Goal: Task Accomplishment & Management: Manage account settings

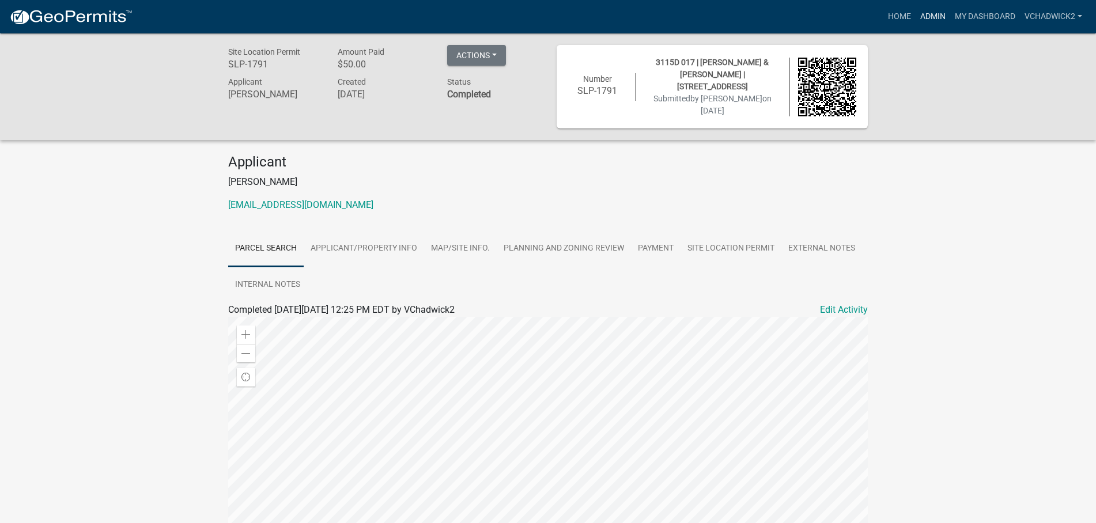
drag, startPoint x: 934, startPoint y: 13, endPoint x: 920, endPoint y: 13, distance: 13.8
click at [933, 13] on link "Admin" at bounding box center [932, 17] width 35 height 22
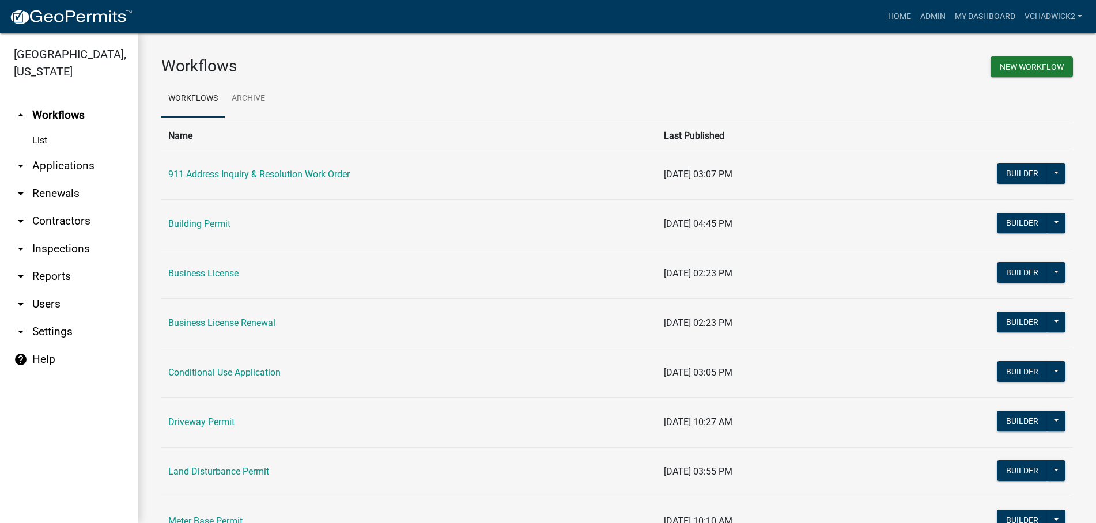
click at [53, 166] on link "arrow_drop_down Applications" at bounding box center [69, 166] width 138 height 28
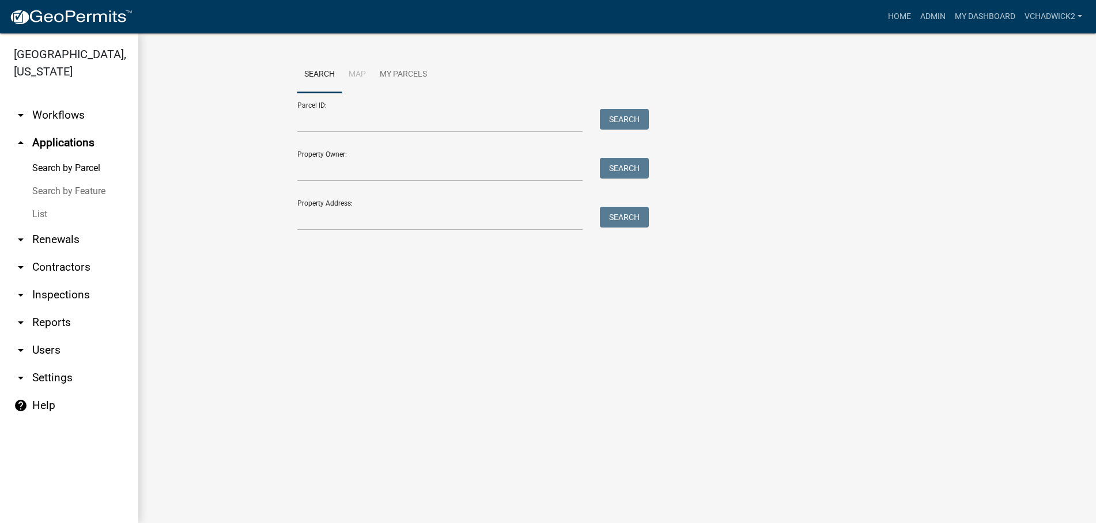
click at [37, 207] on link "List" at bounding box center [69, 214] width 138 height 23
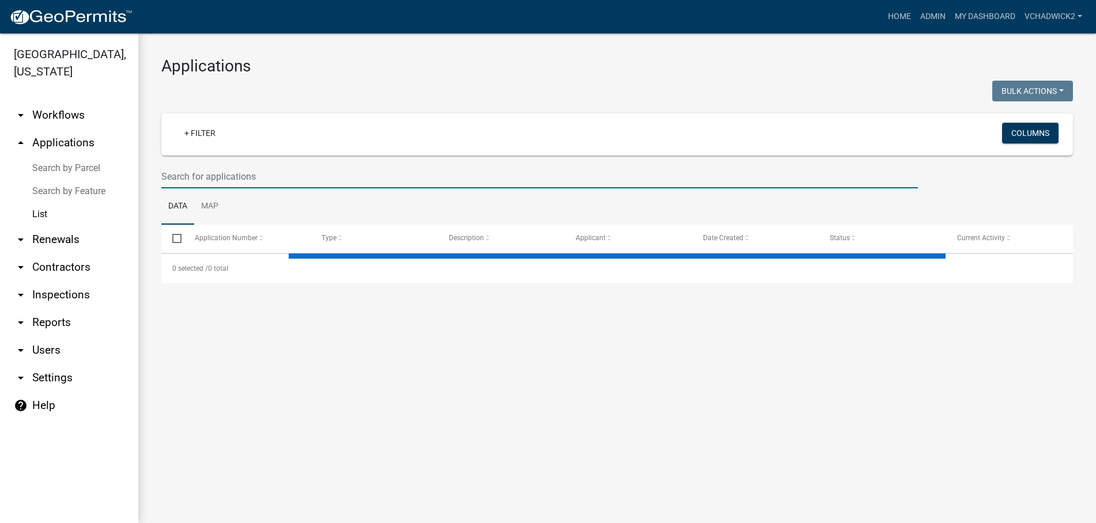
click at [242, 166] on input "text" at bounding box center [539, 177] width 756 height 24
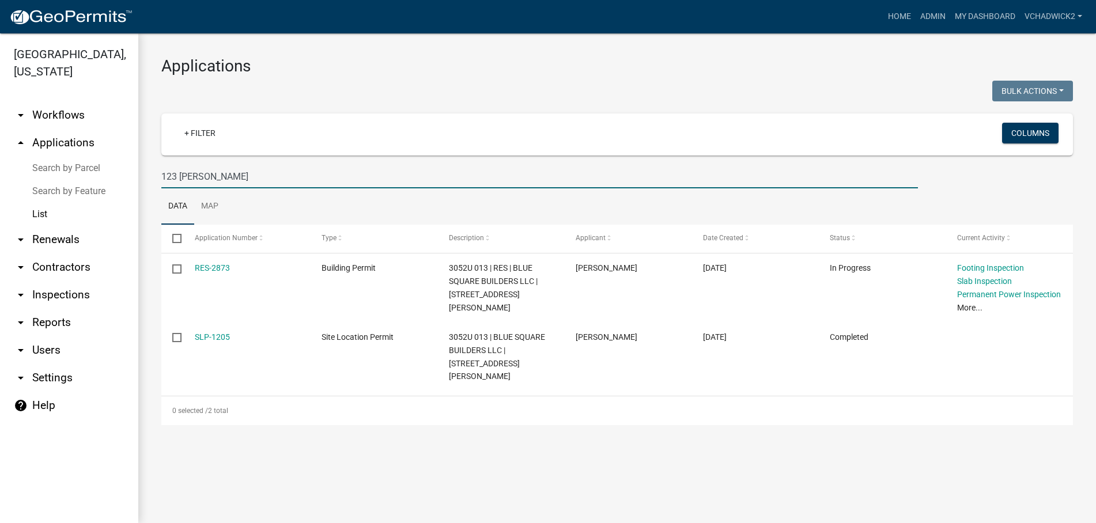
drag, startPoint x: 235, startPoint y: 173, endPoint x: 47, endPoint y: 187, distance: 188.2
click at [161, 187] on input "123 [PERSON_NAME]" at bounding box center [539, 177] width 756 height 24
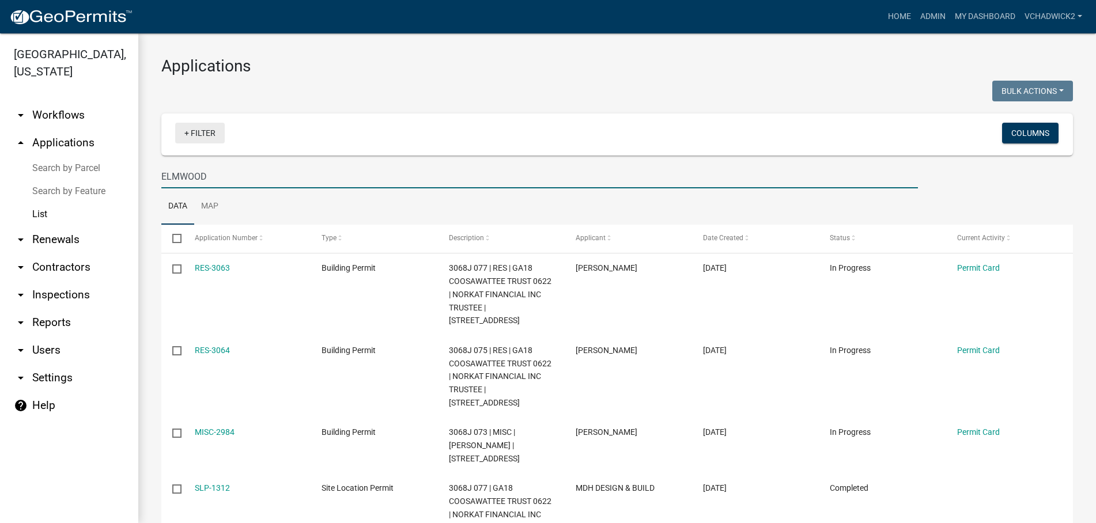
type input "ELMWOOD"
click at [207, 128] on link "+ Filter" at bounding box center [200, 133] width 50 height 21
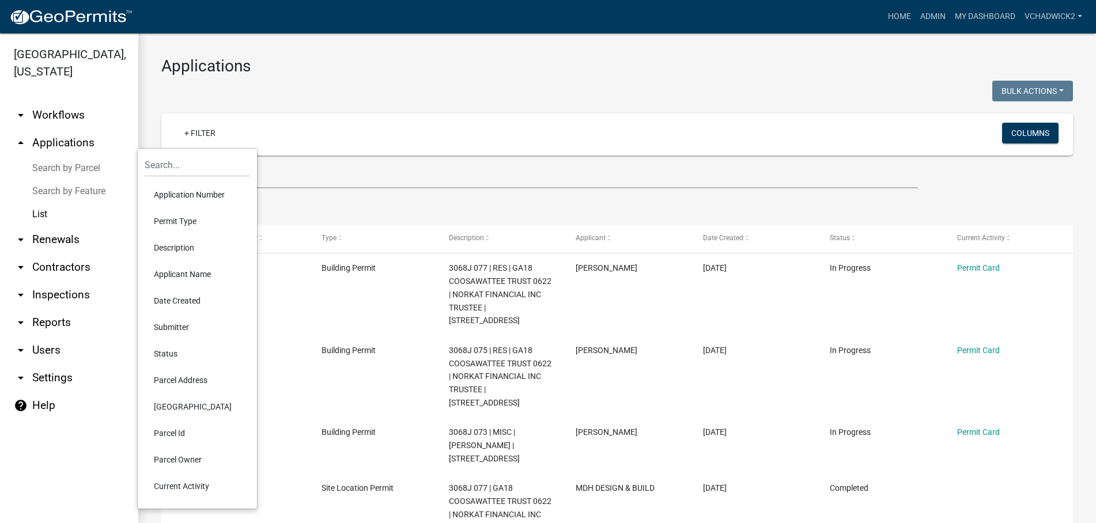
click at [181, 219] on li "Permit Type" at bounding box center [197, 221] width 105 height 26
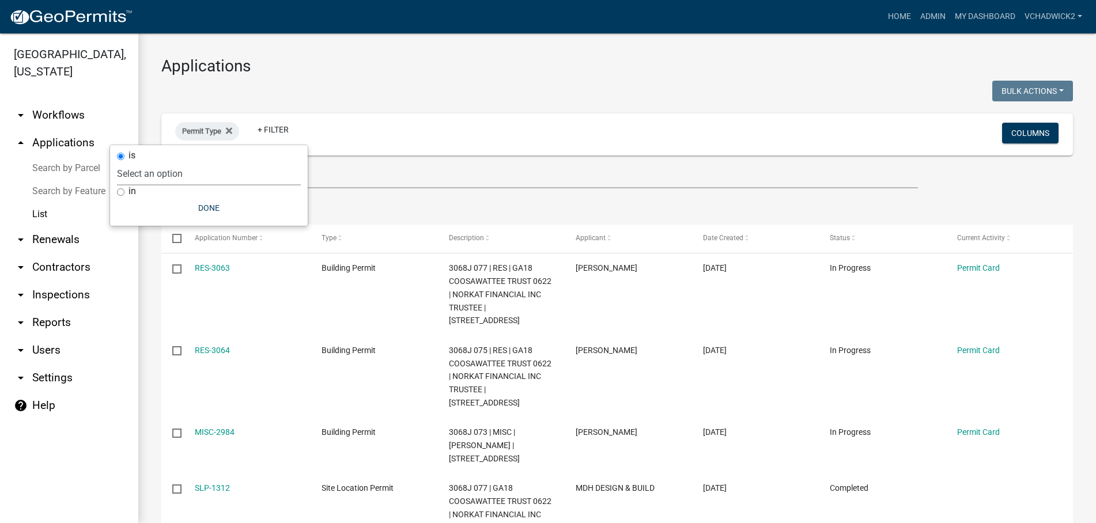
click at [117, 162] on select "Select an option 911 Address Inquiry & Resolution Work Order Building [DEMOGRAP…" at bounding box center [209, 174] width 184 height 24
select select "2694be26-0647-4797-9afe-69f94d54878a"
click option "Site Location Permit" at bounding box center [0, 0] width 0 height 0
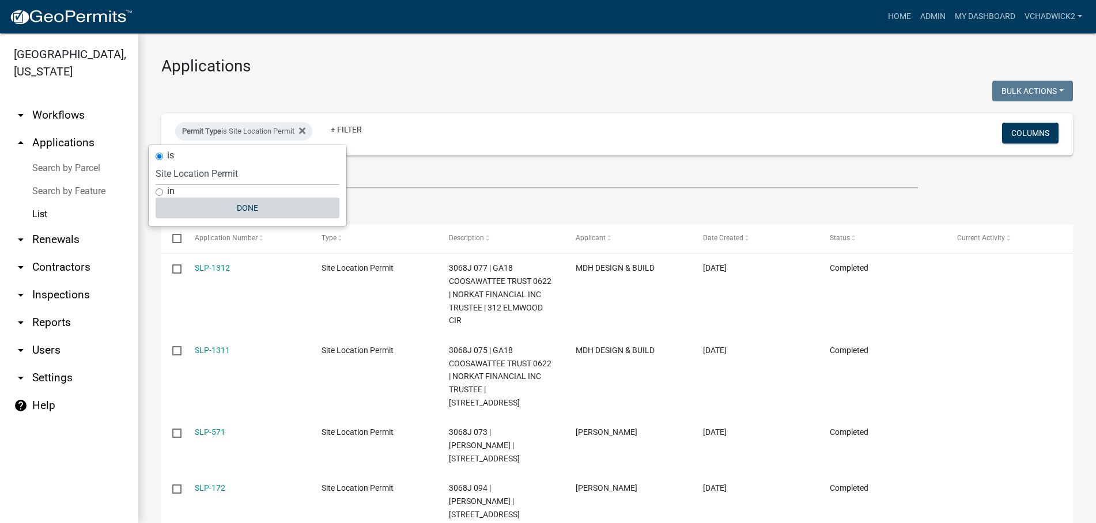
click at [242, 204] on button "Done" at bounding box center [248, 208] width 184 height 21
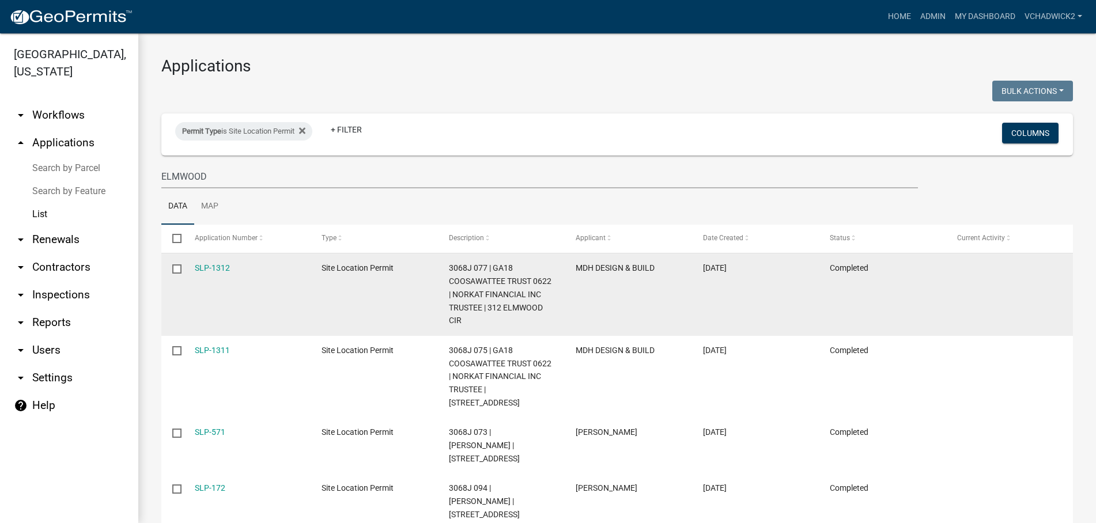
scroll to position [36, 0]
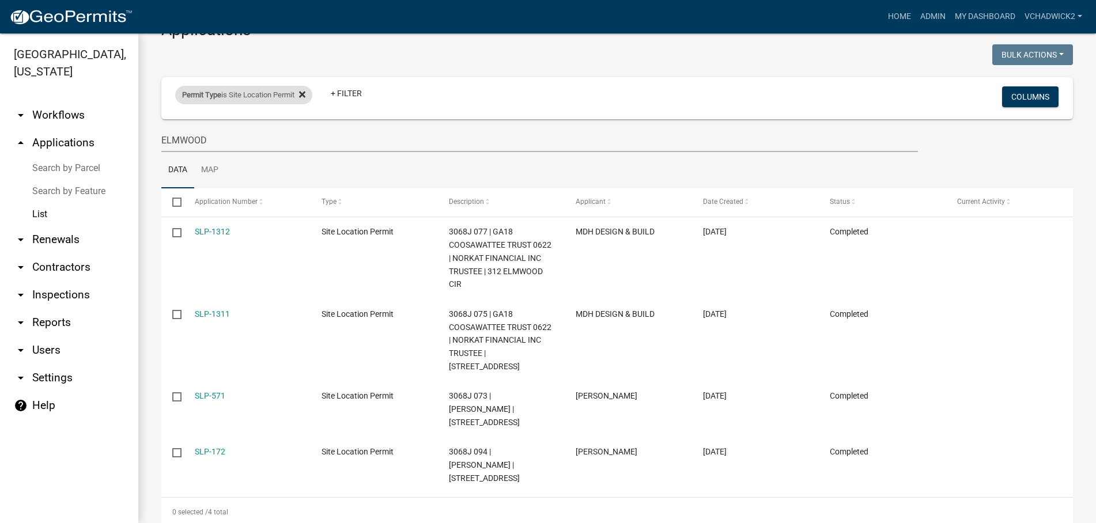
drag, startPoint x: 308, startPoint y: 85, endPoint x: 308, endPoint y: 93, distance: 8.1
click at [308, 90] on div "Permit Type is Site Location Permit + Filter" at bounding box center [466, 98] width 601 height 30
click at [305, 94] on icon at bounding box center [302, 94] width 6 height 6
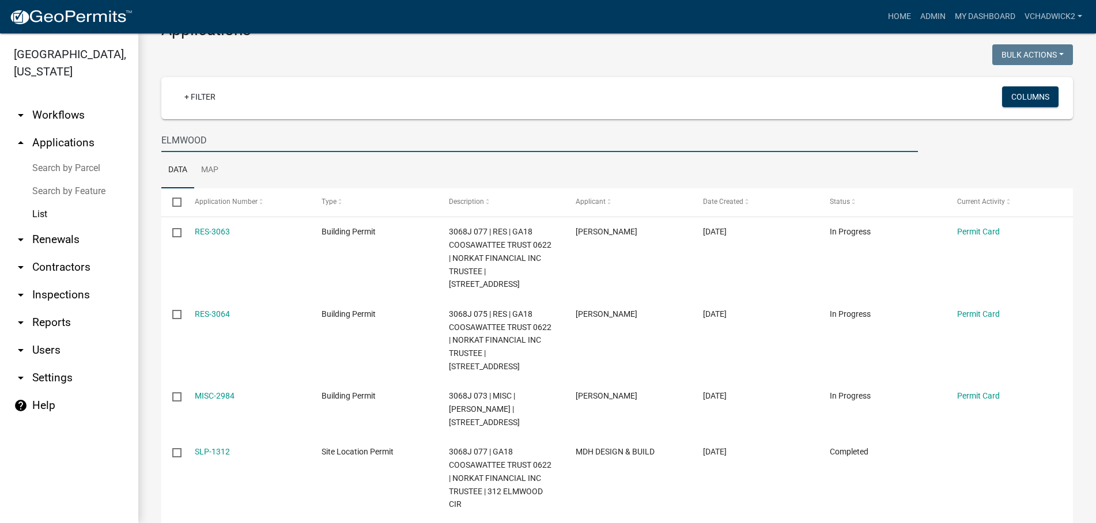
drag, startPoint x: 218, startPoint y: 137, endPoint x: 4, endPoint y: 116, distance: 215.3
click at [161, 128] on input "ELMWOOD" at bounding box center [539, 140] width 756 height 24
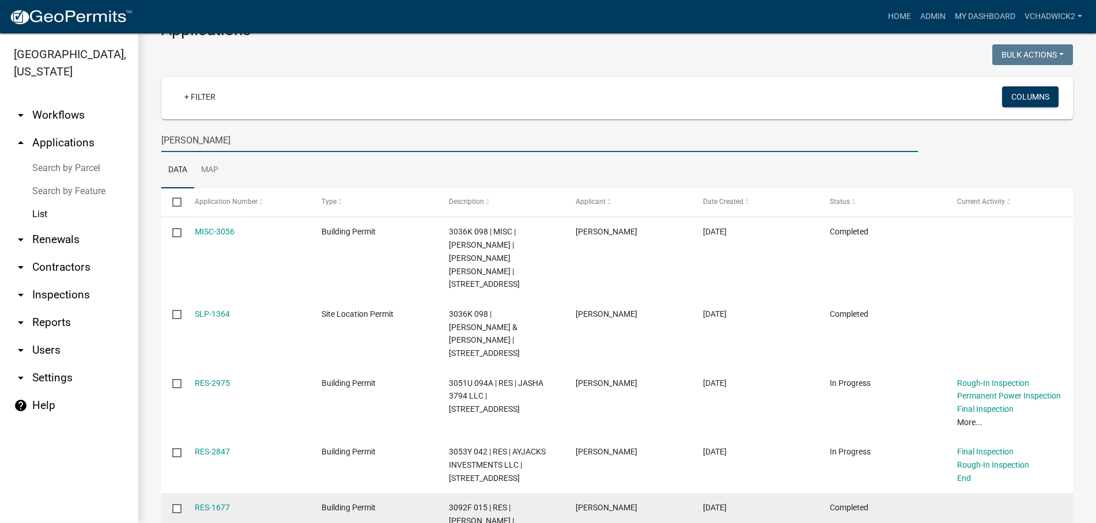
type input "[PERSON_NAME]"
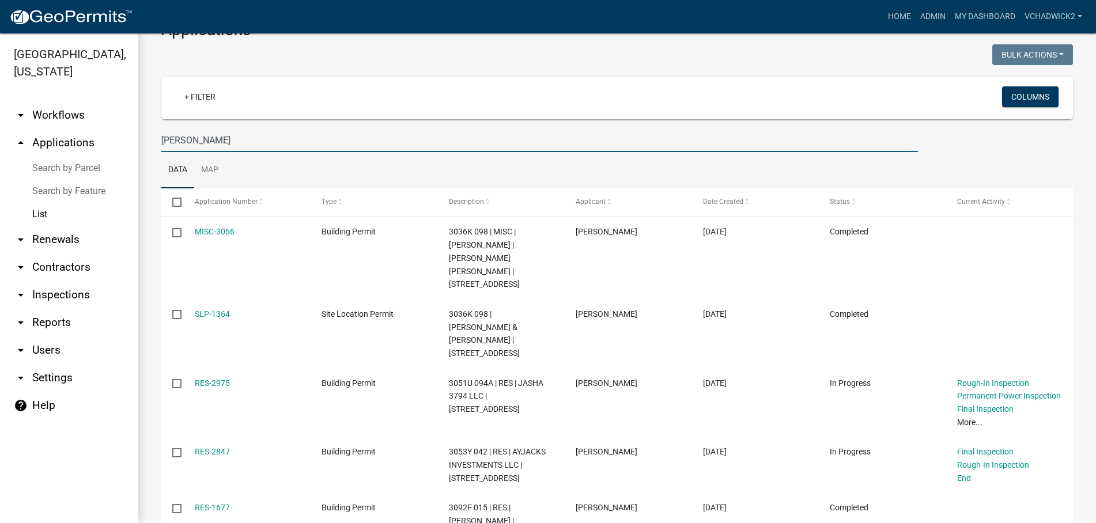
drag, startPoint x: 252, startPoint y: 139, endPoint x: -6, endPoint y: 46, distance: 273.8
click at [161, 128] on input "[PERSON_NAME]" at bounding box center [539, 140] width 756 height 24
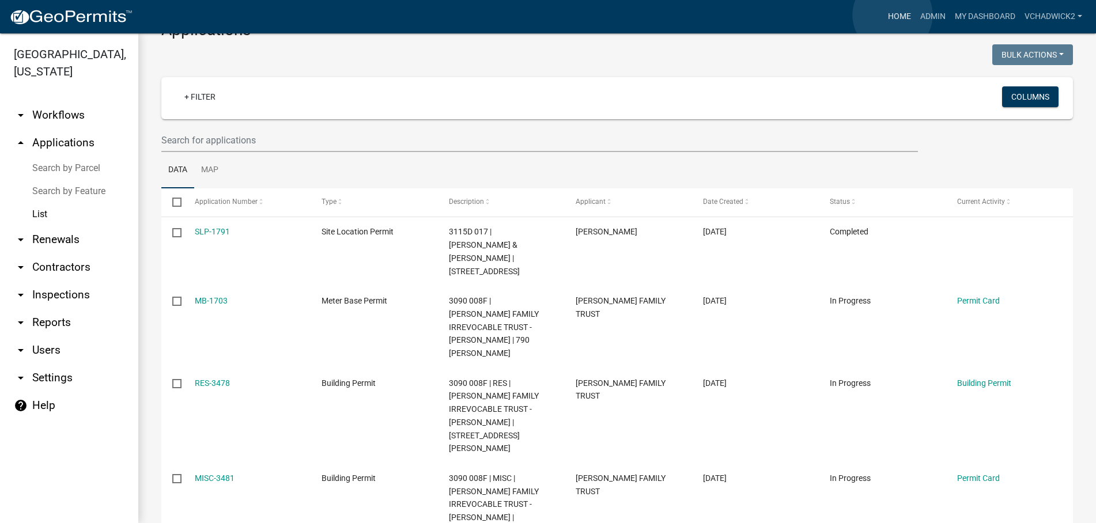
click at [892, 15] on link "Home" at bounding box center [899, 17] width 32 height 22
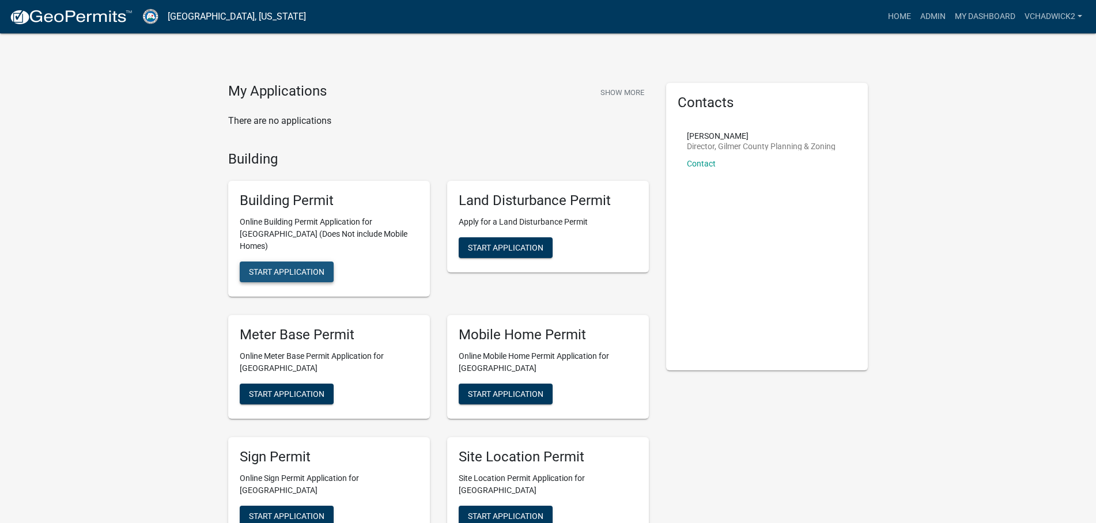
click at [281, 267] on span "Start Application" at bounding box center [286, 271] width 75 height 9
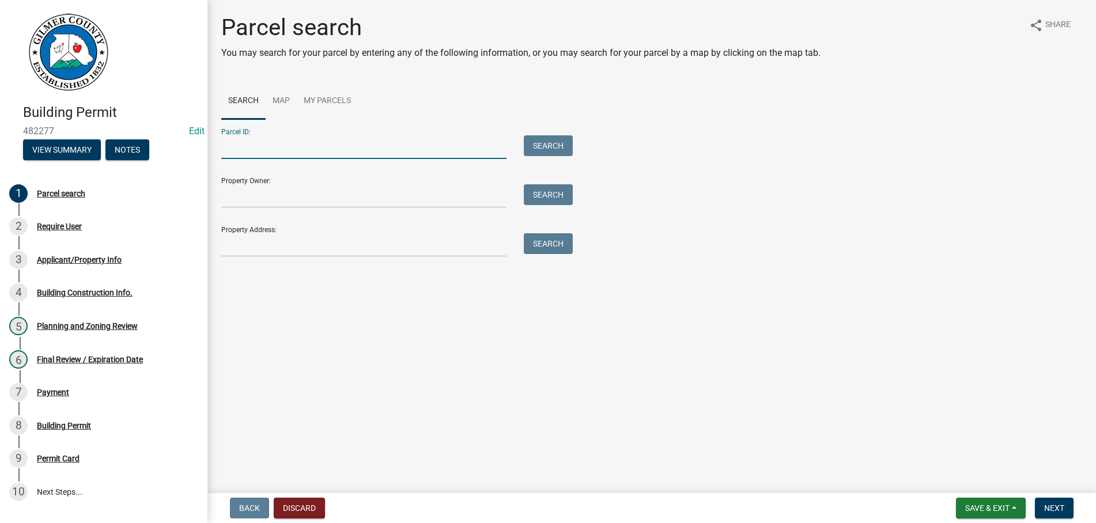
click at [256, 157] on input "Parcel ID:" at bounding box center [363, 147] width 285 height 24
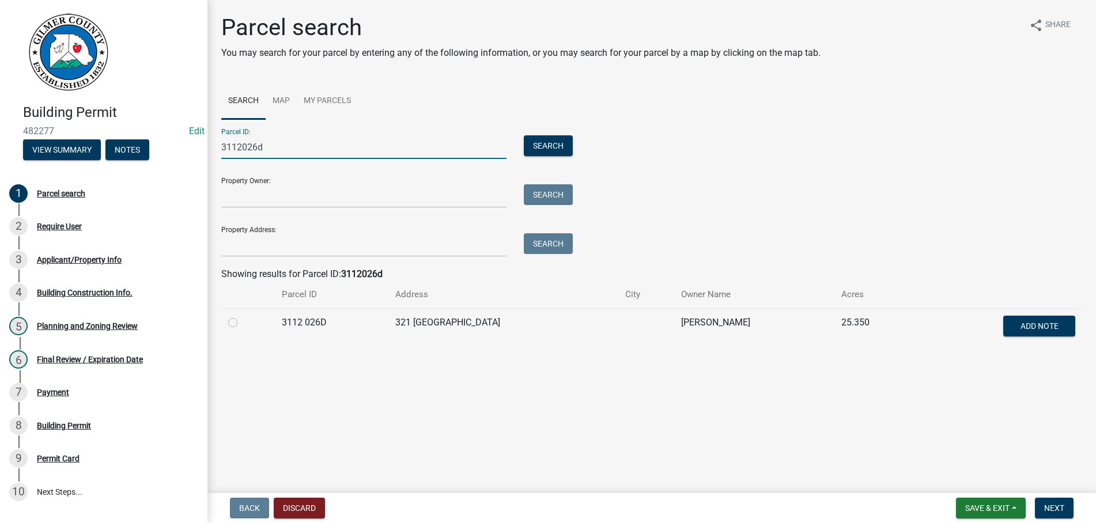
type input "3112026d"
click at [242, 316] on label at bounding box center [242, 316] width 0 height 0
click at [242, 323] on 026D "radio" at bounding box center [245, 319] width 7 height 7
radio 026D "true"
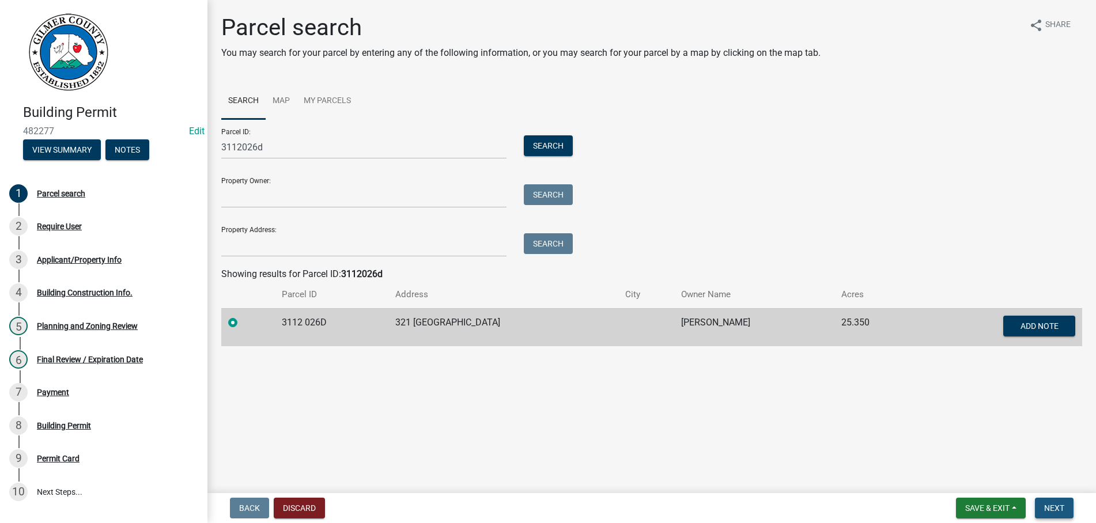
click at [1057, 506] on span "Next" at bounding box center [1054, 507] width 20 height 9
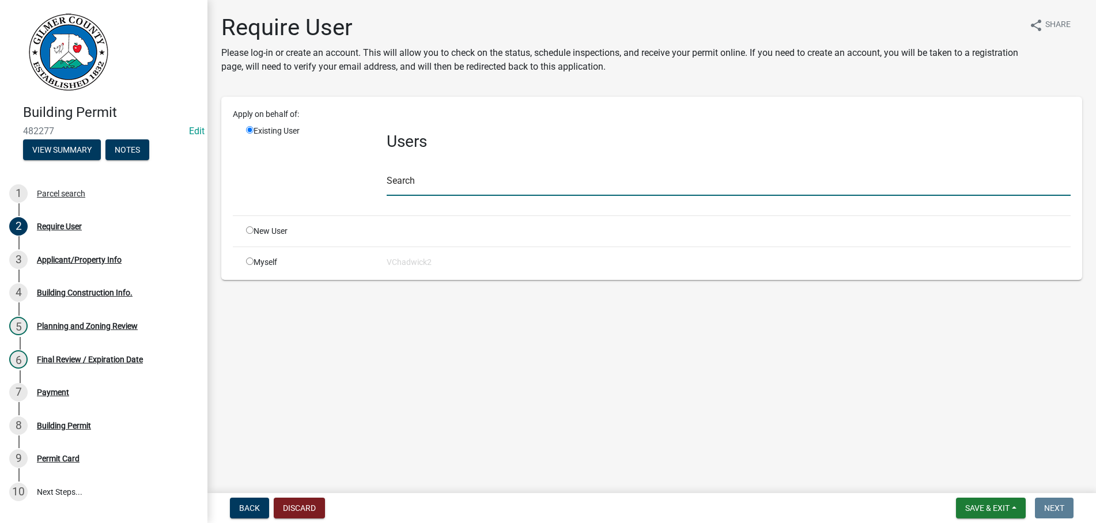
click at [441, 187] on input "text" at bounding box center [728, 184] width 684 height 24
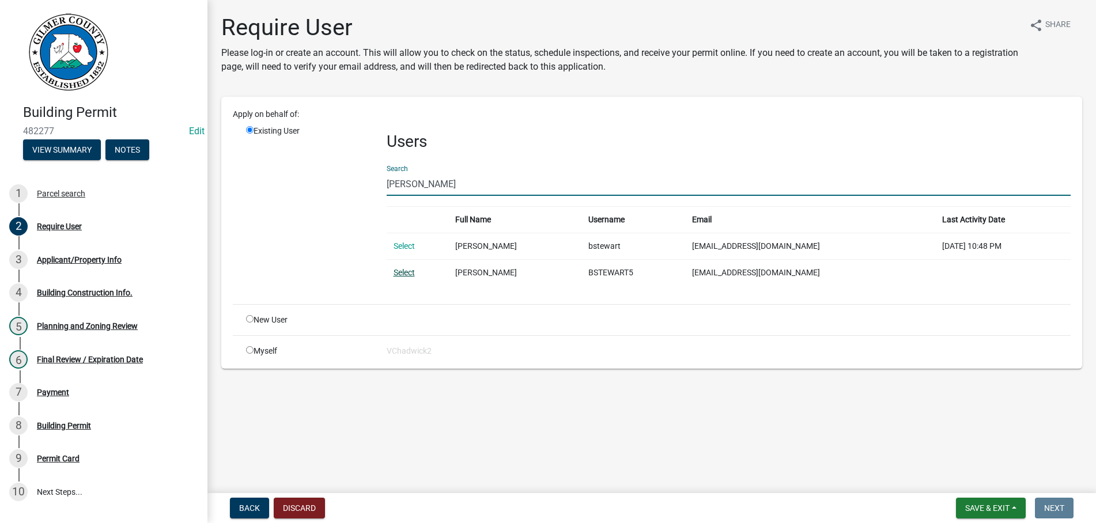
type input "[PERSON_NAME]"
click at [405, 271] on link "Select" at bounding box center [403, 272] width 21 height 9
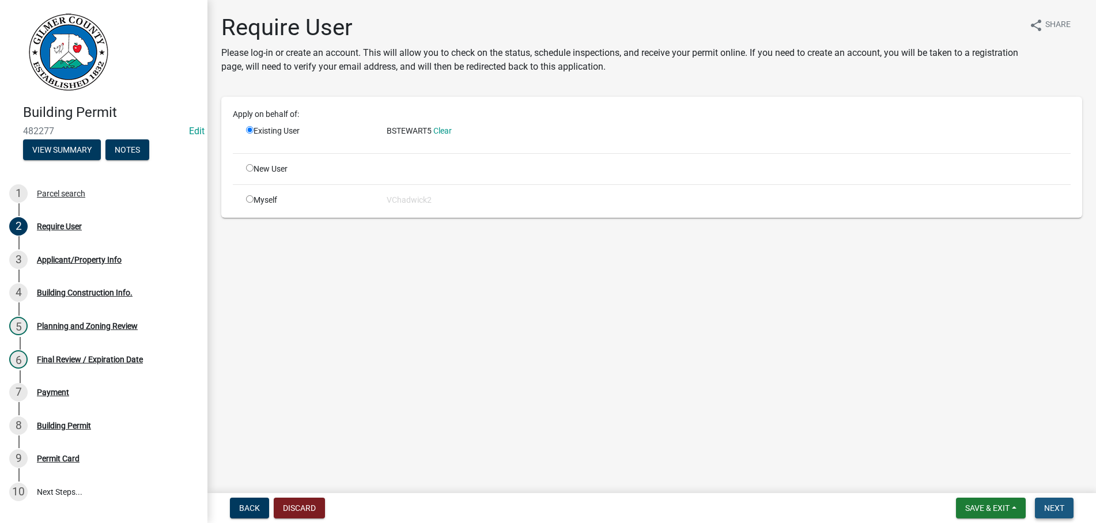
click at [1052, 507] on span "Next" at bounding box center [1054, 507] width 20 height 9
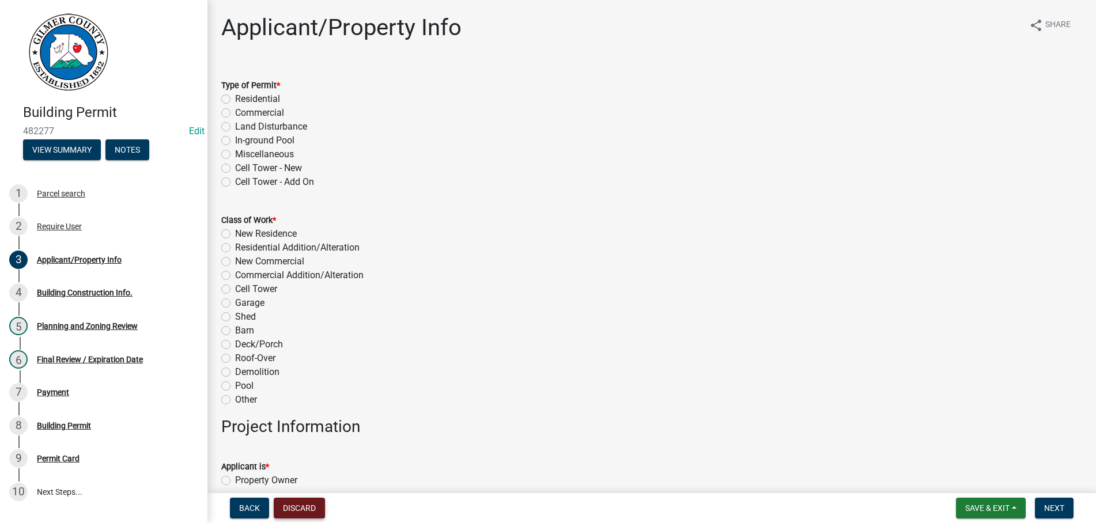
click at [287, 506] on button "Discard" at bounding box center [299, 508] width 51 height 21
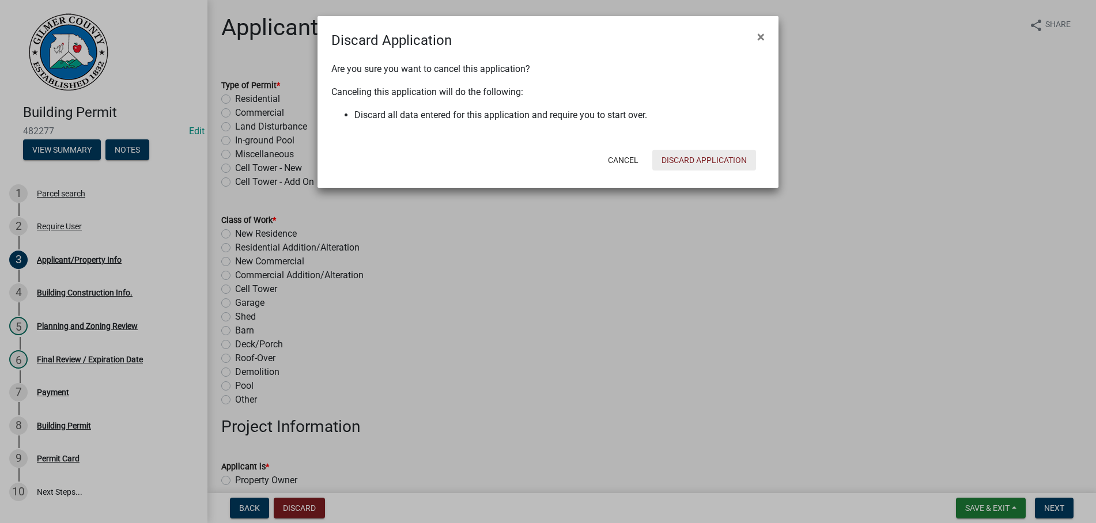
click at [698, 155] on button "Discard Application" at bounding box center [704, 160] width 104 height 21
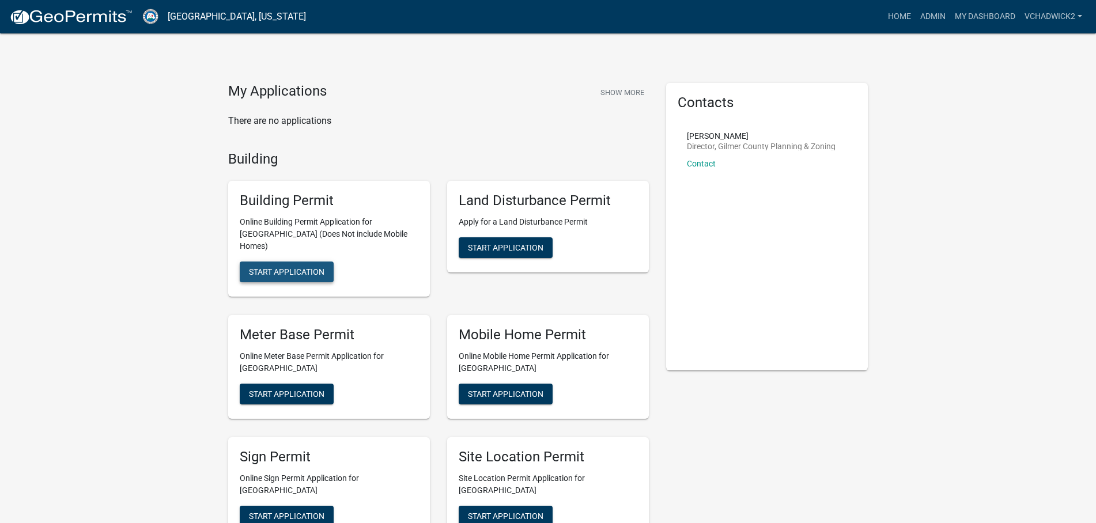
click at [264, 267] on span "Start Application" at bounding box center [286, 271] width 75 height 9
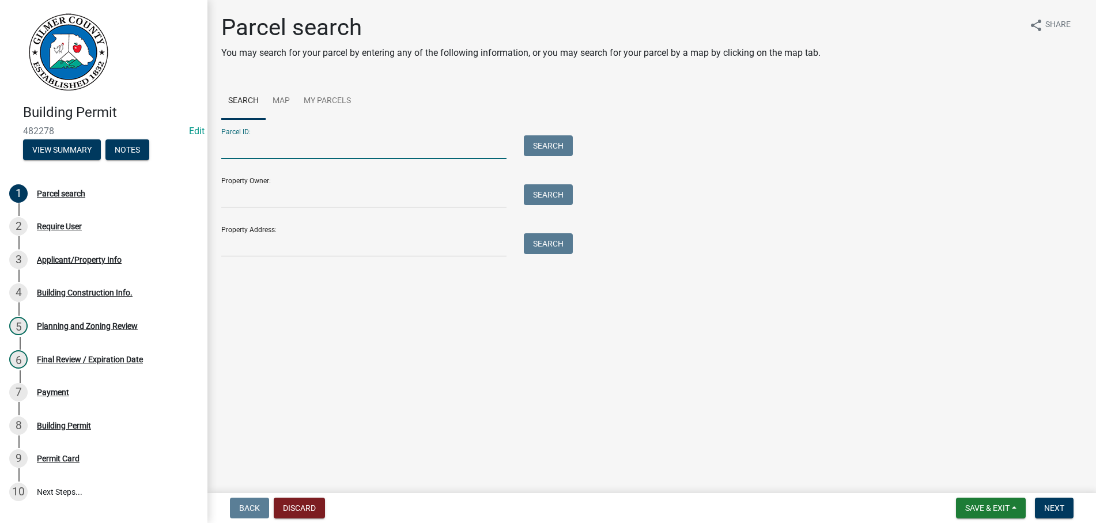
click at [228, 142] on input "Parcel ID:" at bounding box center [363, 147] width 285 height 24
drag, startPoint x: 271, startPoint y: 151, endPoint x: -6, endPoint y: 107, distance: 280.6
click at [221, 135] on input "321 silo" at bounding box center [363, 147] width 285 height 24
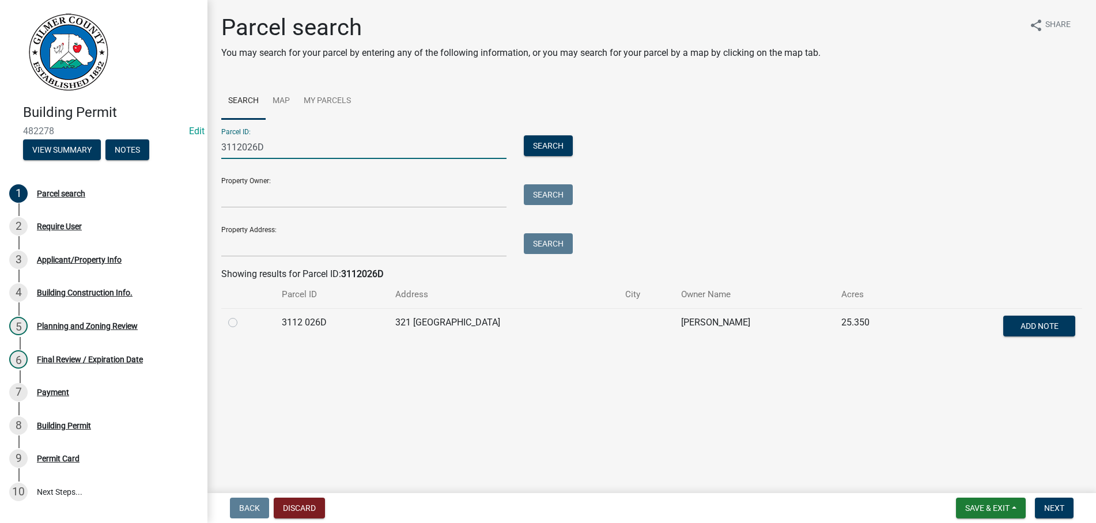
type input "3112026D"
click at [242, 316] on label at bounding box center [242, 316] width 0 height 0
click at [242, 321] on 026D "radio" at bounding box center [245, 319] width 7 height 7
radio 026D "true"
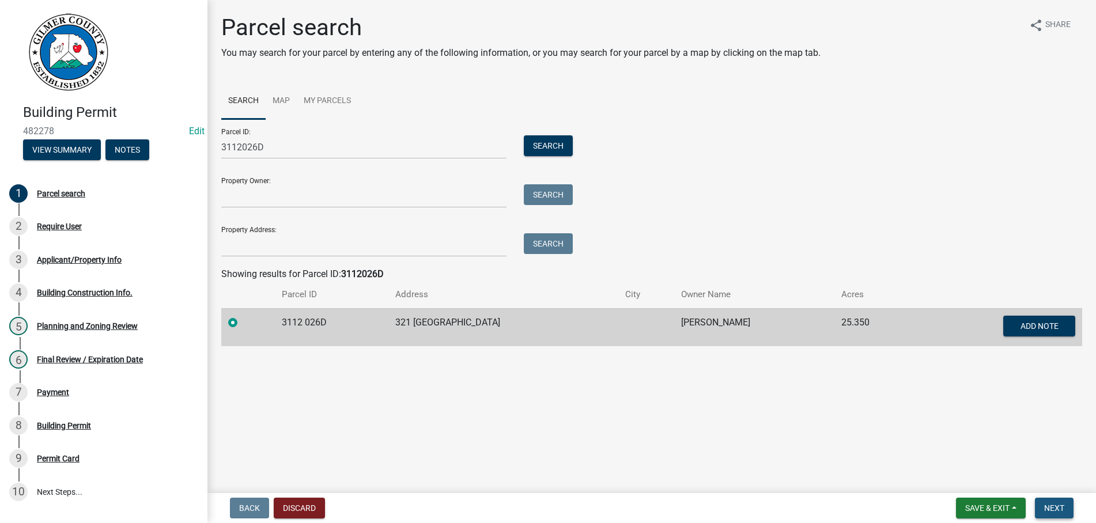
click at [1053, 500] on button "Next" at bounding box center [1053, 508] width 39 height 21
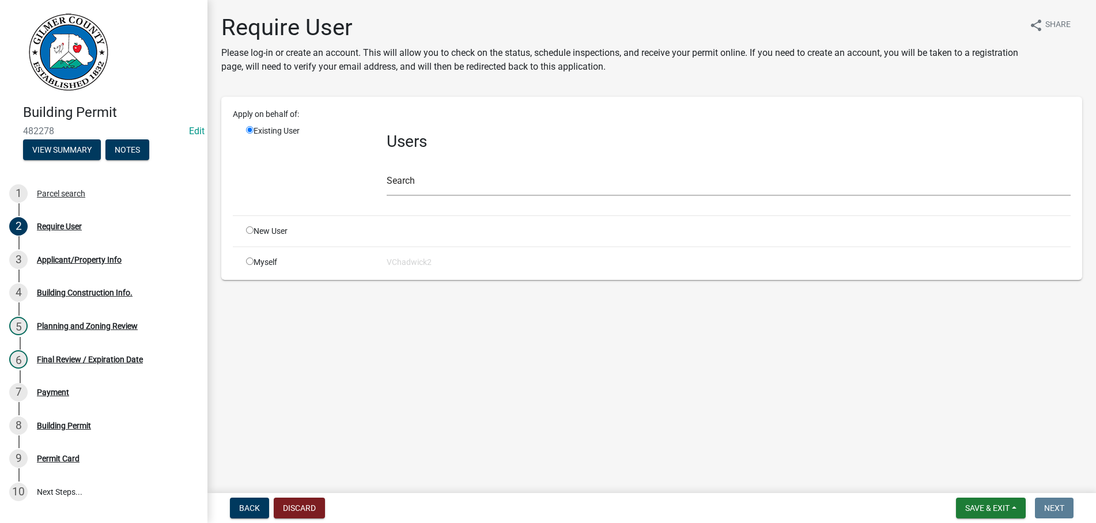
click at [249, 231] on input "radio" at bounding box center [249, 229] width 7 height 7
radio input "true"
radio input "false"
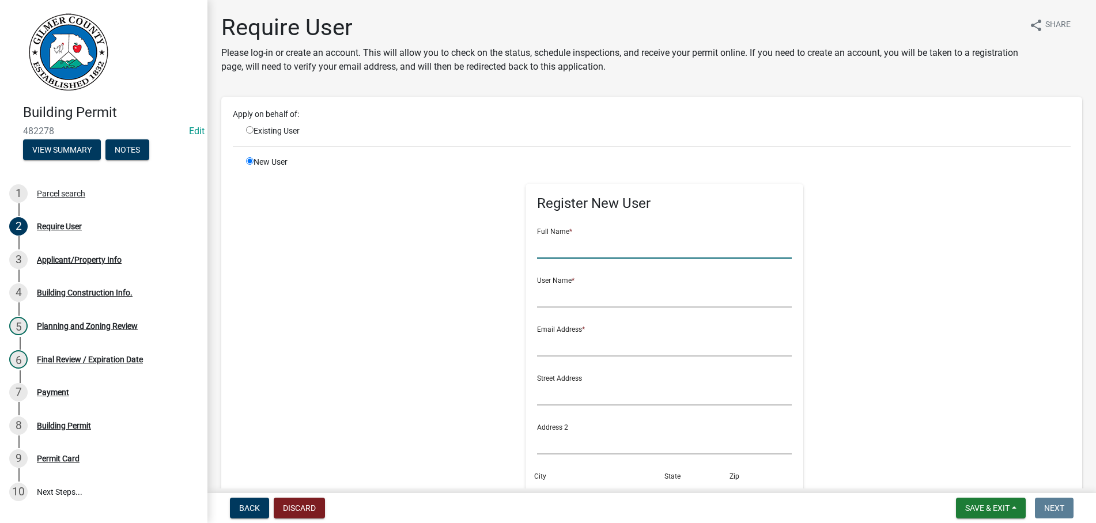
drag, startPoint x: 554, startPoint y: 253, endPoint x: 582, endPoint y: 272, distance: 34.5
click at [556, 253] on input "text" at bounding box center [664, 247] width 255 height 24
type input "[PERSON_NAME]"
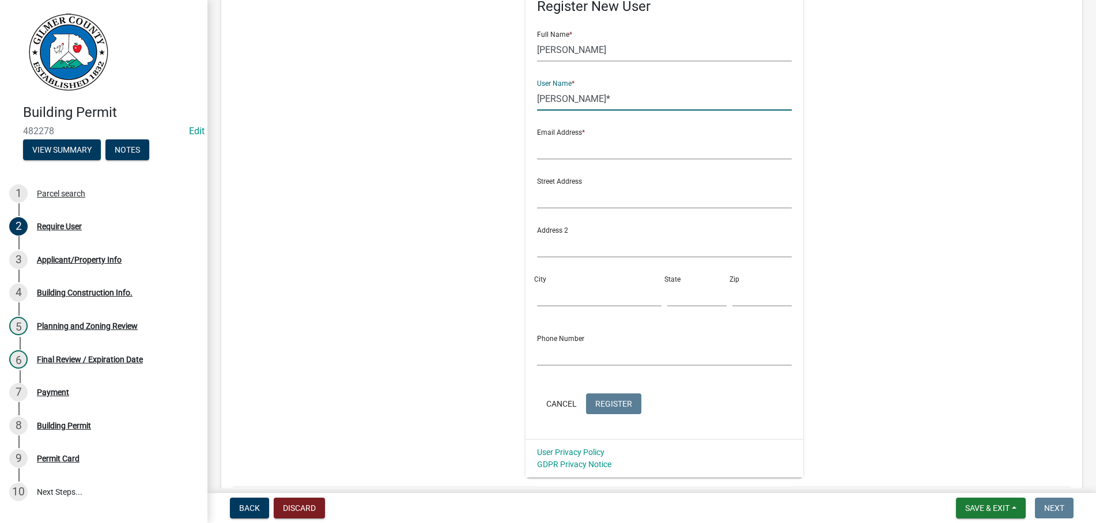
type input "[PERSON_NAME]*"
click at [590, 149] on input "text" at bounding box center [664, 148] width 255 height 24
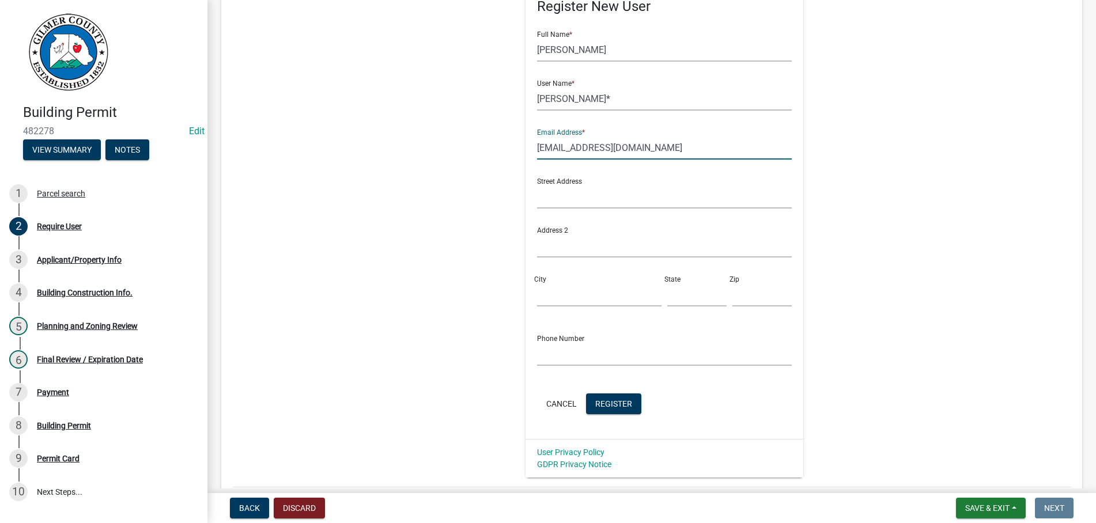
type input "[EMAIL_ADDRESS][DOMAIN_NAME]"
click at [621, 402] on span "Register" at bounding box center [613, 403] width 37 height 9
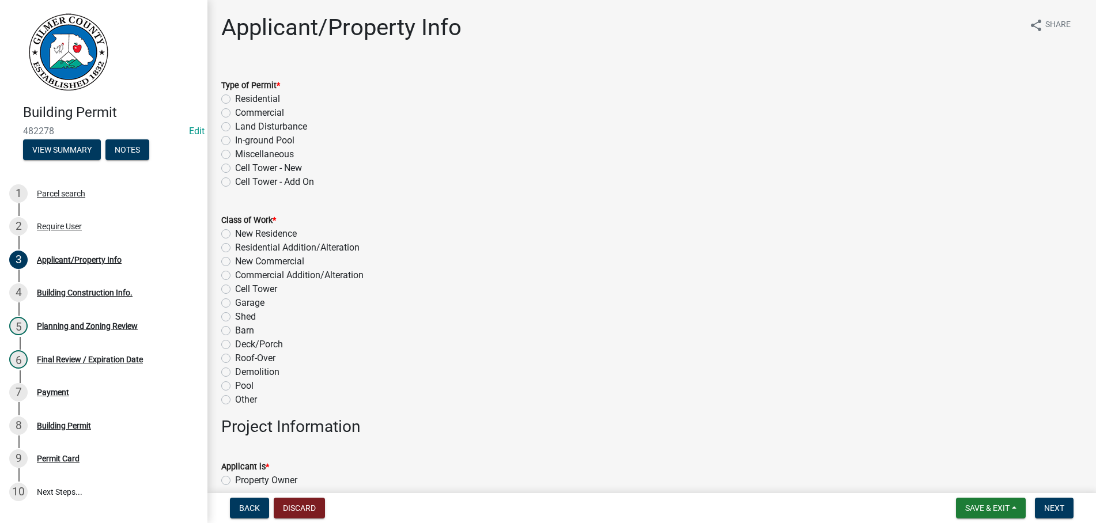
click at [235, 100] on label "Residential" at bounding box center [257, 99] width 45 height 14
click at [235, 100] on input "Residential" at bounding box center [238, 95] width 7 height 7
radio input "true"
click at [235, 400] on label "Other" at bounding box center [246, 400] width 22 height 14
click at [235, 400] on input "Other" at bounding box center [238, 396] width 7 height 7
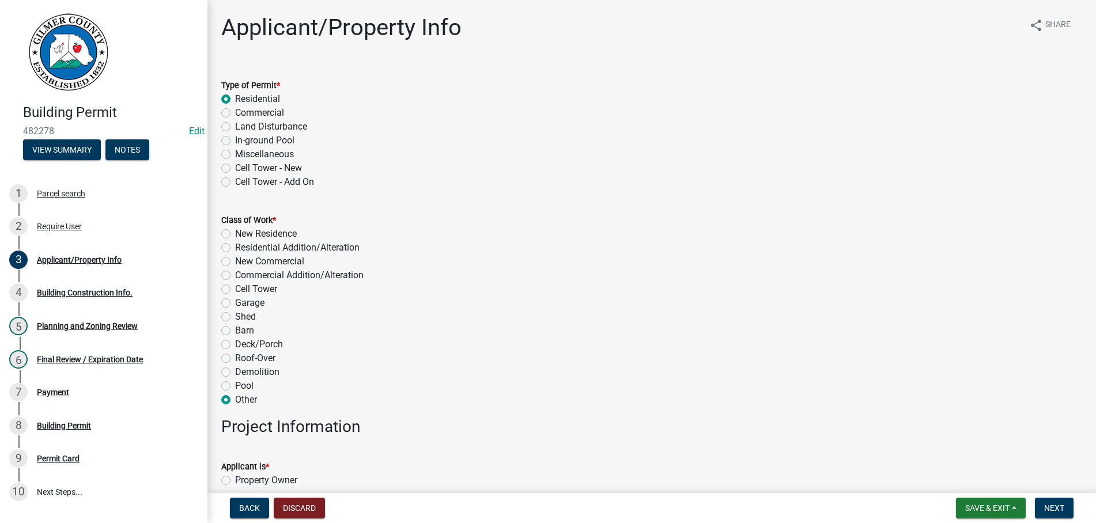
radio input "true"
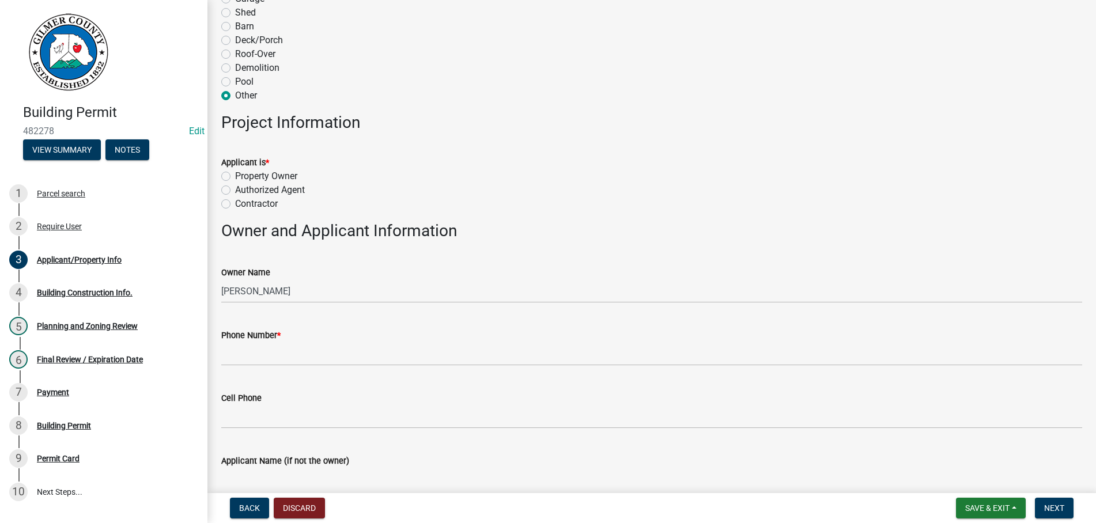
scroll to position [328, 0]
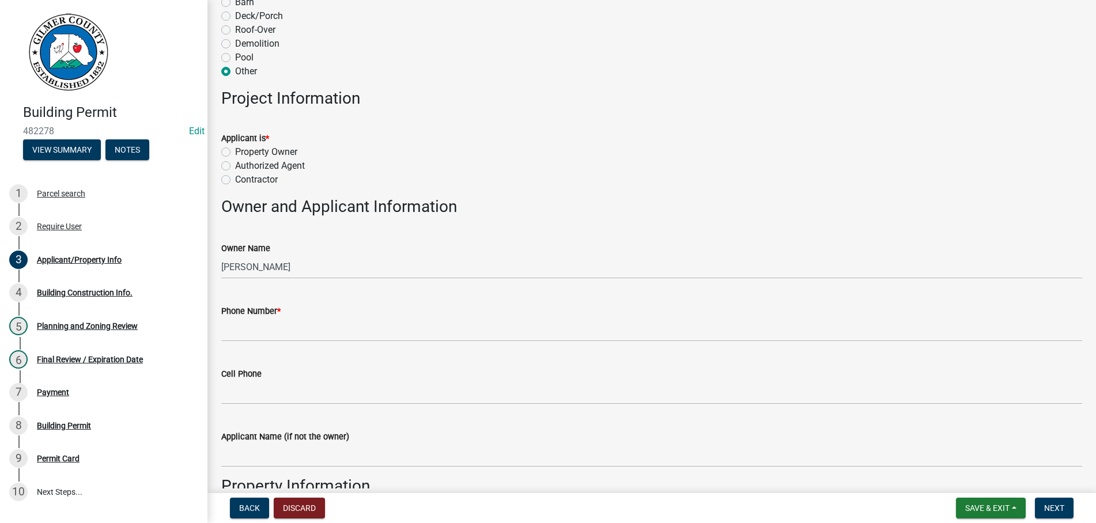
click at [235, 149] on label "Property Owner" at bounding box center [266, 152] width 62 height 14
click at [235, 149] on input "Property Owner" at bounding box center [238, 148] width 7 height 7
radio input "true"
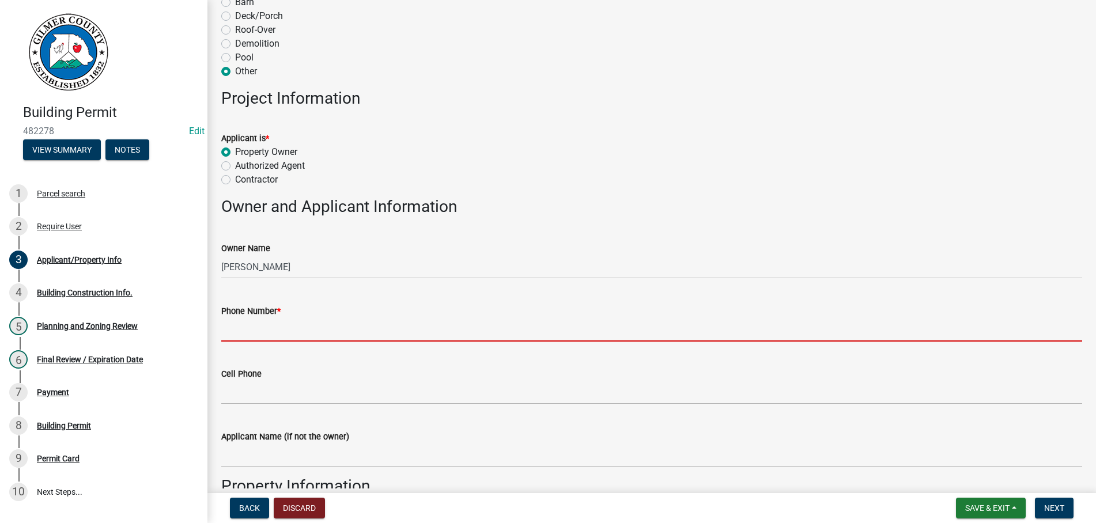
click at [252, 340] on input "Phone Number *" at bounding box center [651, 330] width 861 height 24
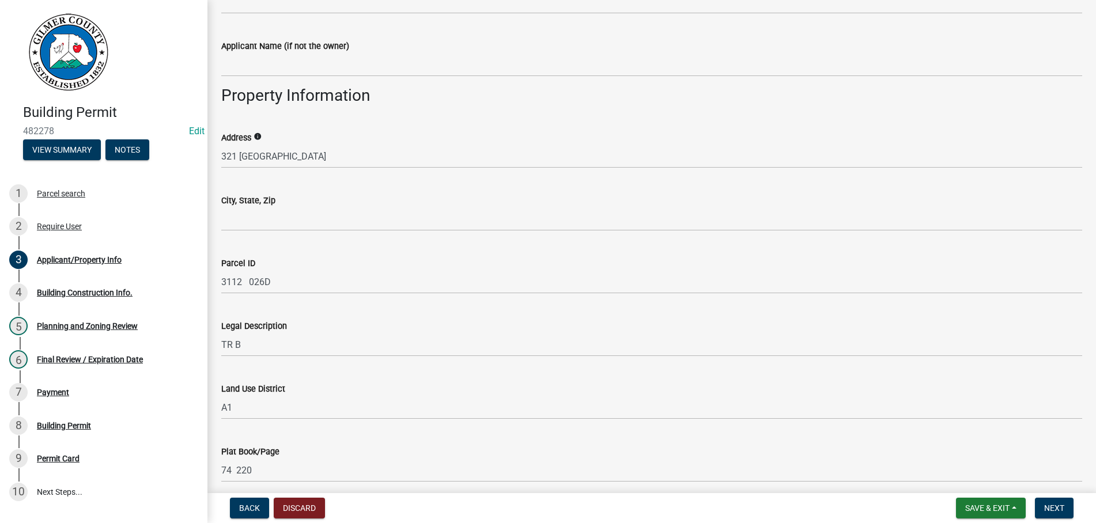
scroll to position [722, 0]
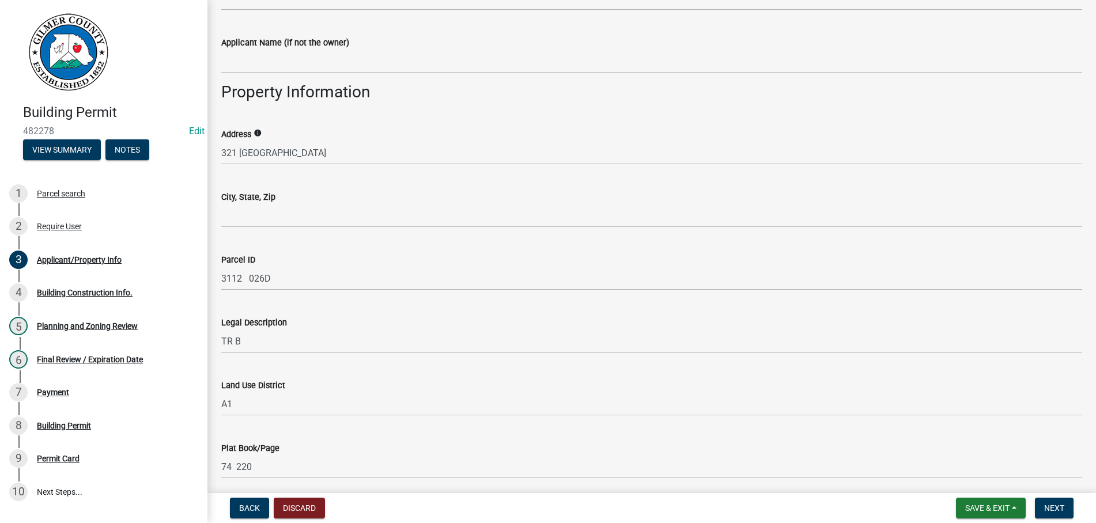
type input "[PHONE_NUMBER]"
click at [283, 229] on wm-data-entity-input "City, State, Zip" at bounding box center [651, 205] width 861 height 63
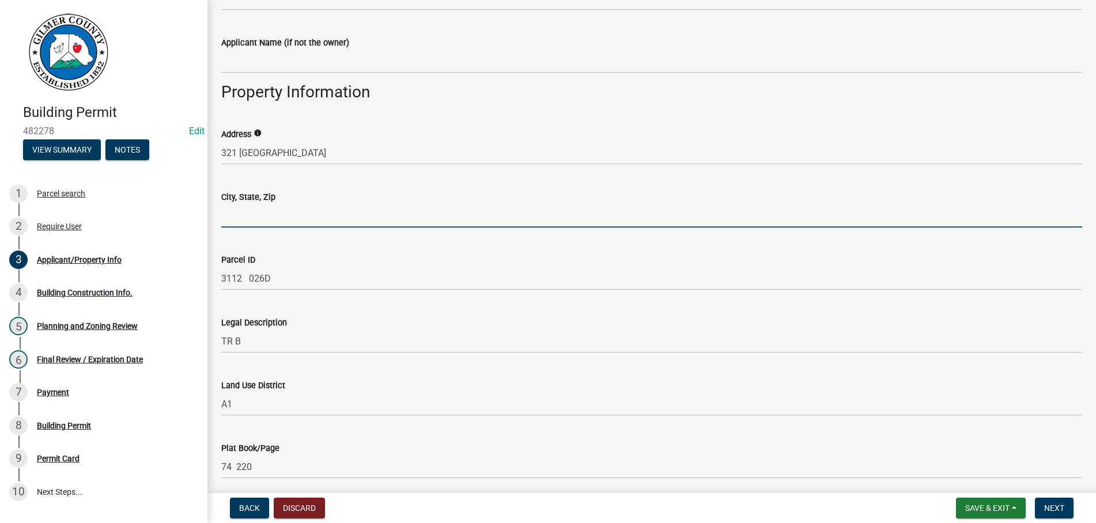
click at [283, 214] on input "City, State, Zip" at bounding box center [651, 216] width 861 height 24
type input "e"
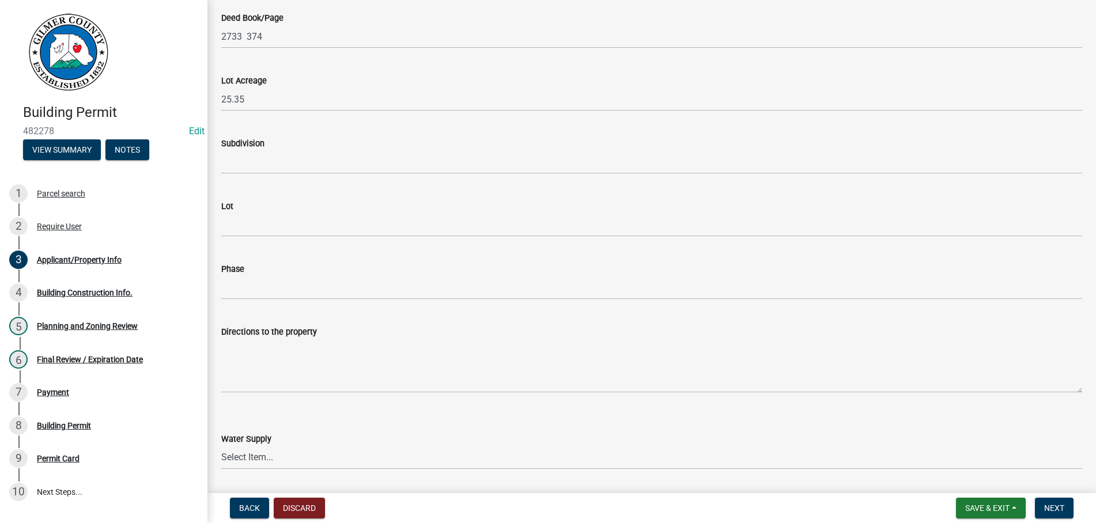
scroll to position [1248, 0]
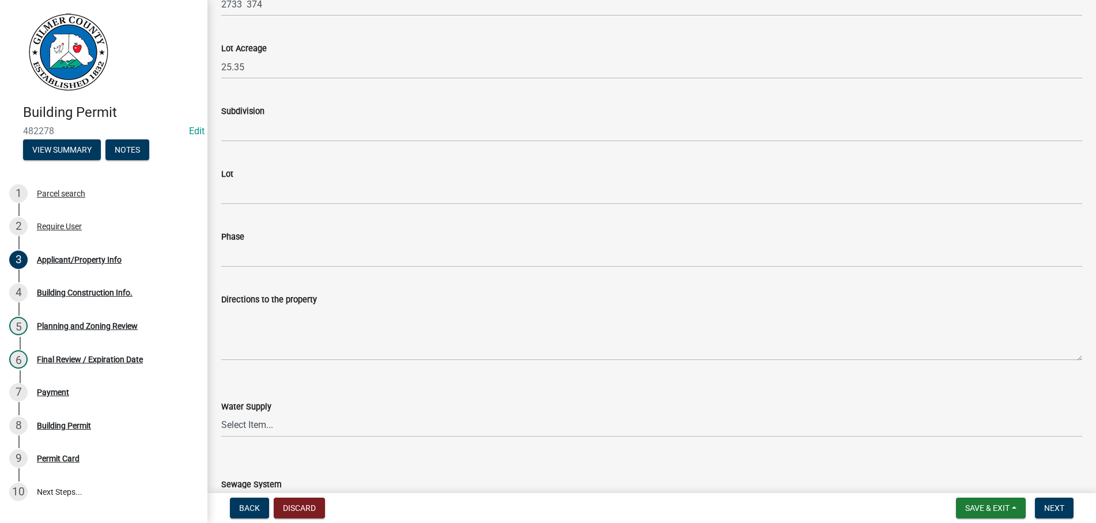
type input "ELLIJAY GA 30540"
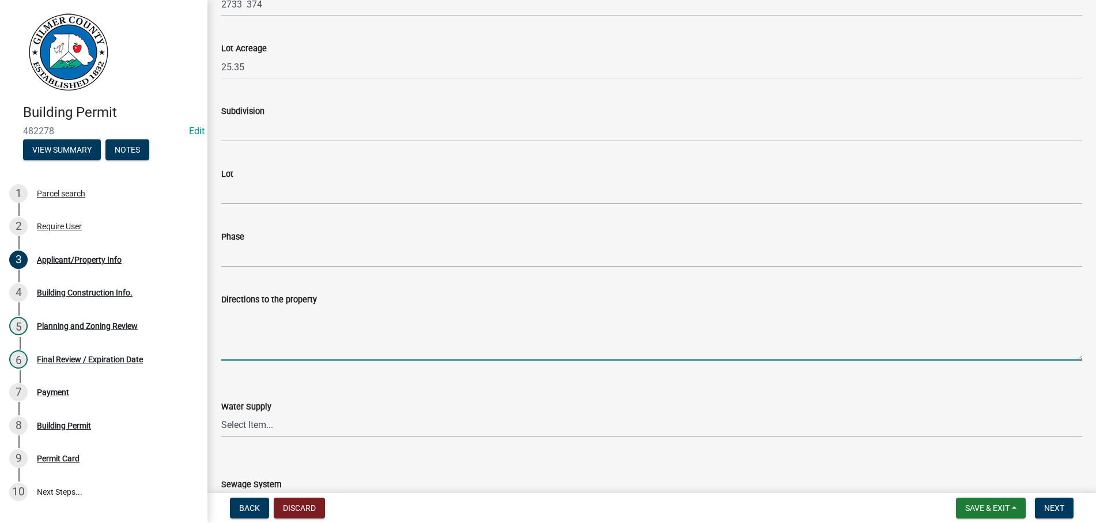
click at [302, 335] on textarea "Directions to the property" at bounding box center [651, 333] width 861 height 54
paste textarea "52 E - PASS THE DOLLAR GENERAL & TURN RT ON [GEOGRAPHIC_DATA] TAKE DRIVEWAY ALL…"
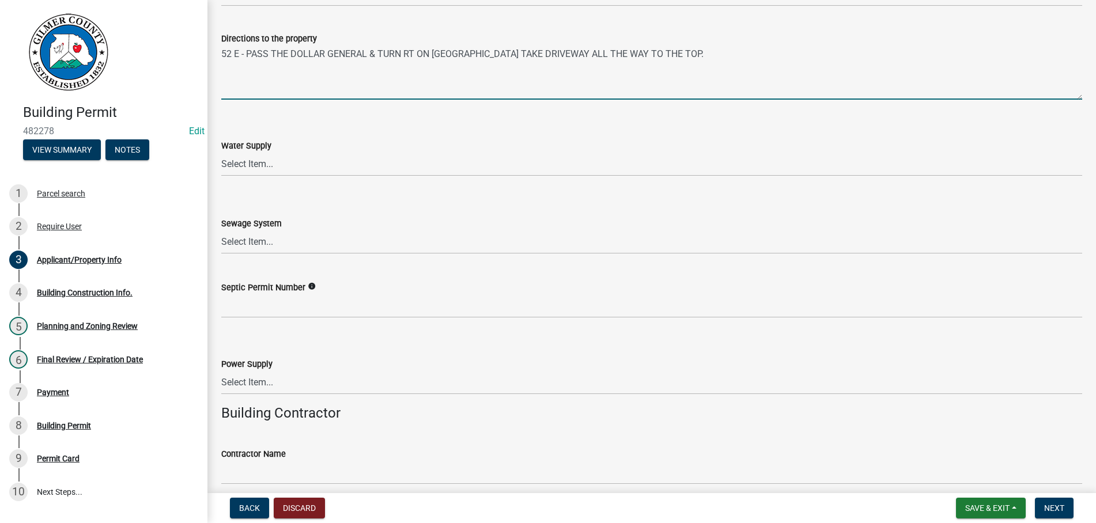
scroll to position [1510, 0]
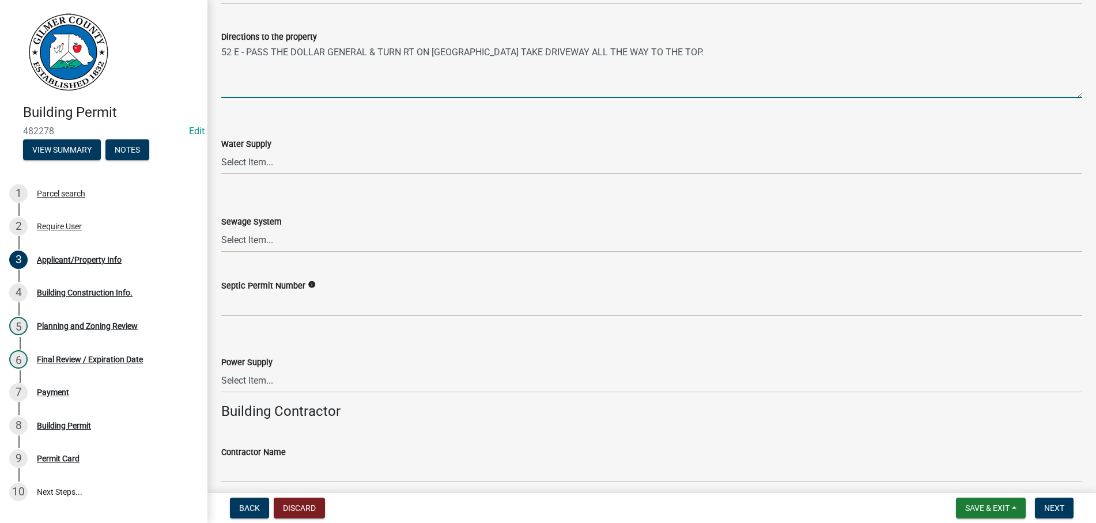
type textarea "52 E - PASS THE DOLLAR GENERAL & TURN RT ON [GEOGRAPHIC_DATA] TAKE DRIVEWAY ALL…"
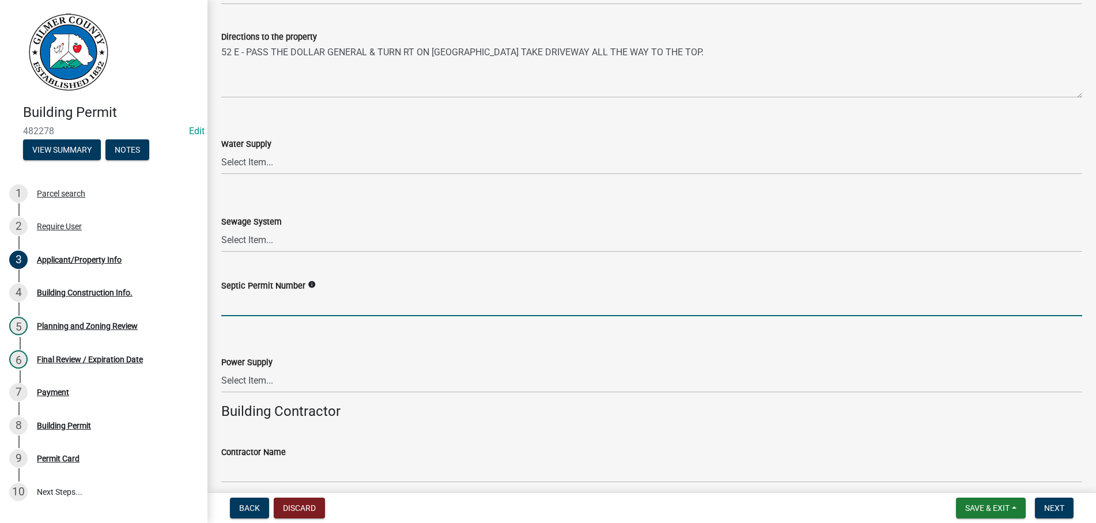
click at [282, 312] on input "Septic Permit Number" at bounding box center [651, 305] width 861 height 24
click at [221, 229] on select "Select Item... Septic Community Public" at bounding box center [651, 241] width 861 height 24
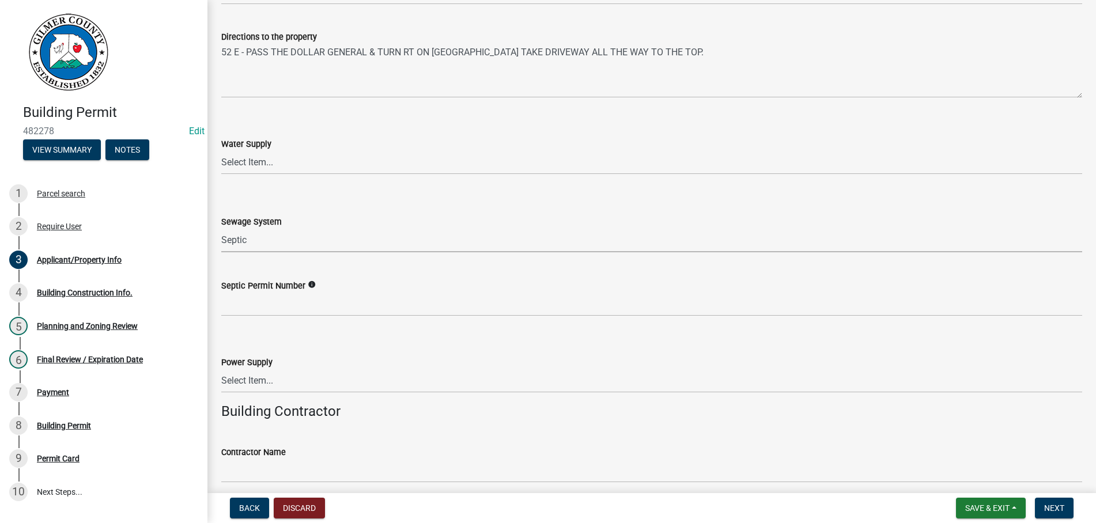
click option "Septic" at bounding box center [0, 0] width 0 height 0
select select "92a37e23-3b7d-408e-b3c7-0afbe39b0942"
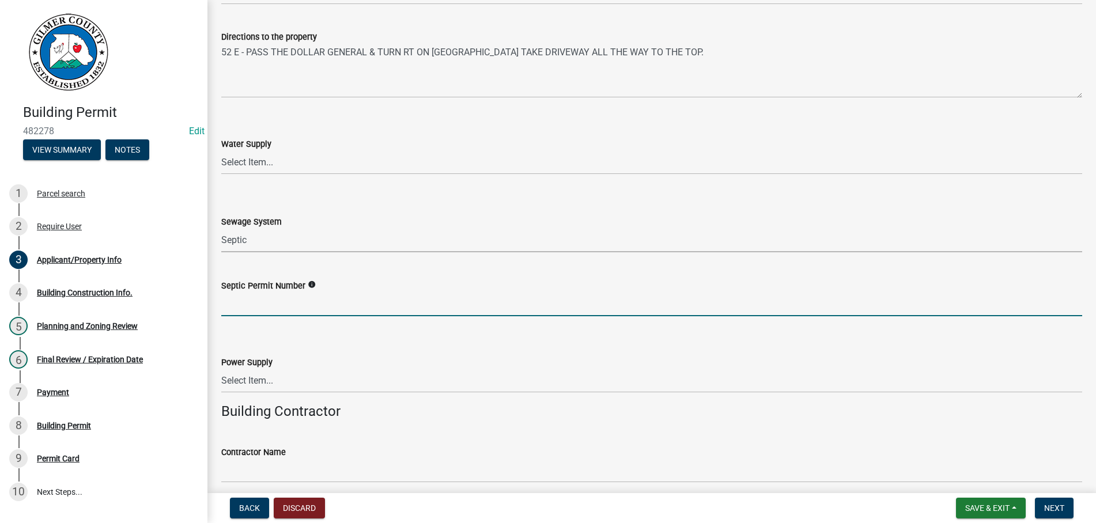
click at [295, 300] on input "Septic Permit Number" at bounding box center [651, 305] width 861 height 24
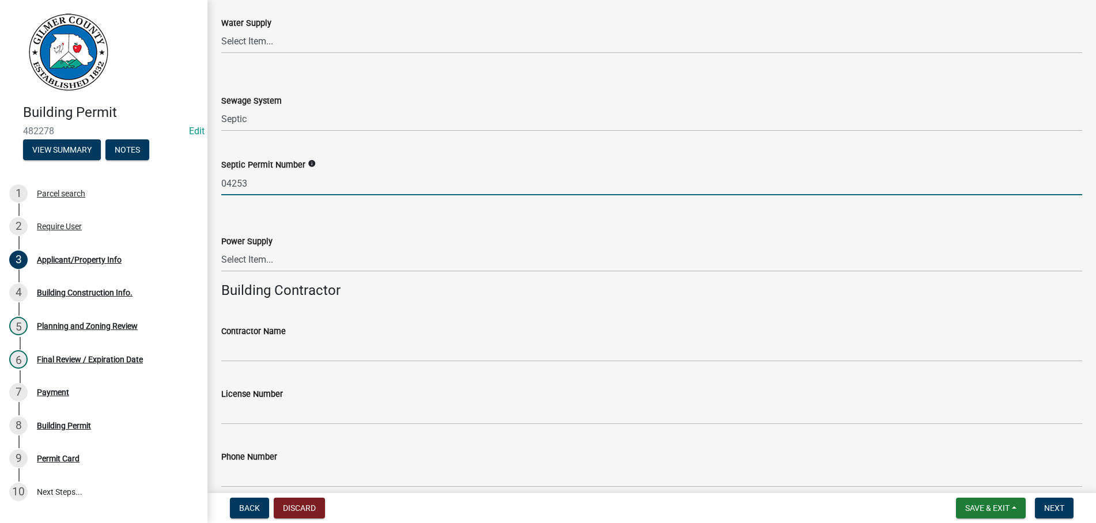
scroll to position [1773, 0]
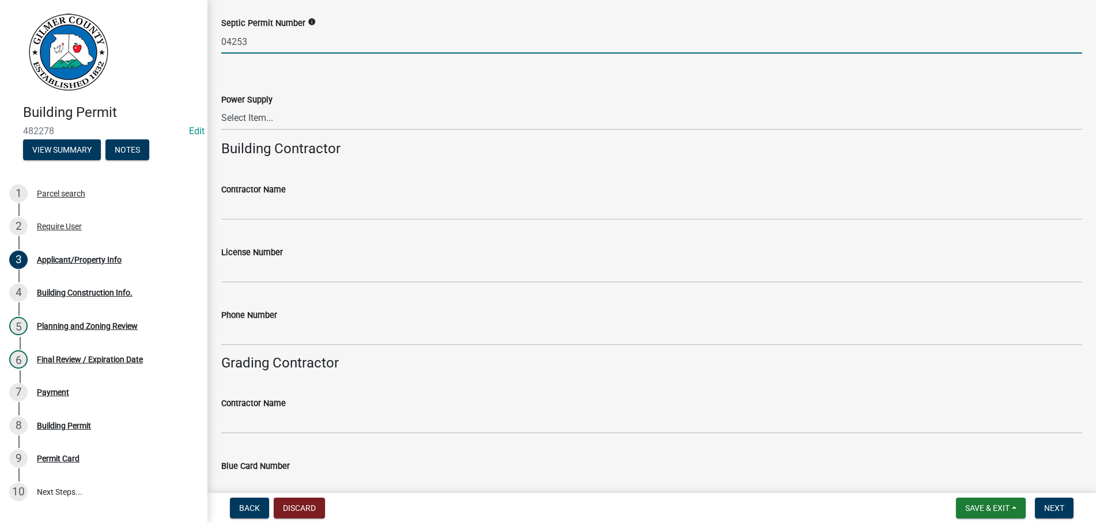
type input "04253"
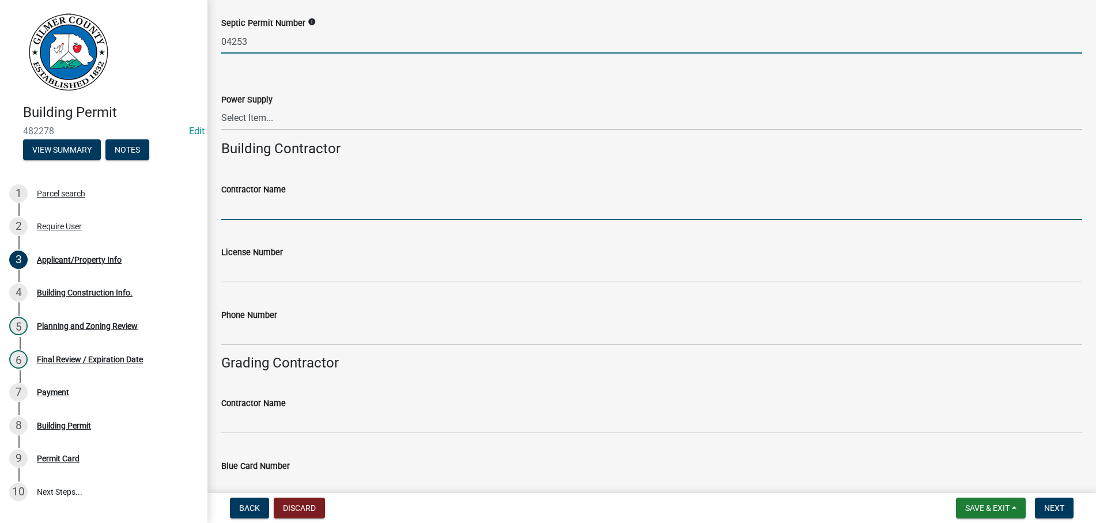
click at [280, 198] on input "Contractor Name" at bounding box center [651, 208] width 861 height 24
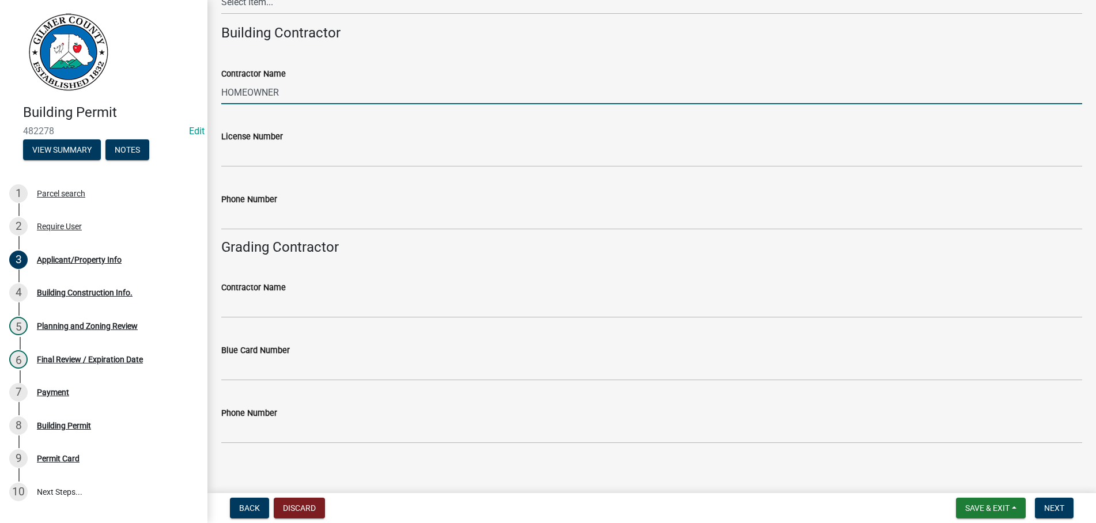
scroll to position [1898, 0]
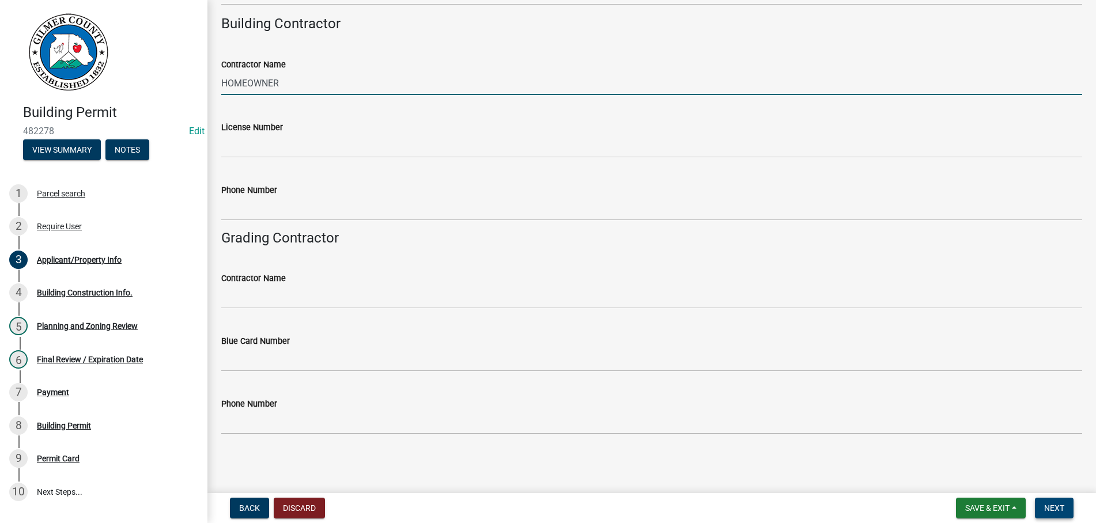
type input "HOMEOWNER"
click at [1044, 503] on span "Next" at bounding box center [1054, 507] width 20 height 9
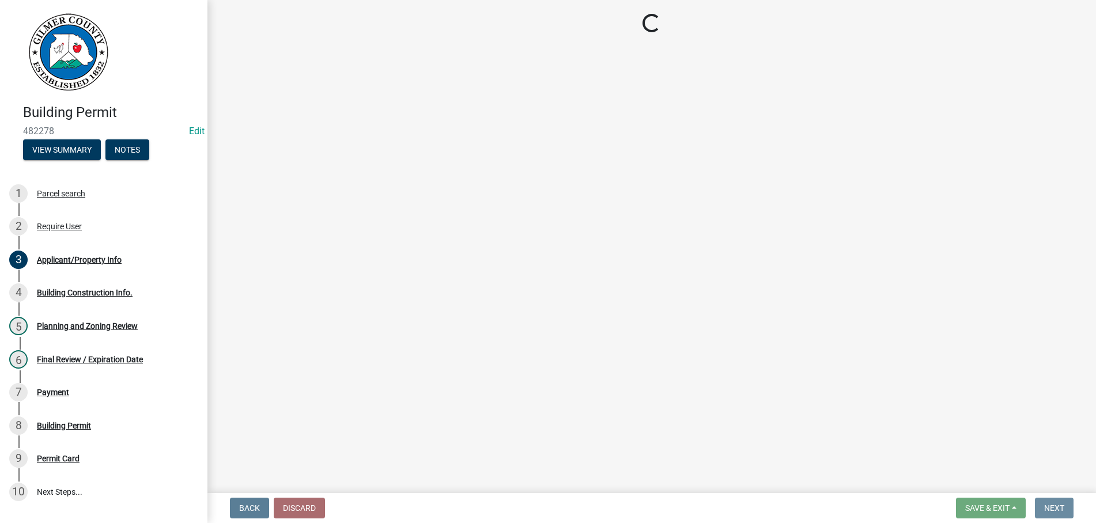
scroll to position [0, 0]
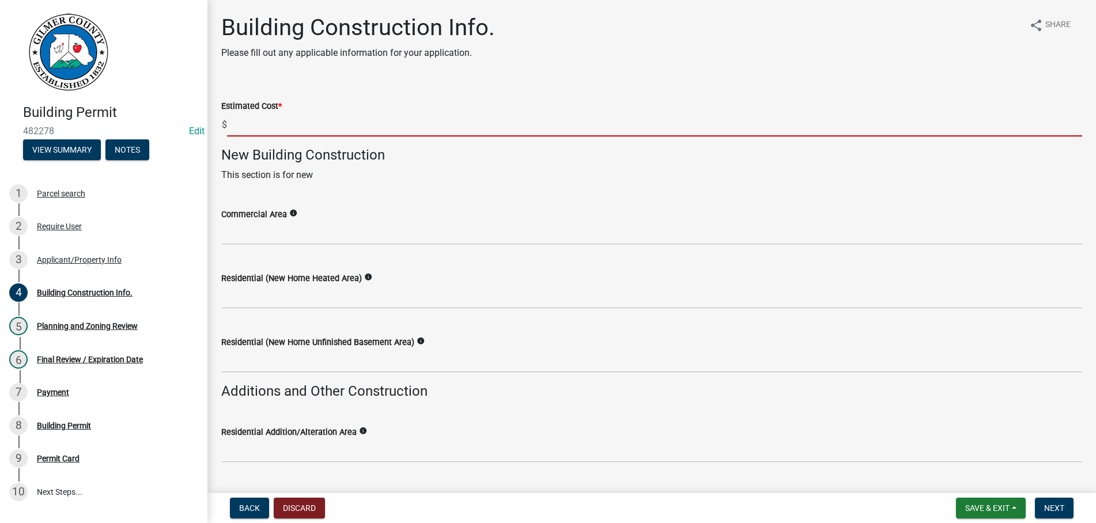
click at [283, 124] on input "text" at bounding box center [654, 125] width 855 height 24
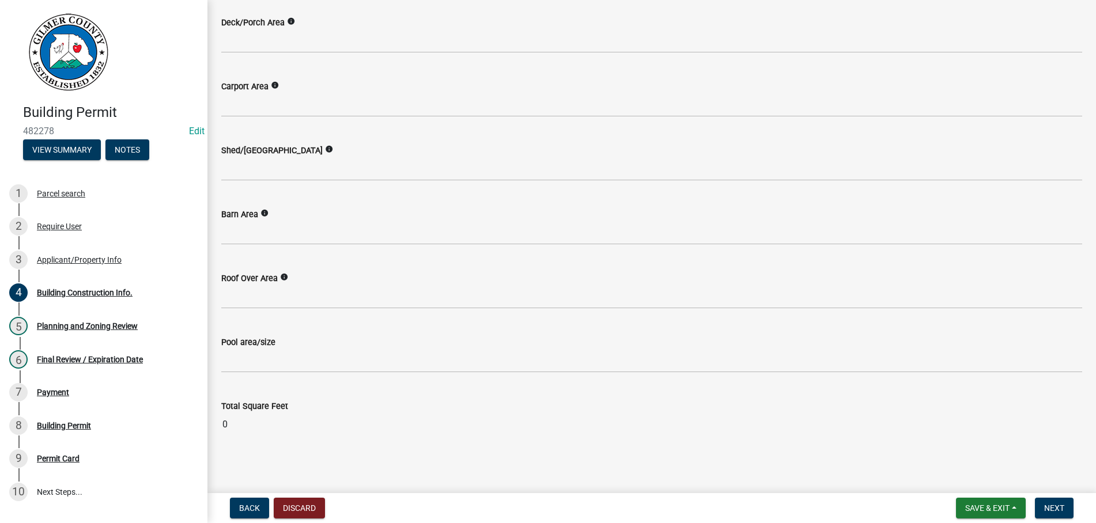
scroll to position [540, 0]
type input "25000"
click at [264, 416] on input "0" at bounding box center [651, 421] width 861 height 23
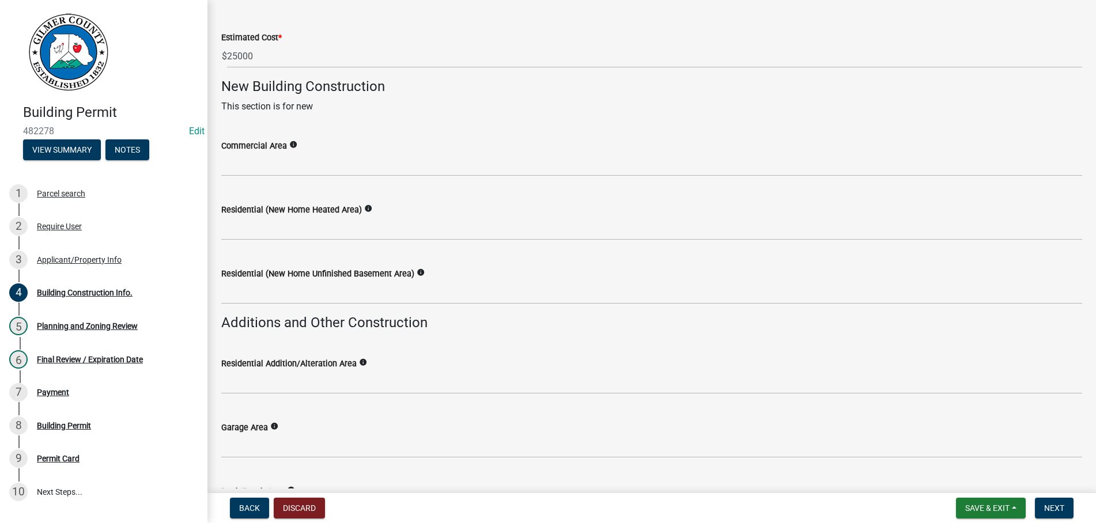
scroll to position [15, 0]
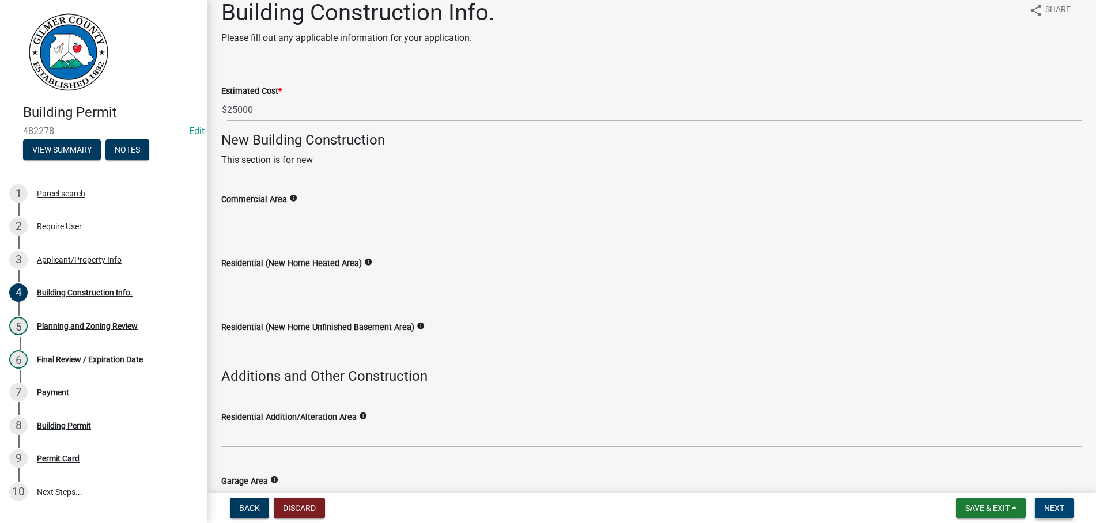
click at [1058, 502] on button "Next" at bounding box center [1053, 508] width 39 height 21
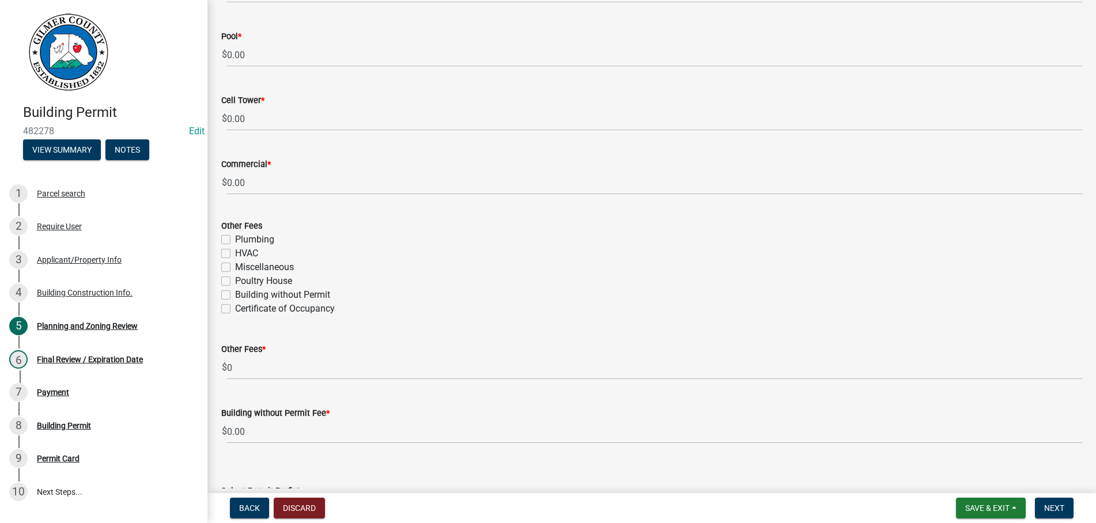
scroll to position [2035, 0]
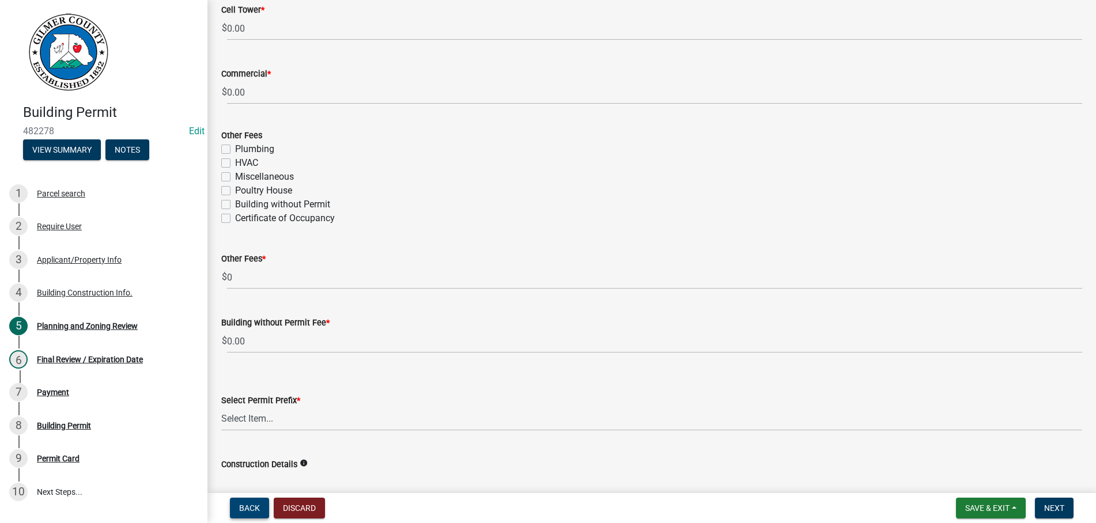
click at [249, 507] on span "Back" at bounding box center [249, 507] width 21 height 9
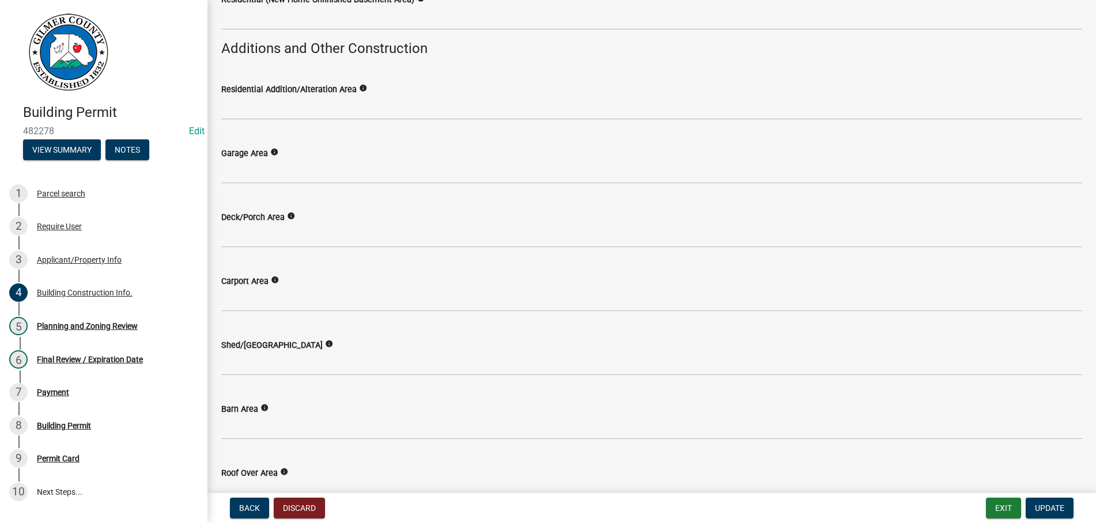
scroll to position [343, 0]
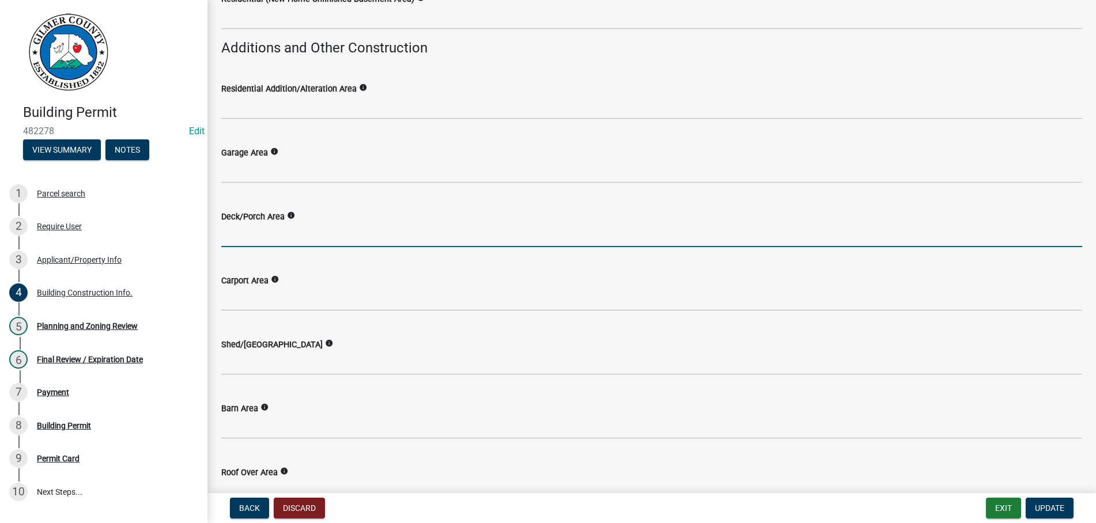
click at [264, 242] on input "text" at bounding box center [651, 235] width 861 height 24
click at [263, 233] on input "text" at bounding box center [651, 235] width 861 height 24
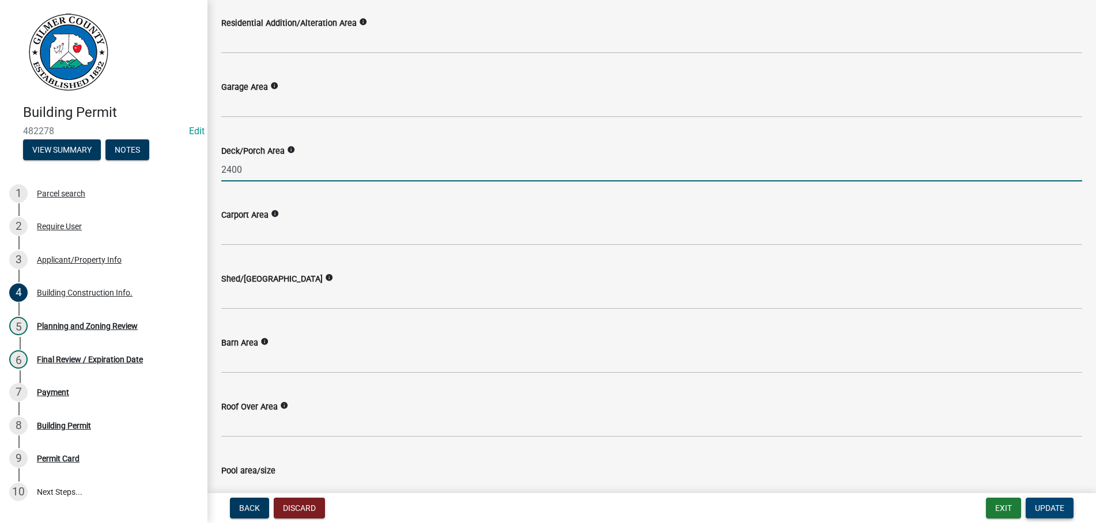
type input "2400"
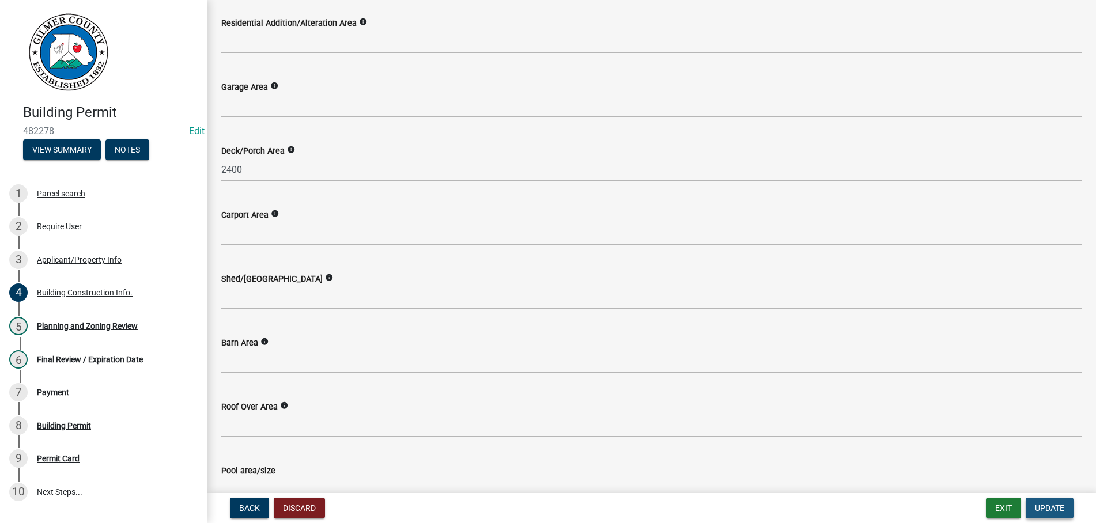
click at [1056, 503] on span "Update" at bounding box center [1048, 507] width 29 height 9
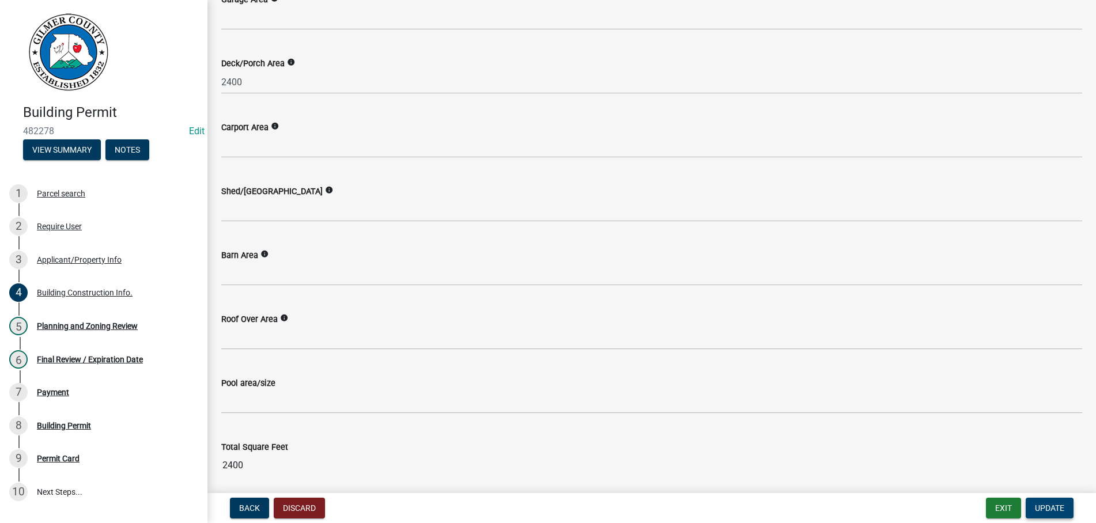
click at [1045, 503] on span "Update" at bounding box center [1048, 507] width 29 height 9
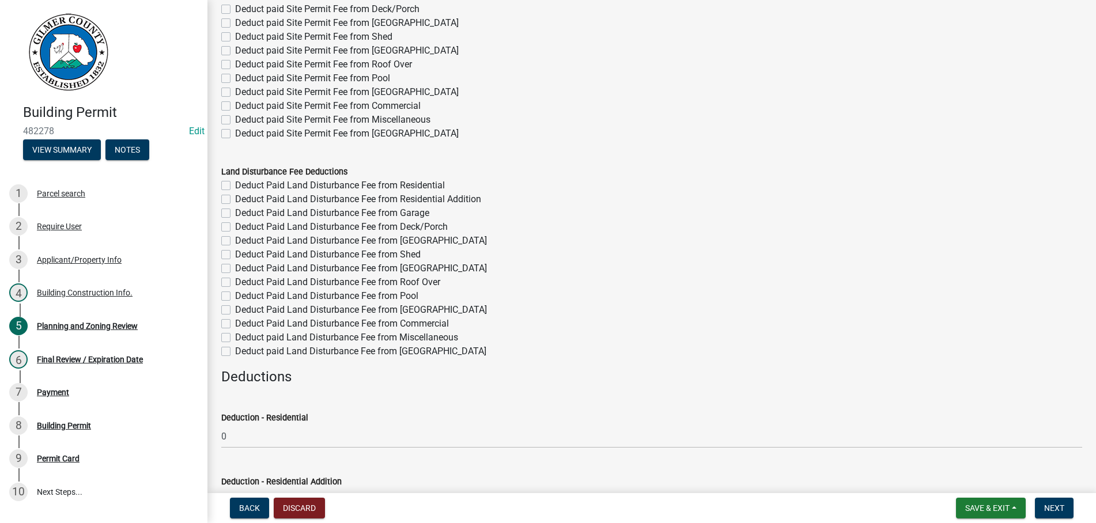
scroll to position [0, 0]
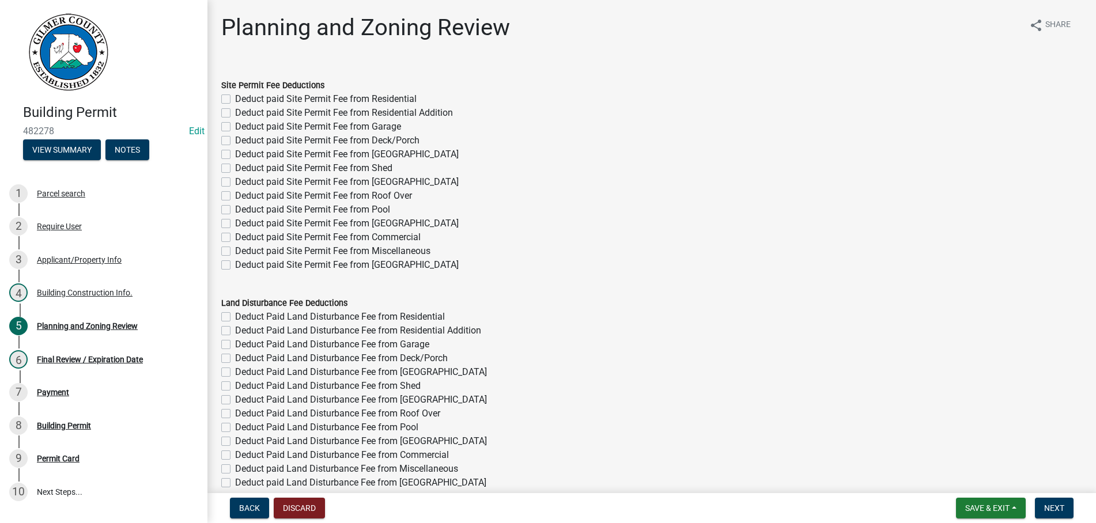
click at [235, 139] on label "Deduct paid Site Permit Fee from Deck/Porch" at bounding box center [327, 141] width 184 height 14
click at [235, 139] on input "Deduct paid Site Permit Fee from Deck/Porch" at bounding box center [238, 137] width 7 height 7
checkbox input "true"
checkbox input "false"
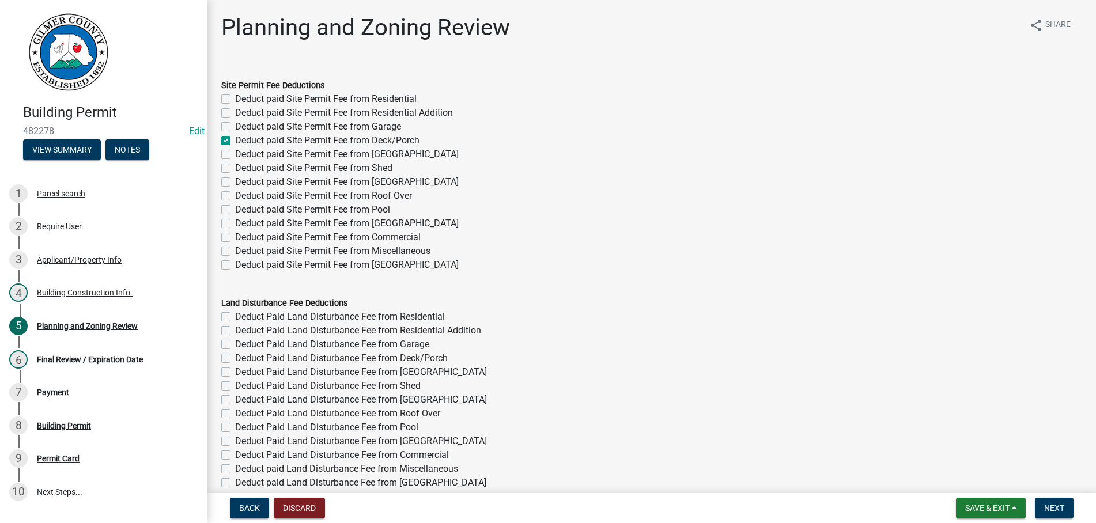
checkbox input "false"
checkbox input "true"
checkbox input "false"
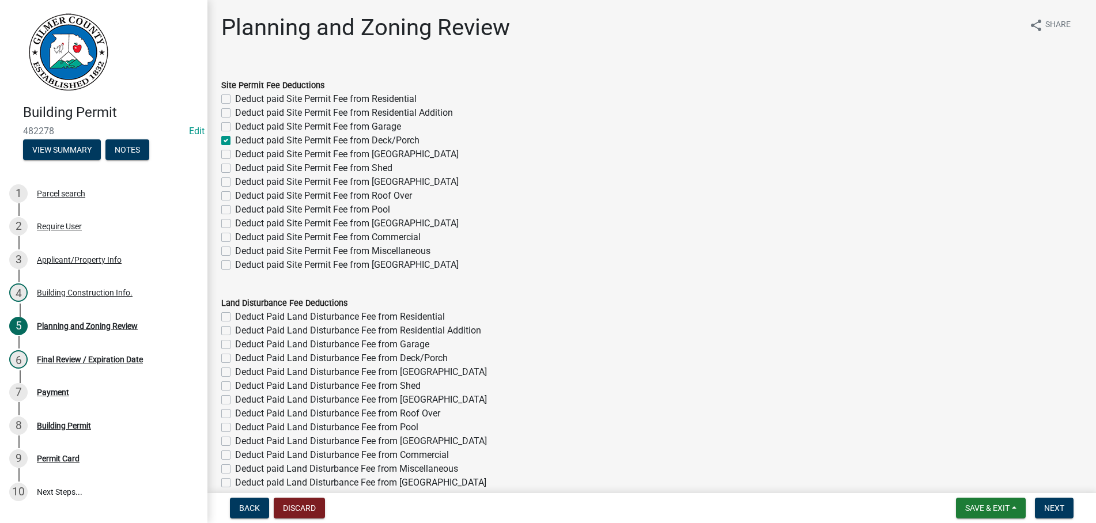
checkbox input "false"
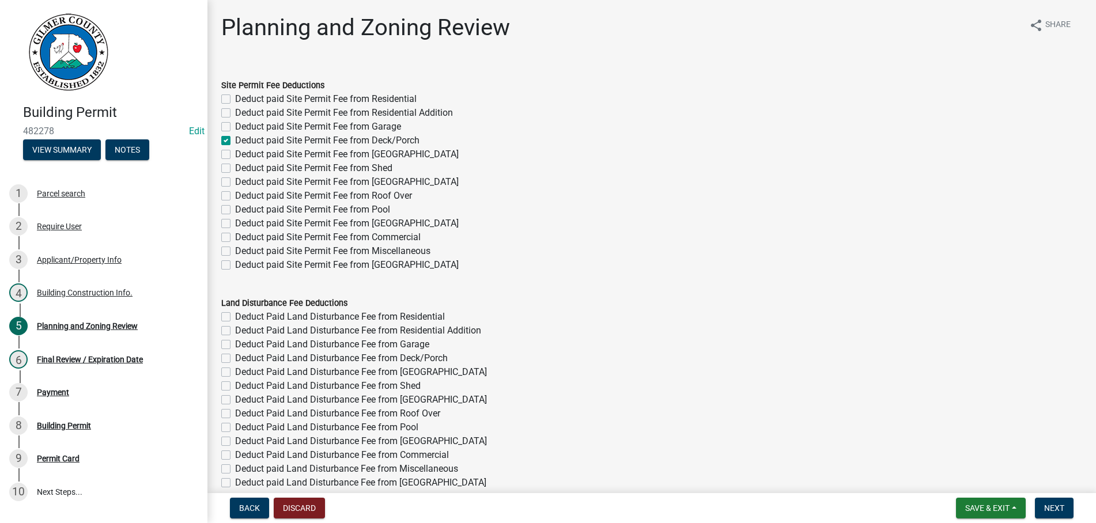
checkbox input "false"
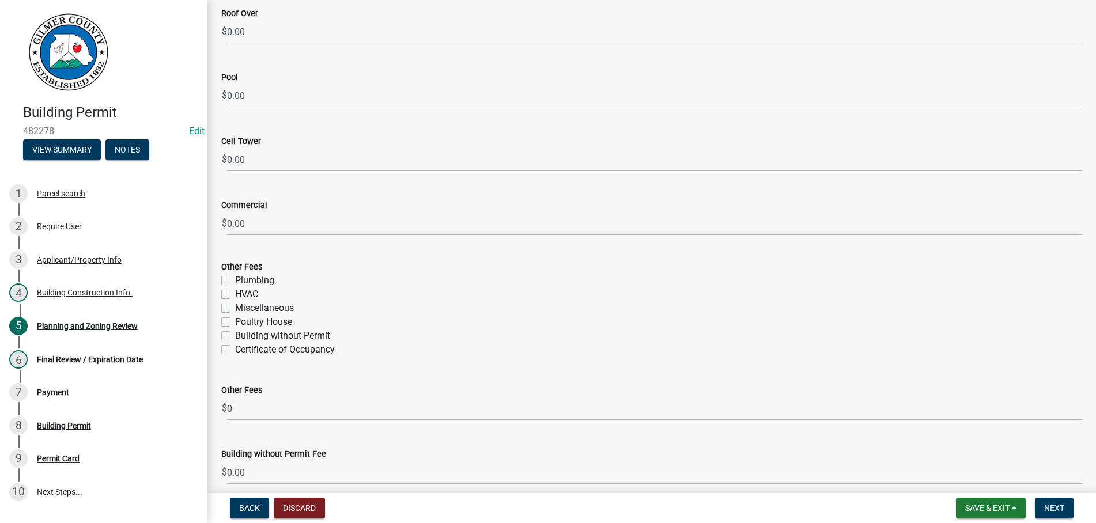
scroll to position [2167, 0]
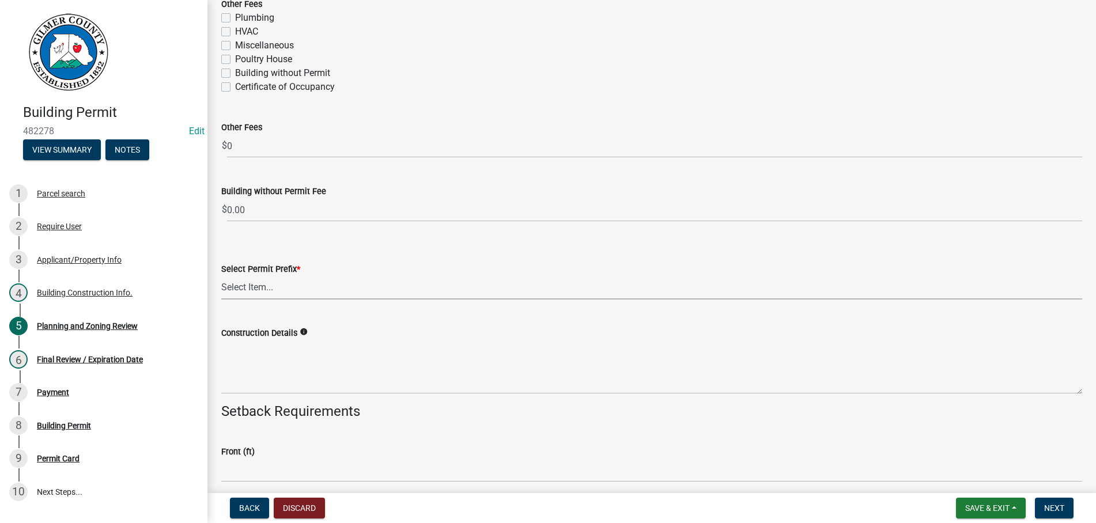
click at [221, 276] on select "Select Item... RES COMM MB LAND POOL MISC CELL TOWER - NEW CELL TOWER - ADD ON" at bounding box center [651, 288] width 861 height 24
click option "MISC" at bounding box center [0, 0] width 0 height 0
select select "d8142ddf-27f7-42b0-ba1e-04fee764576f"
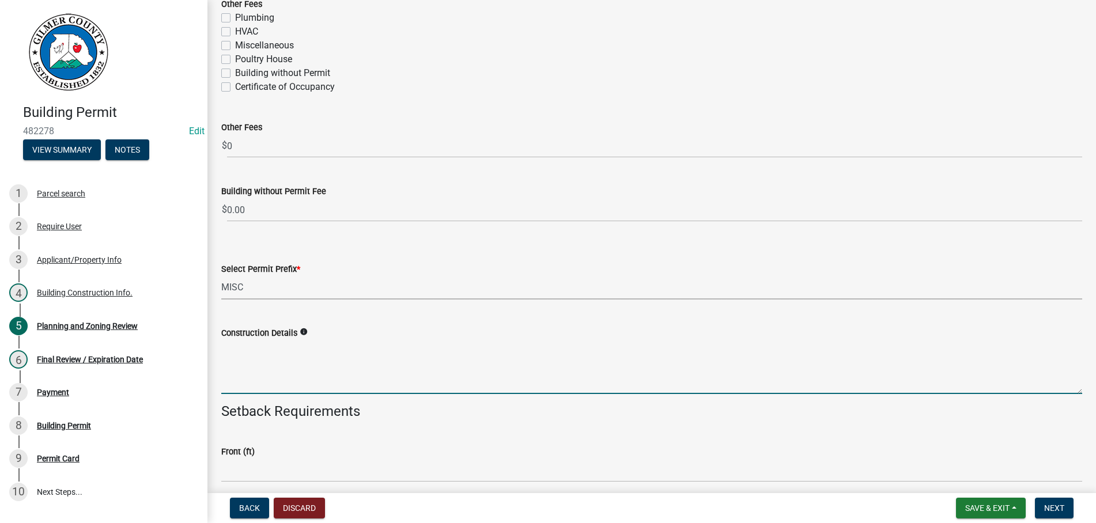
click at [261, 344] on textarea "Construction Details" at bounding box center [651, 367] width 861 height 54
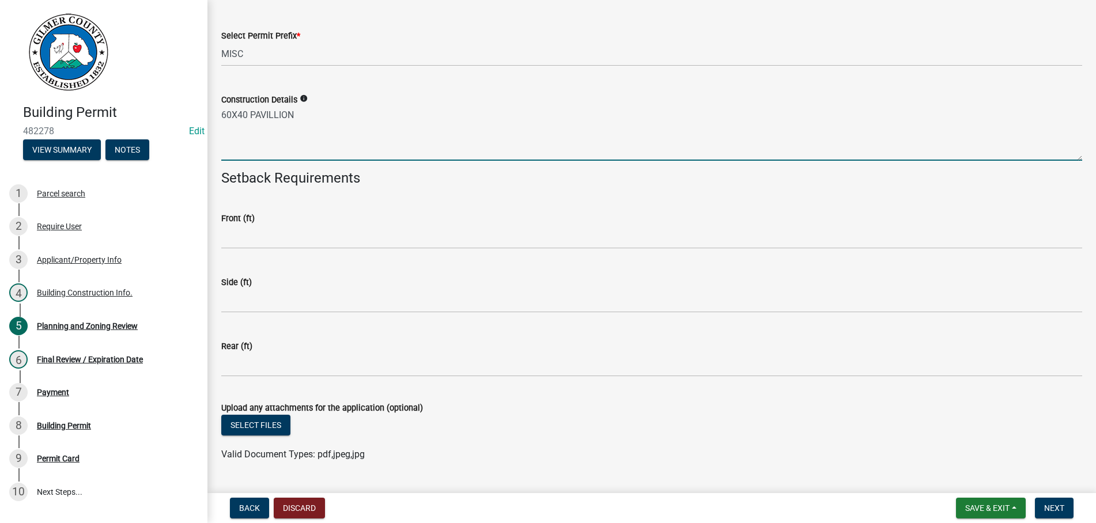
scroll to position [2428, 0]
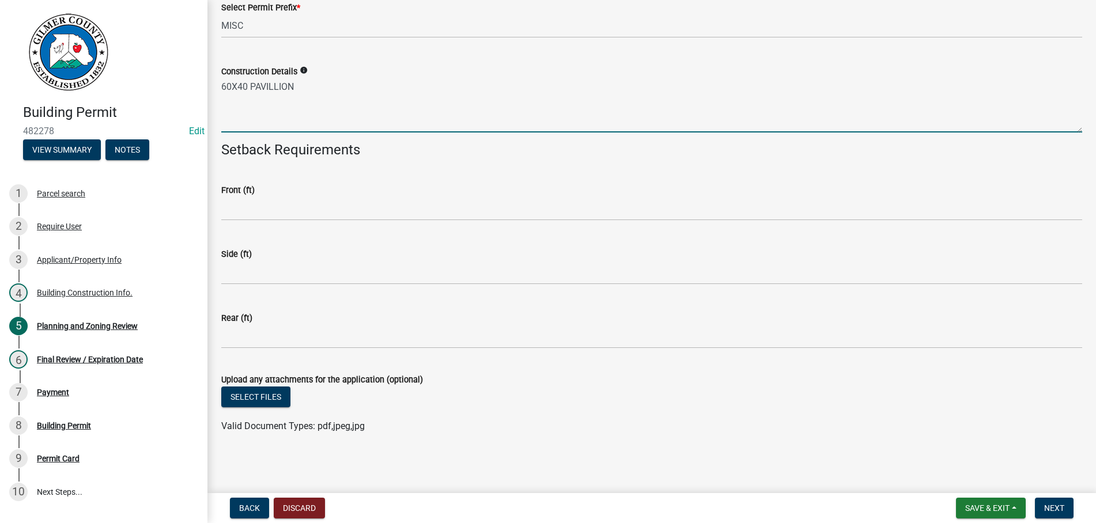
type textarea "60X40 PAVILLION"
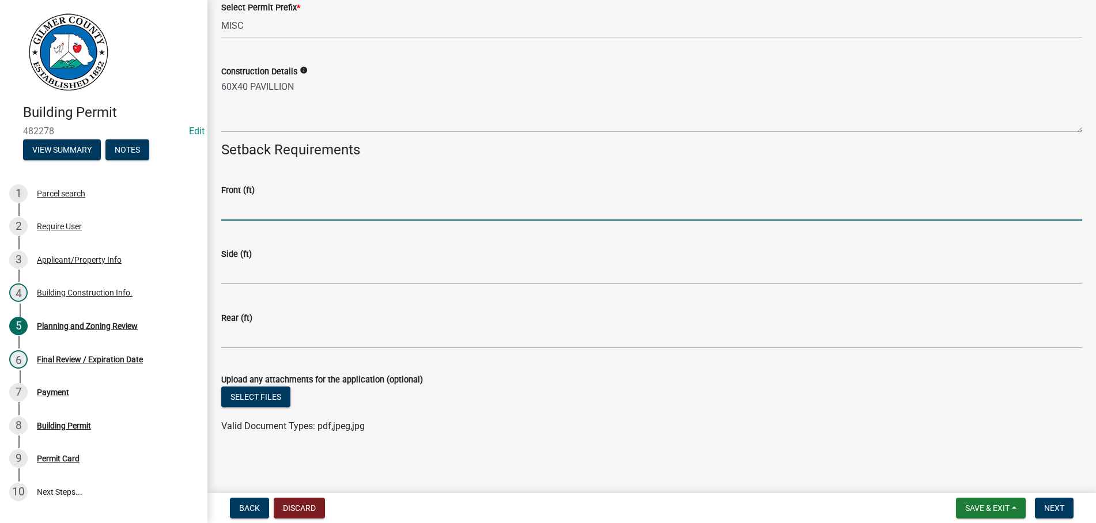
click at [286, 215] on input "text" at bounding box center [651, 209] width 861 height 24
type input "40"
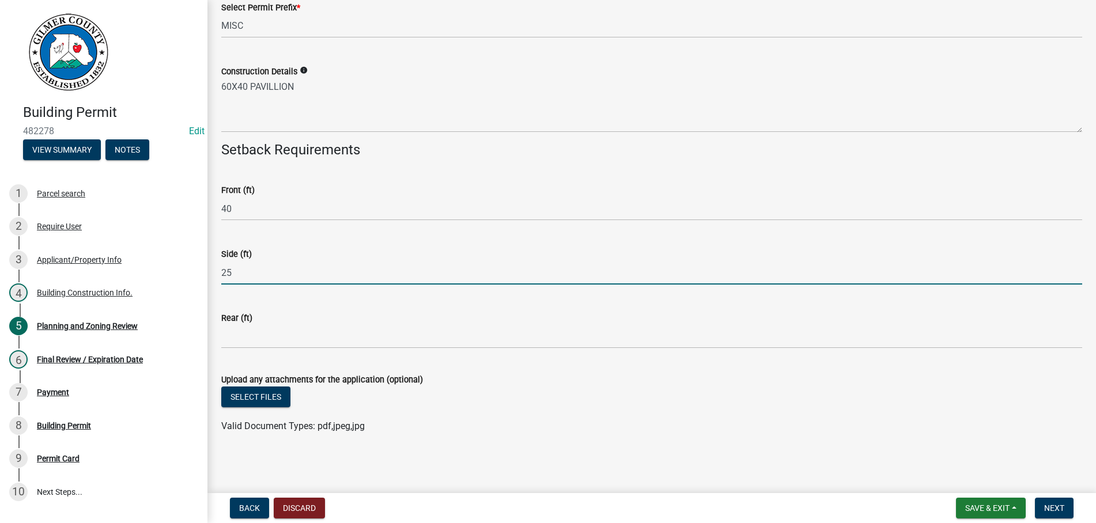
type input "25"
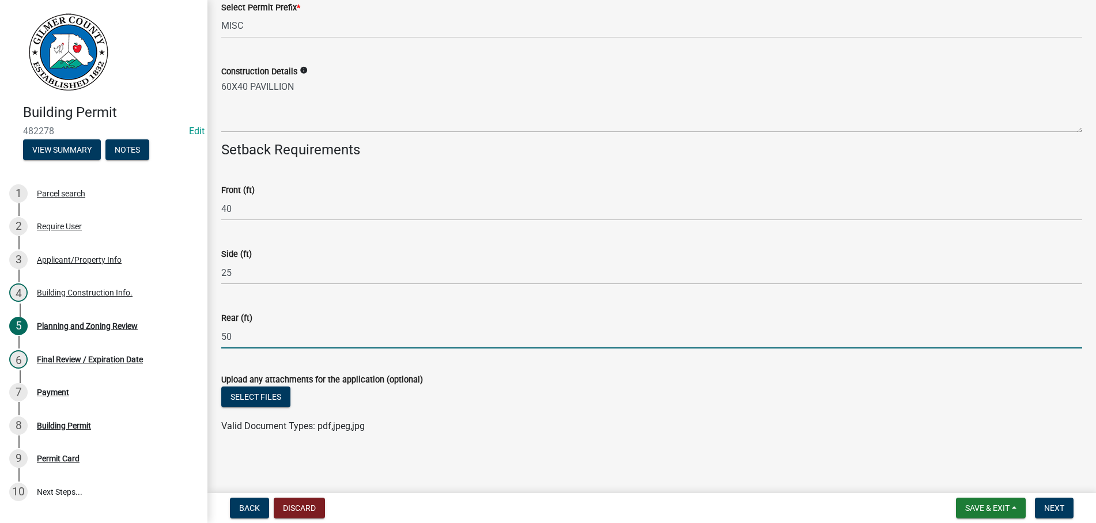
type input "50"
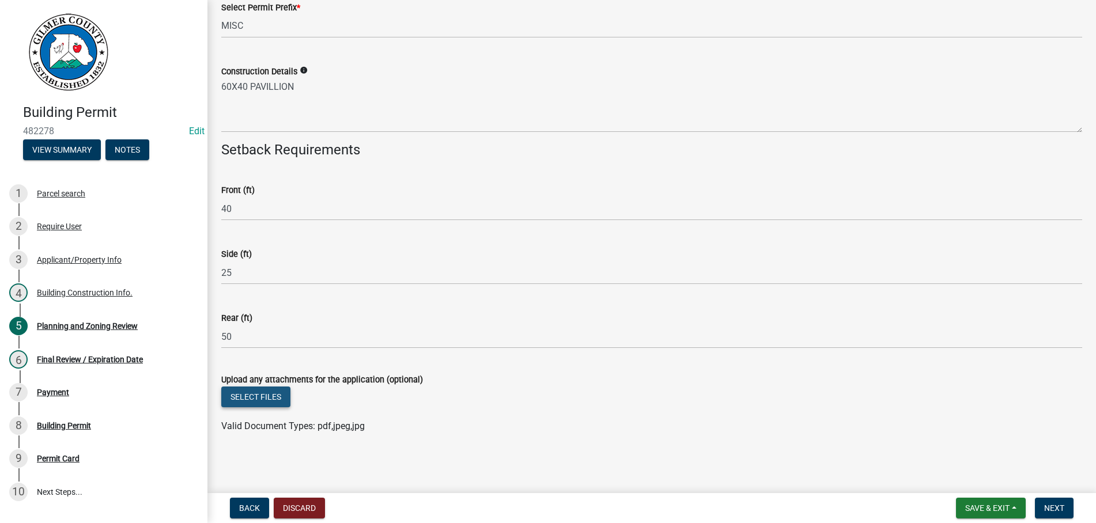
click at [249, 395] on button "Select files" at bounding box center [255, 396] width 69 height 21
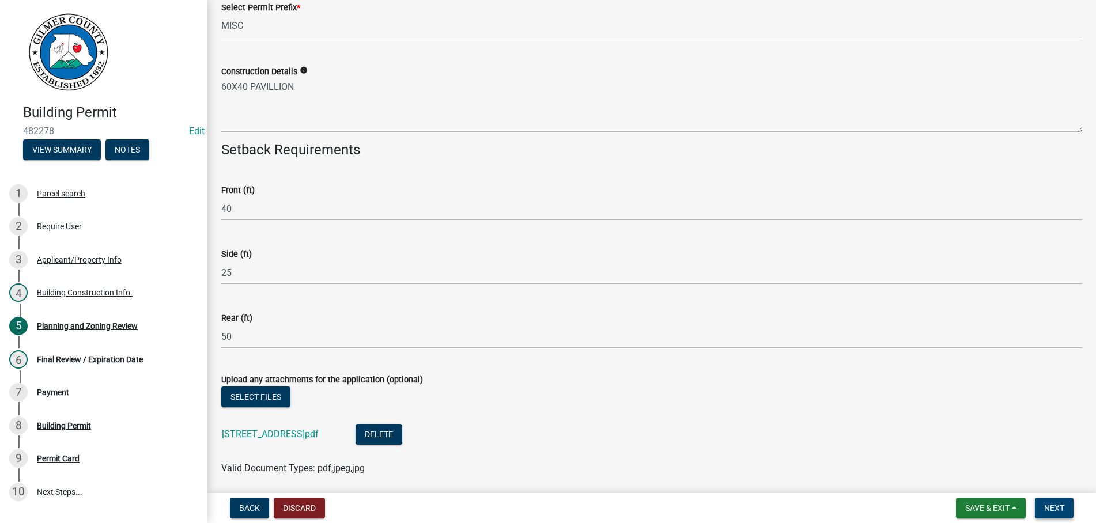
click at [1058, 506] on span "Next" at bounding box center [1054, 507] width 20 height 9
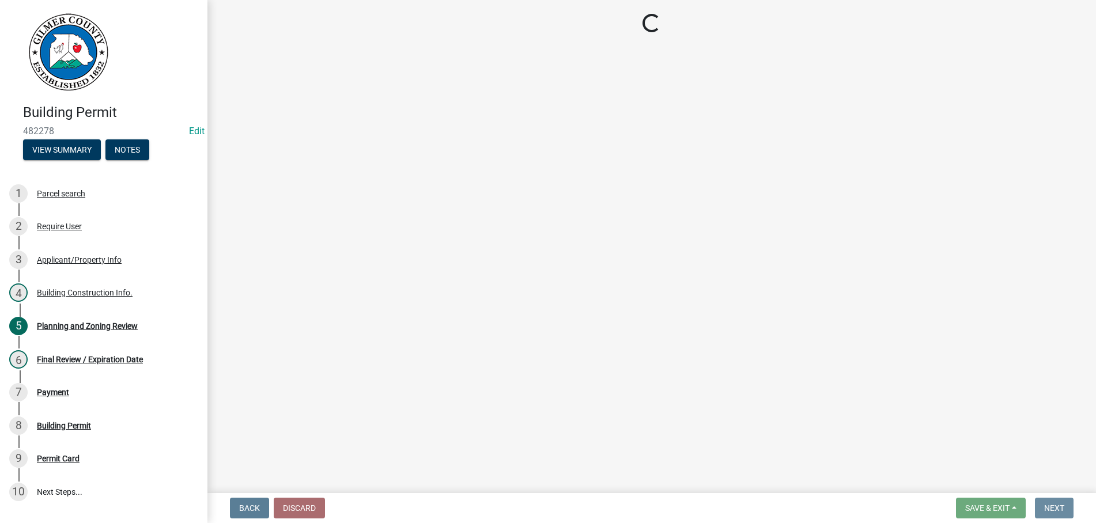
scroll to position [0, 0]
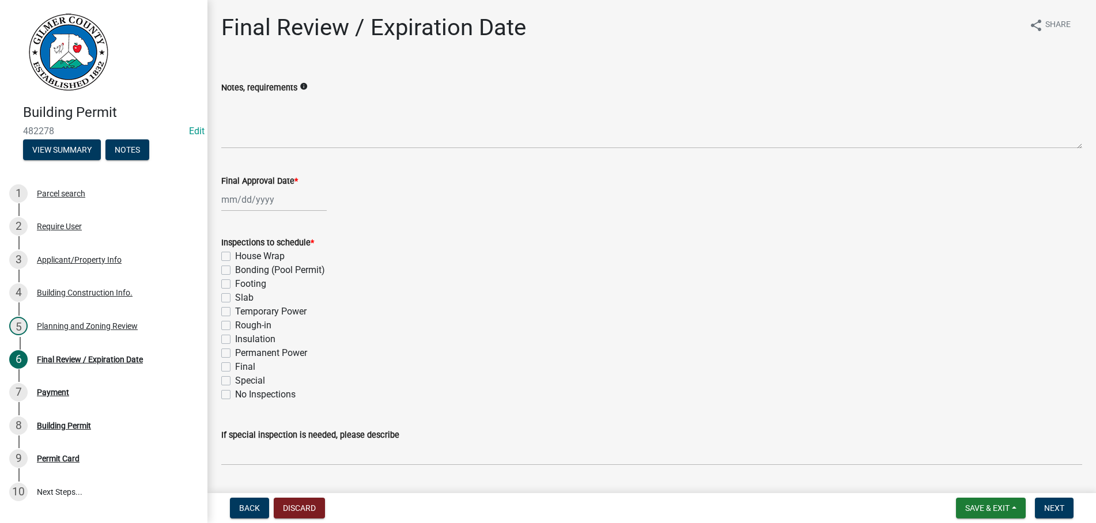
click at [298, 199] on input "Final Approval Date *" at bounding box center [273, 200] width 105 height 24
select select "9"
select select "2025"
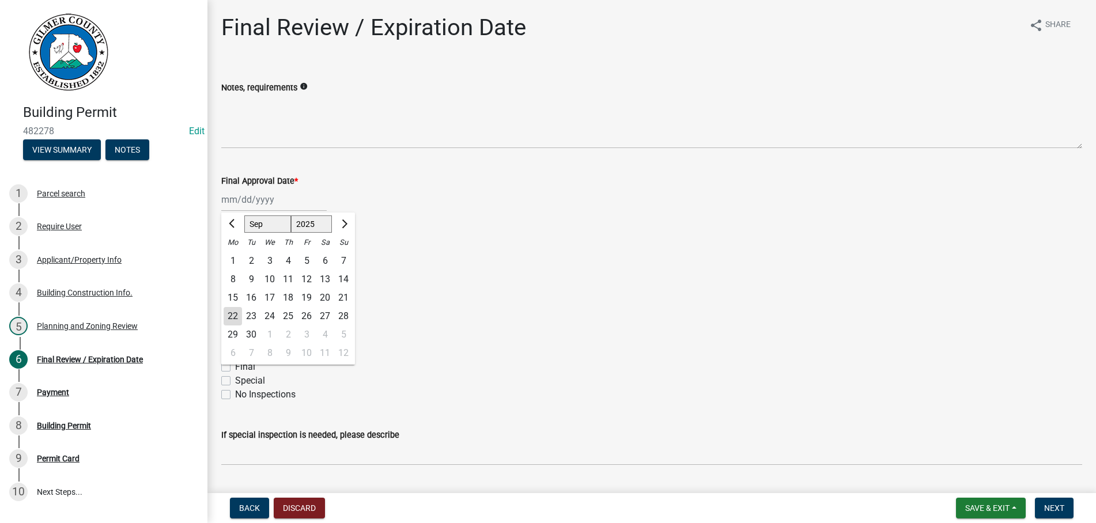
type input "[DATE]"
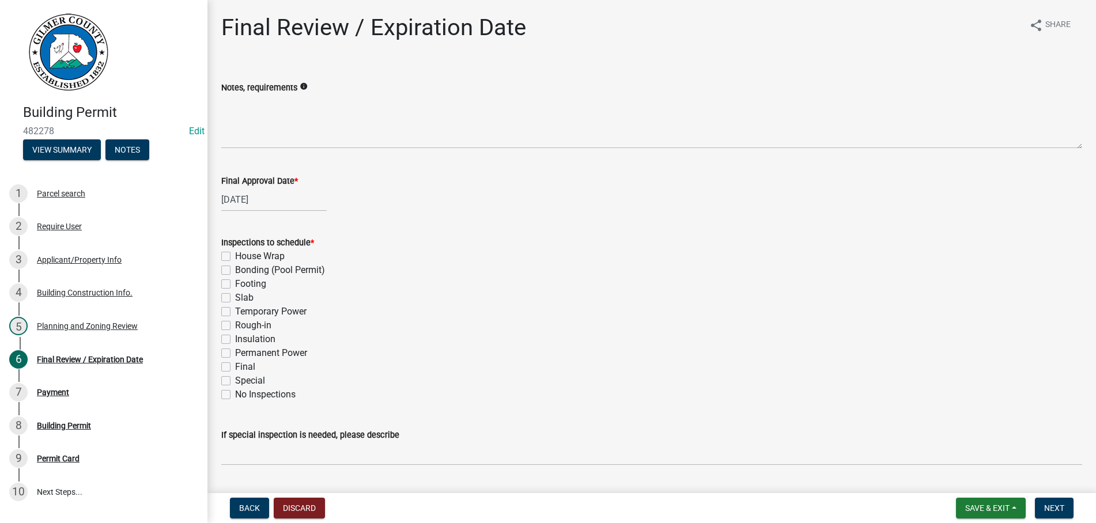
click at [235, 285] on label "Footing" at bounding box center [250, 284] width 31 height 14
click at [235, 285] on input "Footing" at bounding box center [238, 280] width 7 height 7
checkbox input "true"
checkbox input "false"
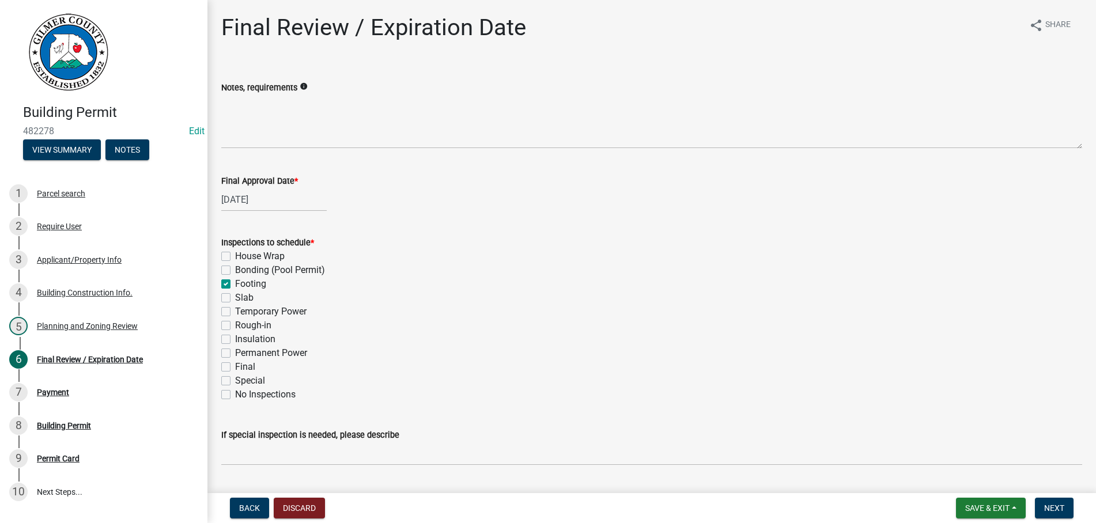
checkbox input "true"
checkbox input "false"
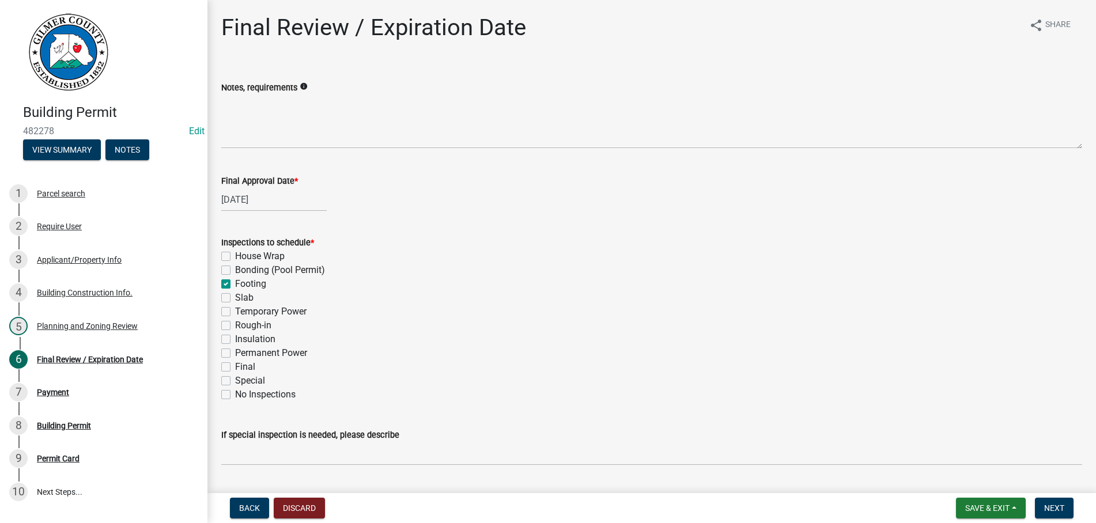
checkbox input "false"
click at [235, 365] on label "Final" at bounding box center [245, 367] width 20 height 14
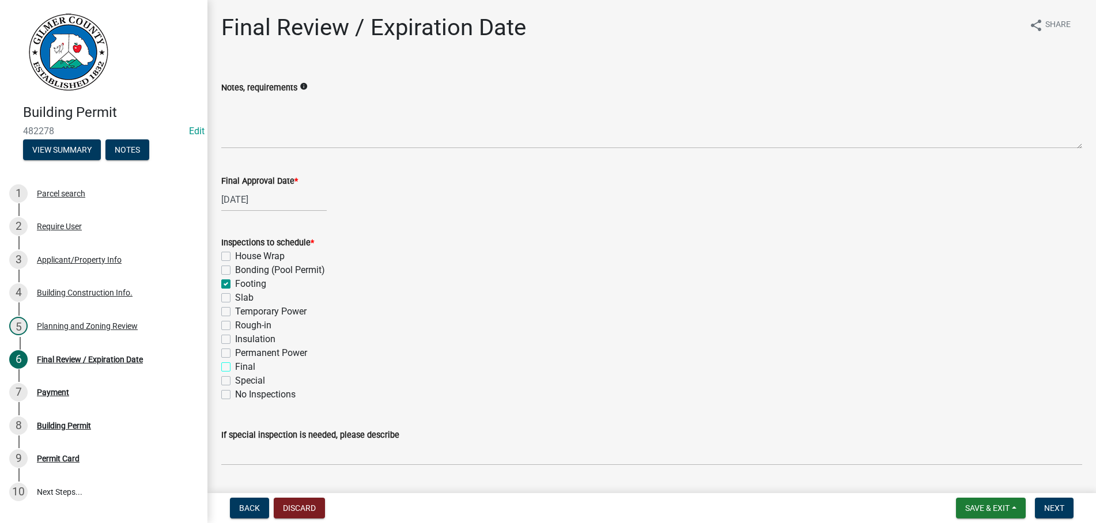
click at [235, 365] on input "Final" at bounding box center [238, 363] width 7 height 7
checkbox input "true"
checkbox input "false"
checkbox input "true"
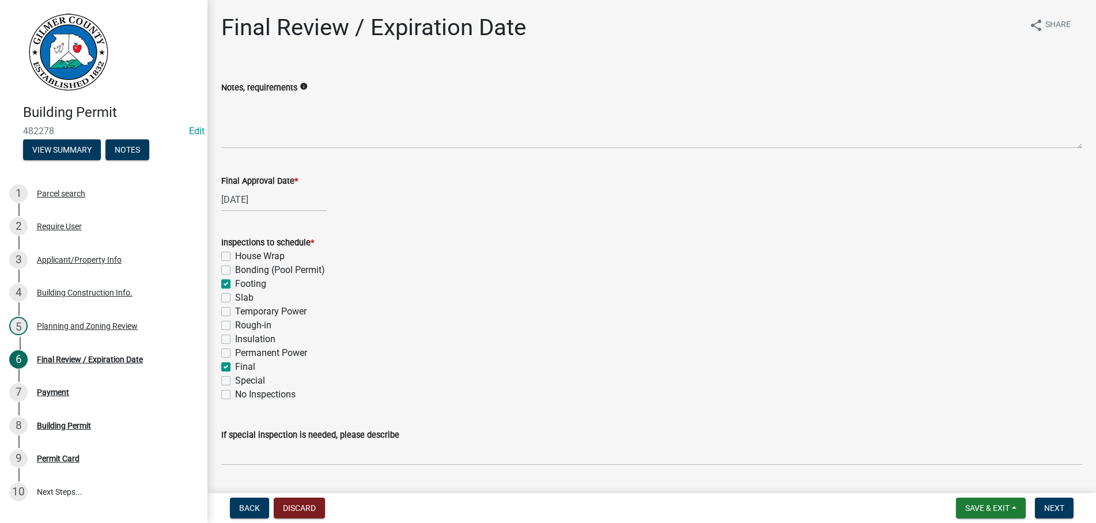
checkbox input "false"
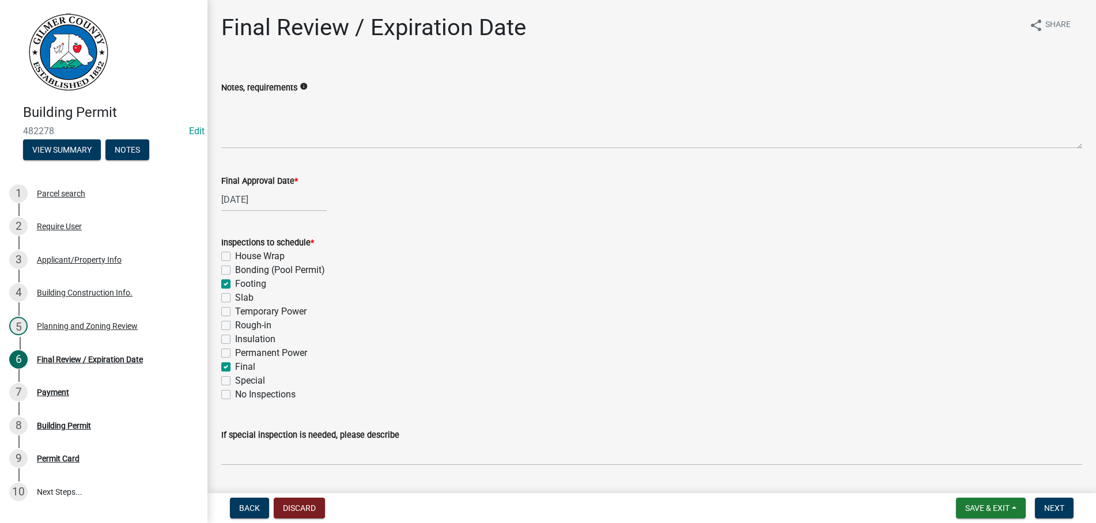
checkbox input "true"
checkbox input "false"
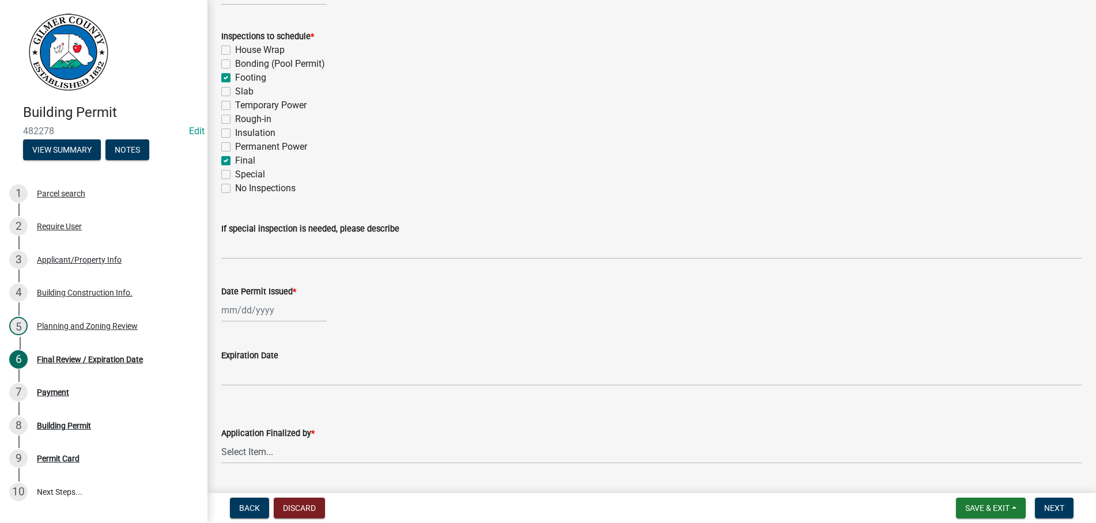
scroll to position [237, 0]
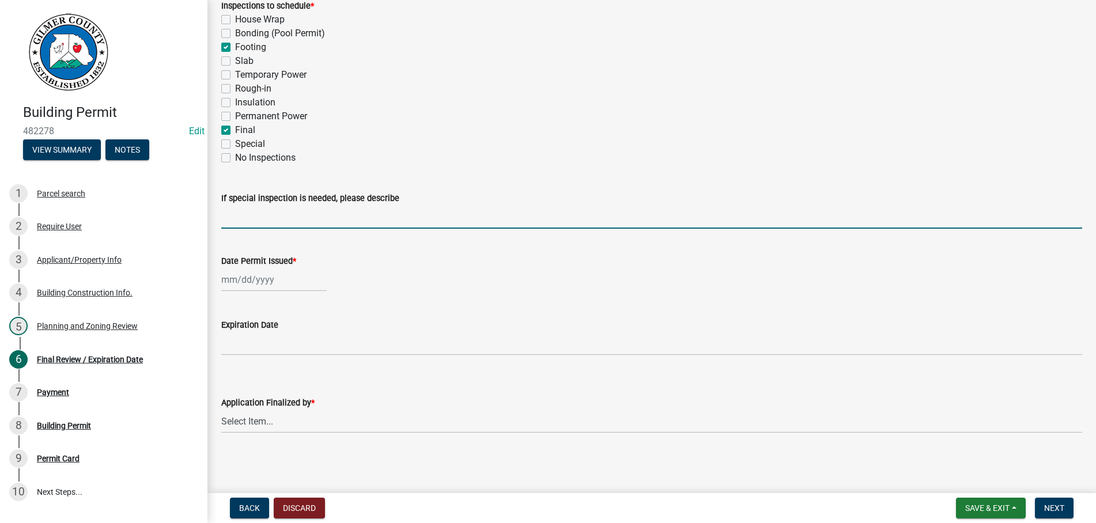
select select "9"
select select "2025"
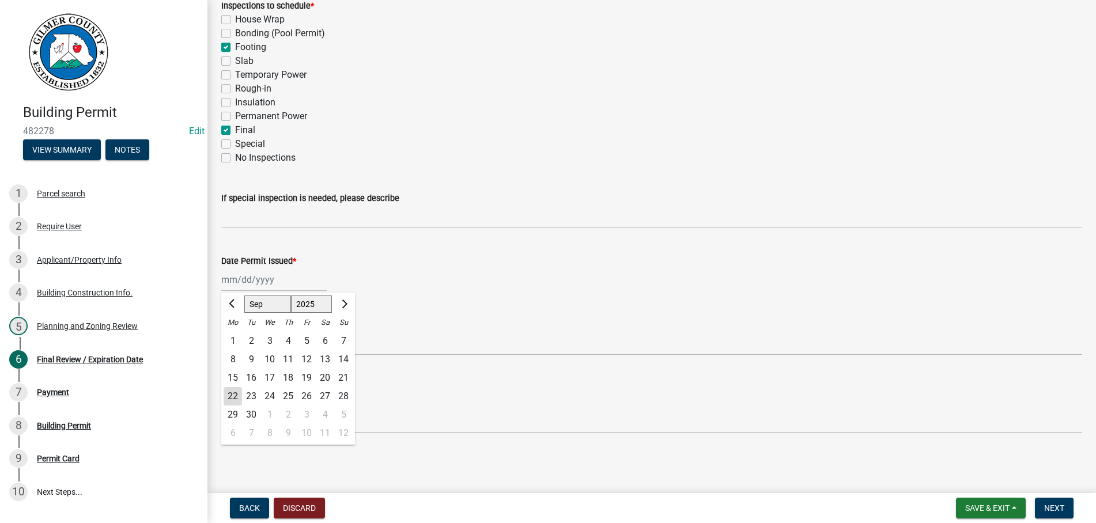
type input "[DATE]"
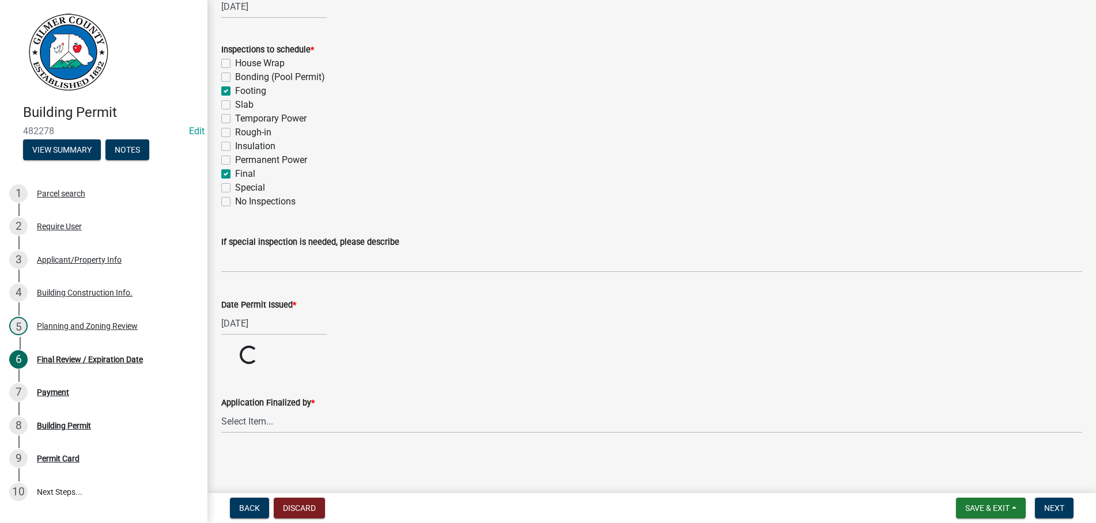
scroll to position [193, 0]
select select "b44f7338-8171-40f4-83dd-b8ba3065c966"
click at [1049, 508] on span "Next" at bounding box center [1054, 507] width 20 height 9
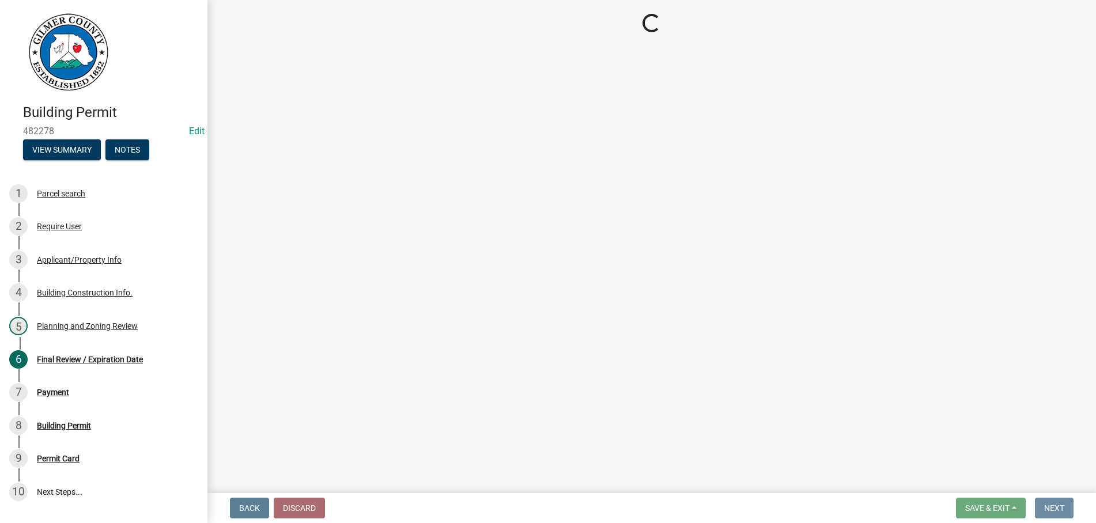
scroll to position [0, 0]
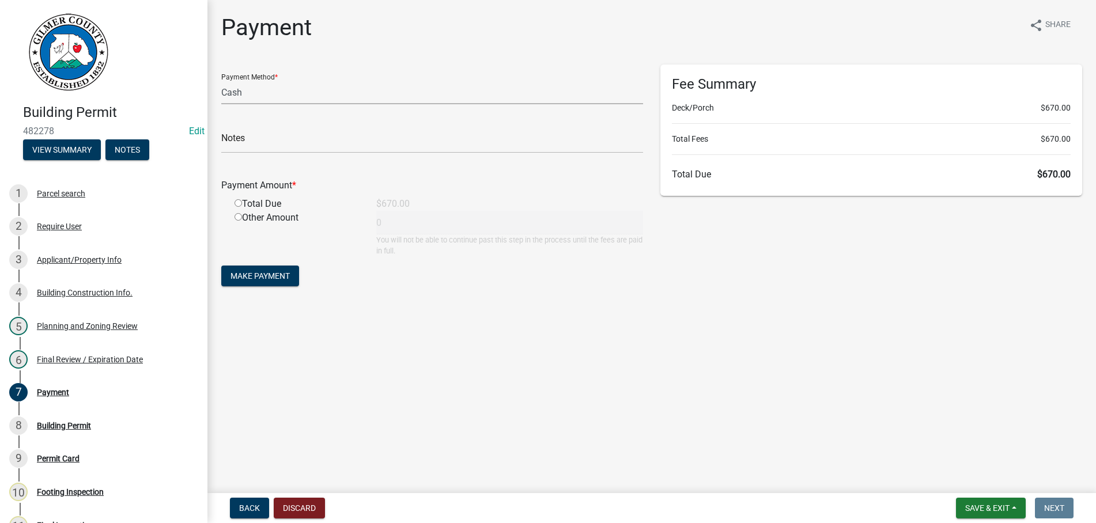
click at [221, 81] on select "Credit Card POS Check Cash" at bounding box center [432, 93] width 422 height 24
select select "1: 0"
click option "Check" at bounding box center [0, 0] width 0 height 0
click at [313, 130] on input "text" at bounding box center [432, 142] width 422 height 24
type input "2518"
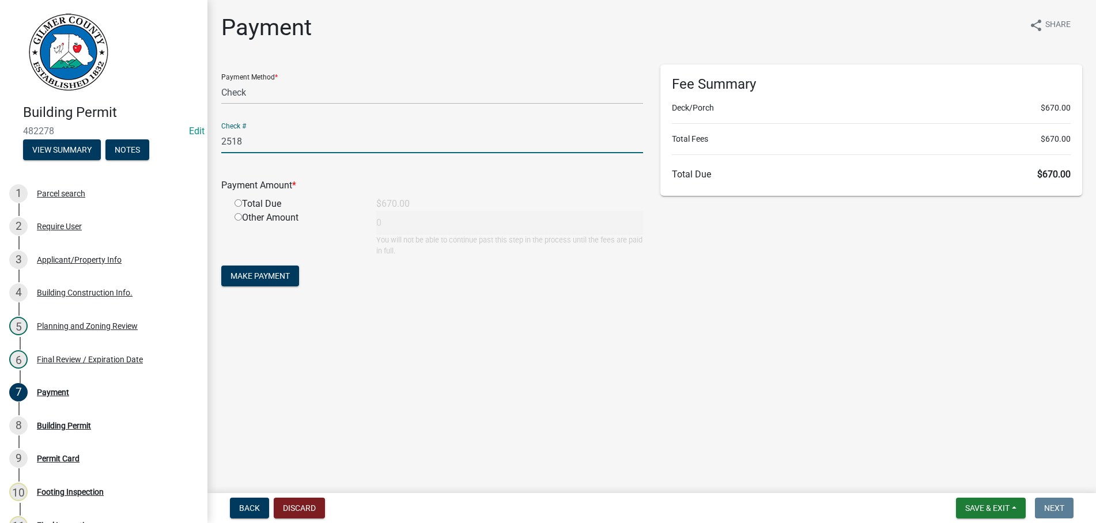
click at [238, 204] on input "radio" at bounding box center [237, 202] width 7 height 7
radio input "true"
type input "670"
click at [248, 273] on span "Make Payment" at bounding box center [259, 275] width 59 height 9
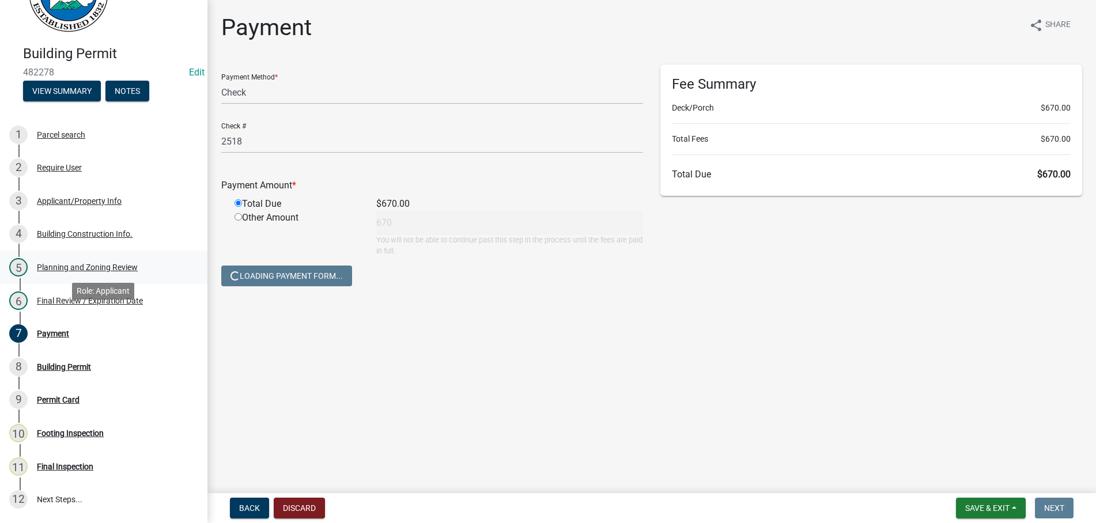
scroll to position [159, 0]
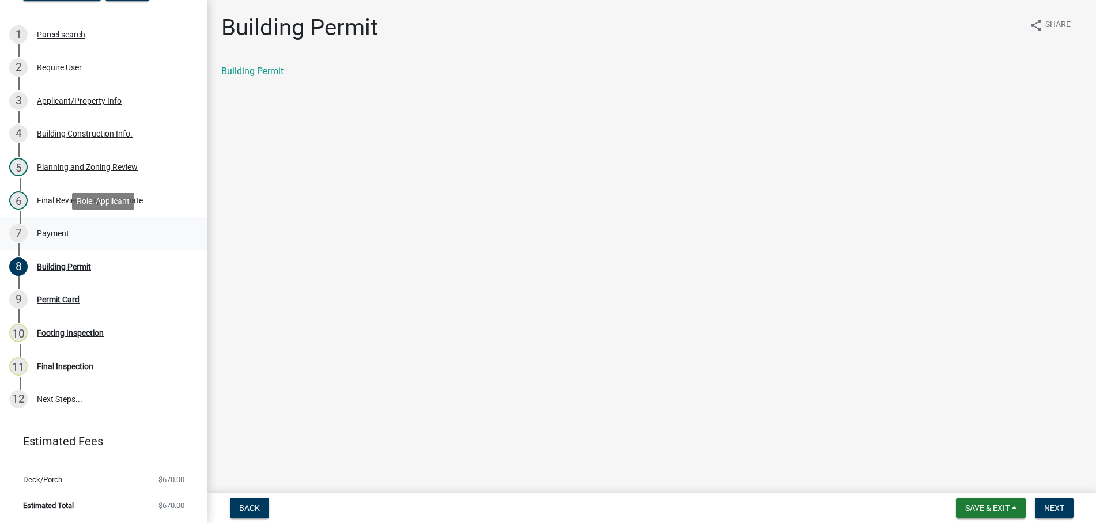
click at [51, 233] on div "Payment" at bounding box center [53, 233] width 32 height 8
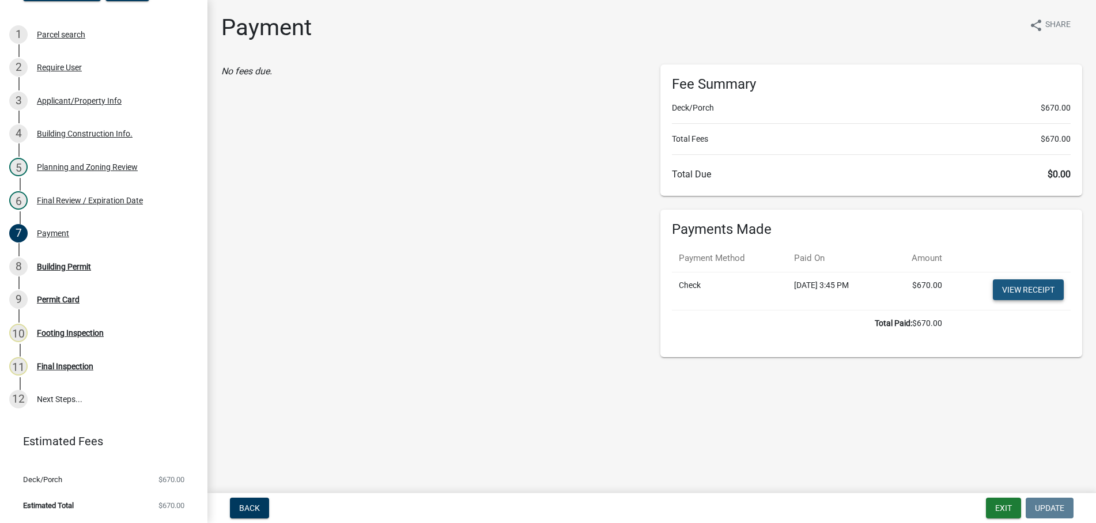
click at [1026, 287] on link "View receipt" at bounding box center [1027, 289] width 71 height 21
click at [58, 263] on div "Building Permit" at bounding box center [64, 267] width 54 height 8
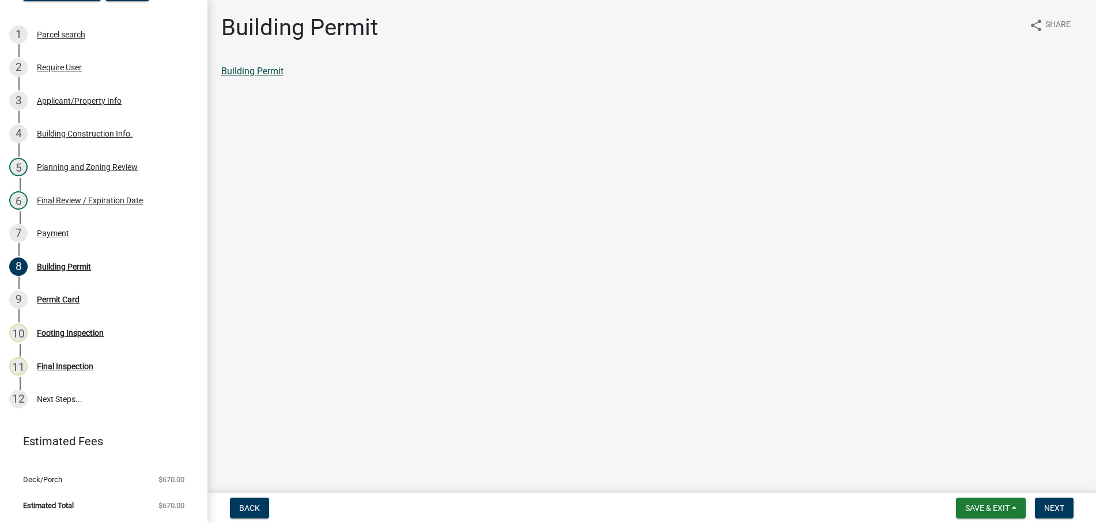
click at [232, 73] on link "Building Permit" at bounding box center [252, 71] width 62 height 11
click at [1060, 501] on button "Next" at bounding box center [1053, 508] width 39 height 21
click at [242, 73] on link "Permit Card" at bounding box center [245, 71] width 48 height 11
click at [1052, 506] on span "Next" at bounding box center [1054, 507] width 20 height 9
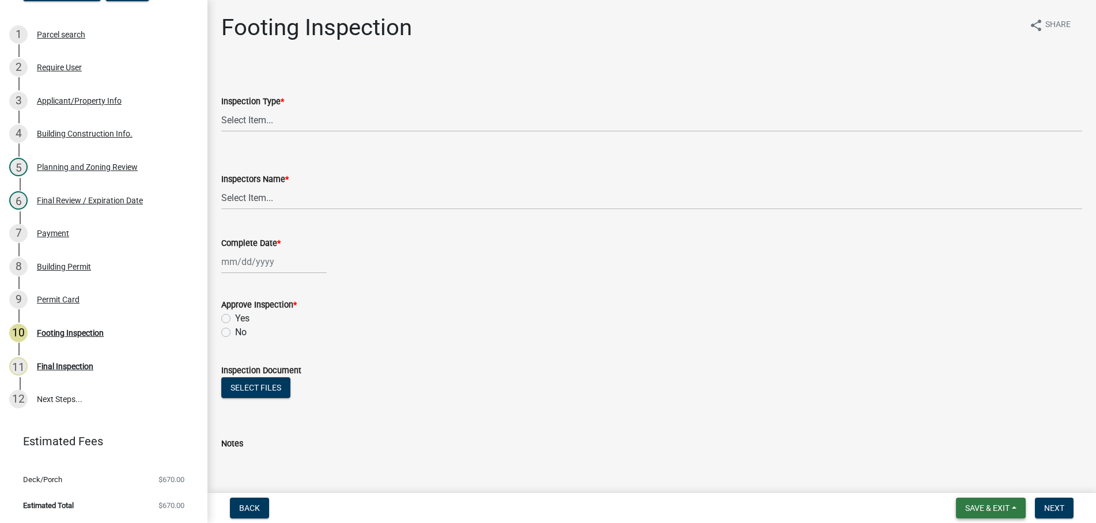
click at [1003, 505] on span "Save & Exit" at bounding box center [987, 507] width 44 height 9
click at [991, 478] on button "Save & Exit" at bounding box center [979, 478] width 92 height 28
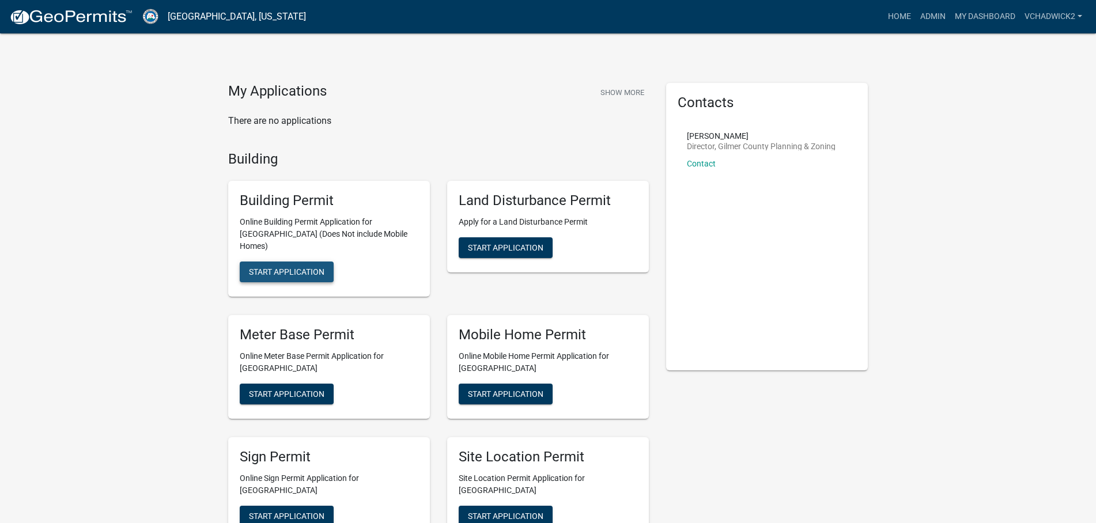
click at [282, 261] on button "Start Application" at bounding box center [287, 271] width 94 height 21
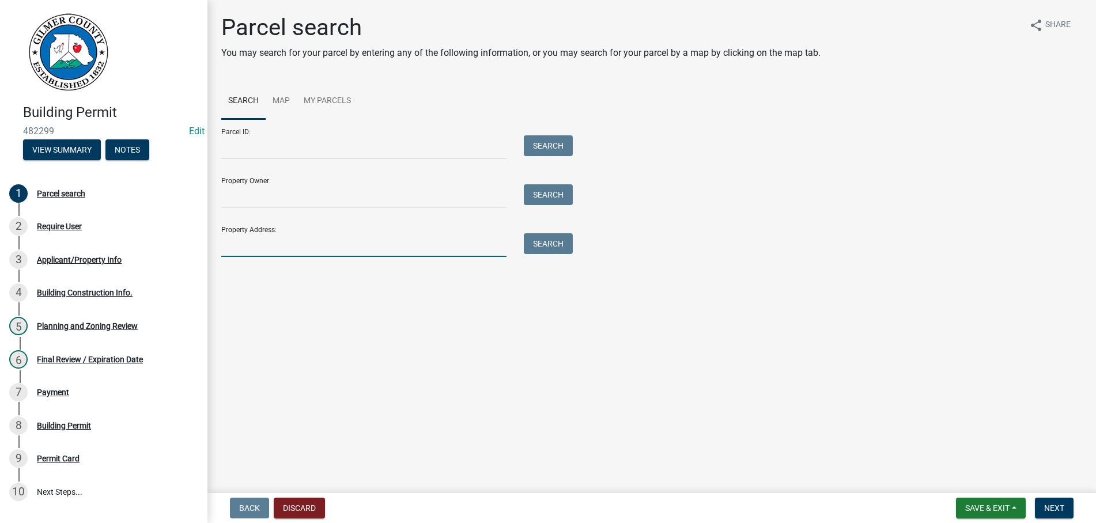
click at [228, 240] on input "Property Address:" at bounding box center [363, 245] width 285 height 24
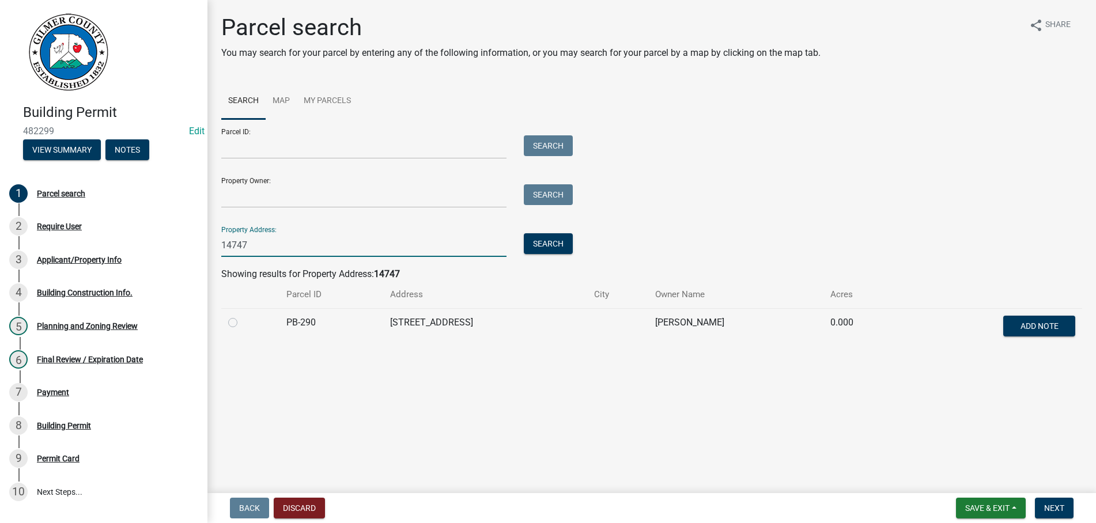
type input "14747"
click at [242, 316] on label at bounding box center [242, 316] width 0 height 0
click at [242, 318] on input "radio" at bounding box center [245, 319] width 7 height 7
radio input "true"
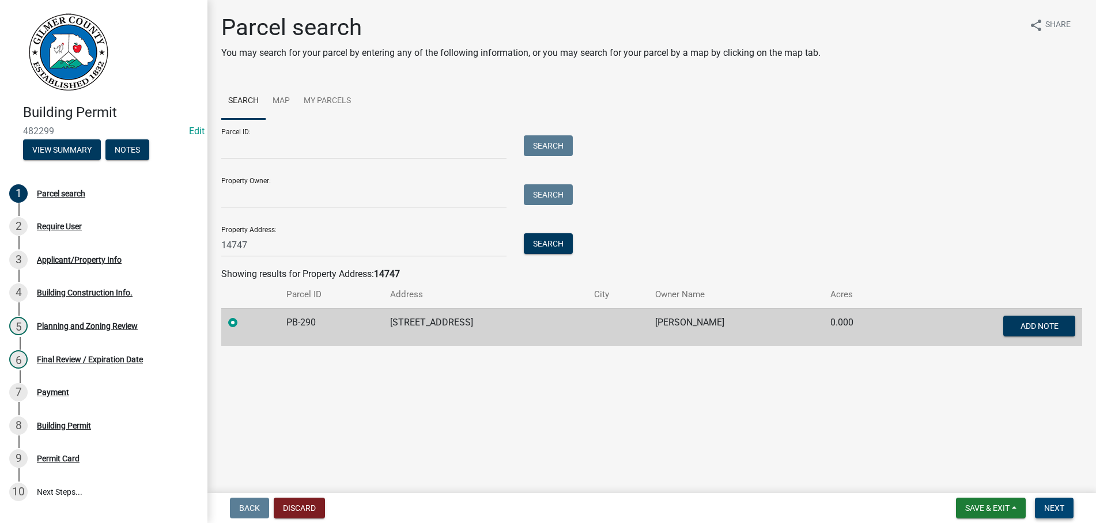
click at [1043, 502] on button "Next" at bounding box center [1053, 508] width 39 height 21
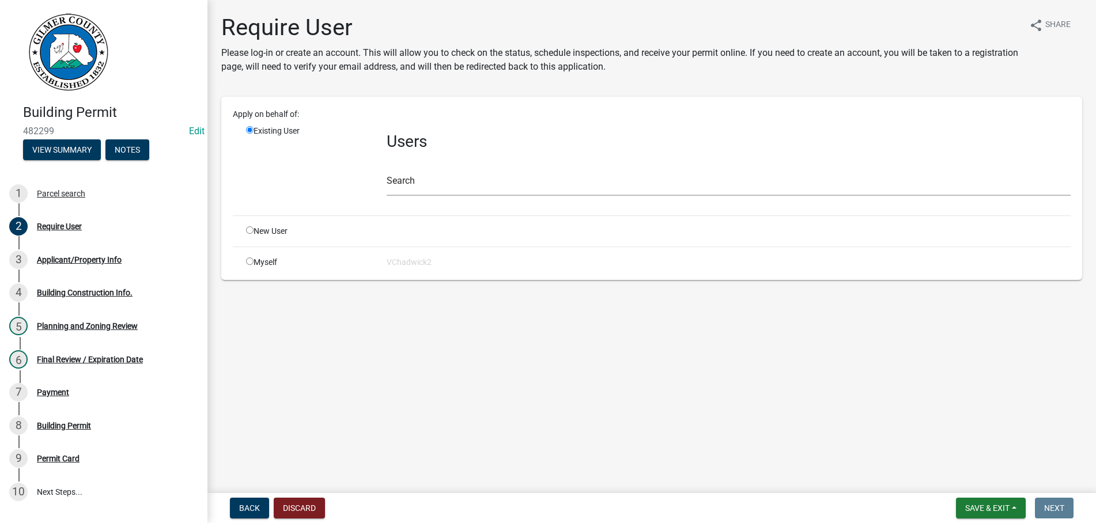
click at [248, 232] on input "radio" at bounding box center [249, 229] width 7 height 7
radio input "true"
radio input "false"
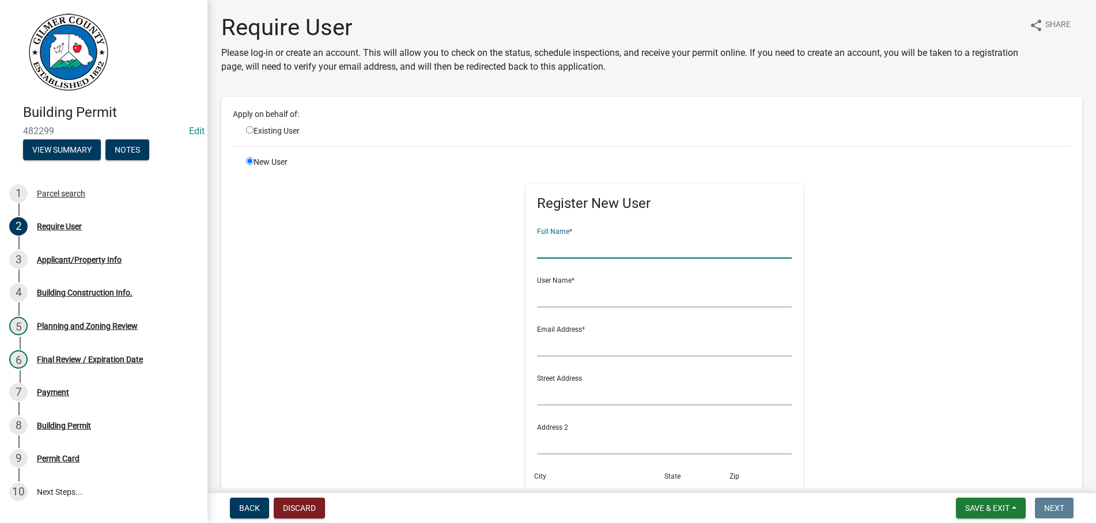
click at [549, 245] on input "text" at bounding box center [664, 247] width 255 height 24
type input "[PERSON_NAME]"
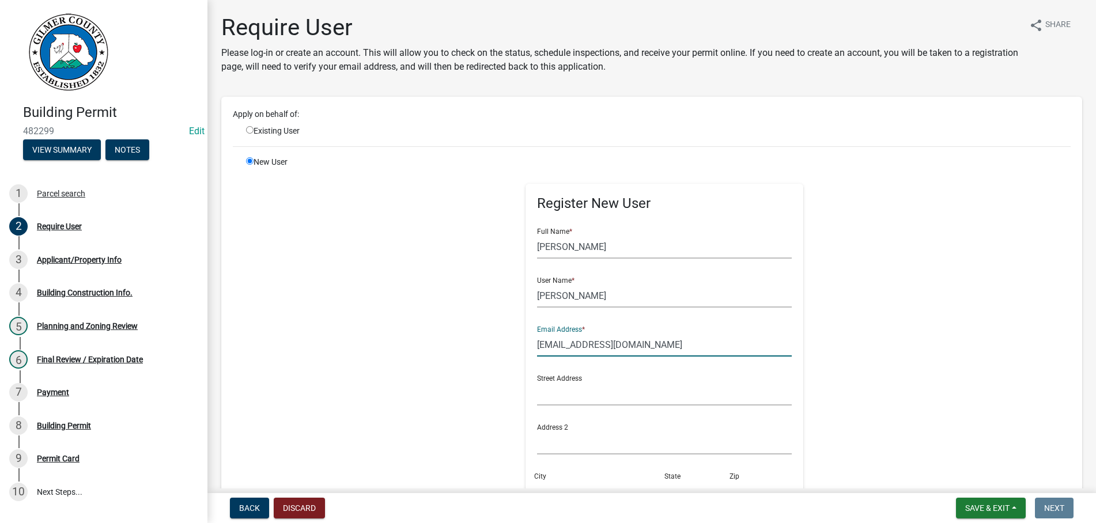
type input "[EMAIL_ADDRESS][DOMAIN_NAME]"
click at [634, 247] on input "[PERSON_NAME]" at bounding box center [664, 247] width 255 height 24
click at [619, 291] on input "[PERSON_NAME]" at bounding box center [664, 296] width 255 height 24
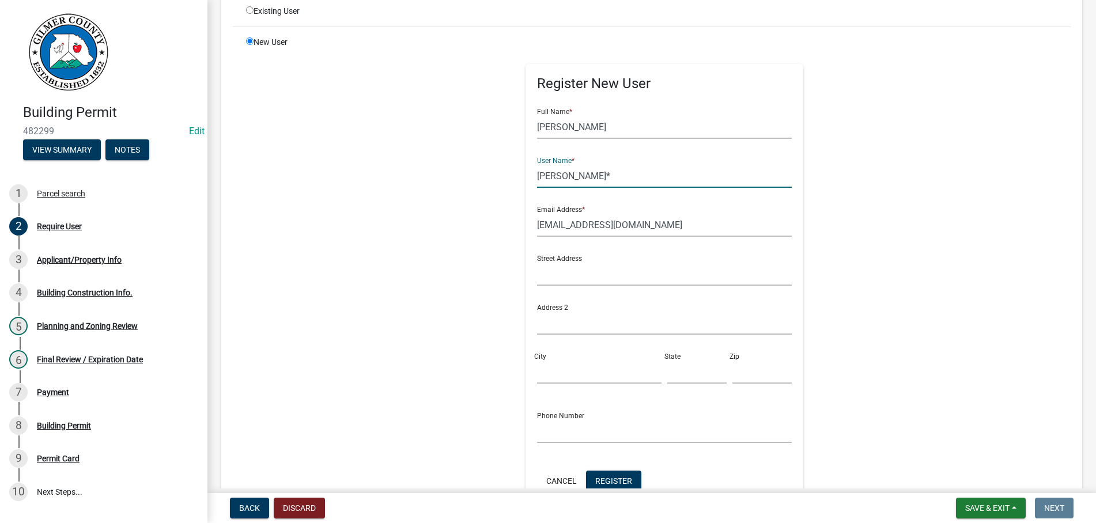
scroll to position [263, 0]
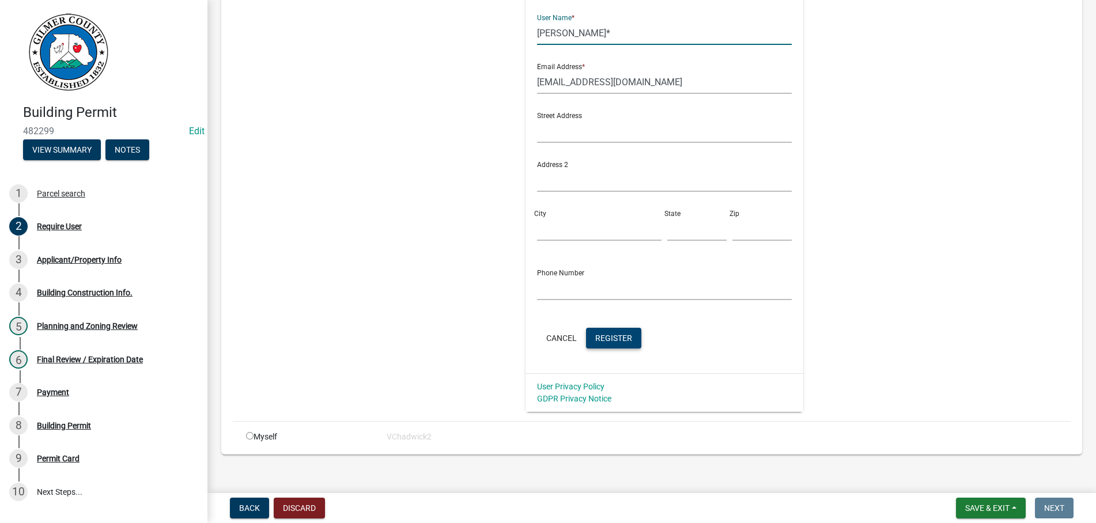
type input "[PERSON_NAME]*"
click at [619, 338] on span "Register" at bounding box center [613, 337] width 37 height 9
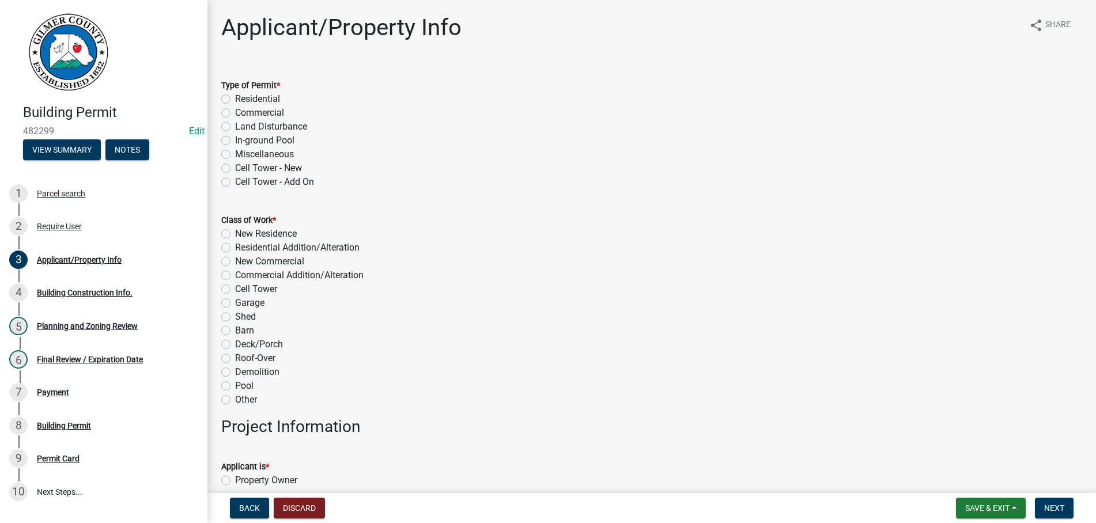
click at [235, 101] on label "Residential" at bounding box center [257, 99] width 45 height 14
click at [235, 100] on input "Residential" at bounding box center [238, 95] width 7 height 7
radio input "true"
click at [235, 371] on label "Demolition" at bounding box center [257, 372] width 44 height 14
click at [235, 371] on input "Demolition" at bounding box center [238, 368] width 7 height 7
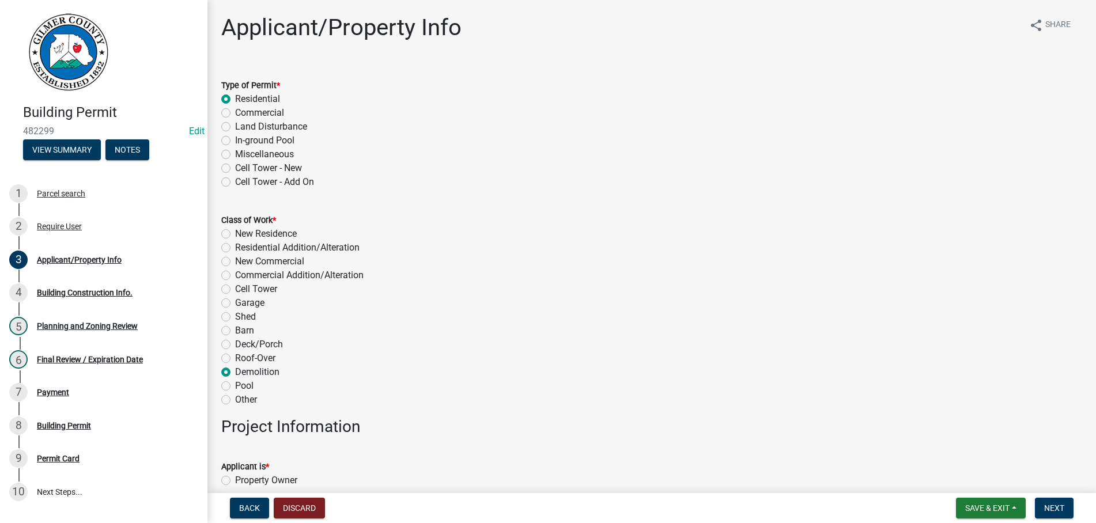
radio input "true"
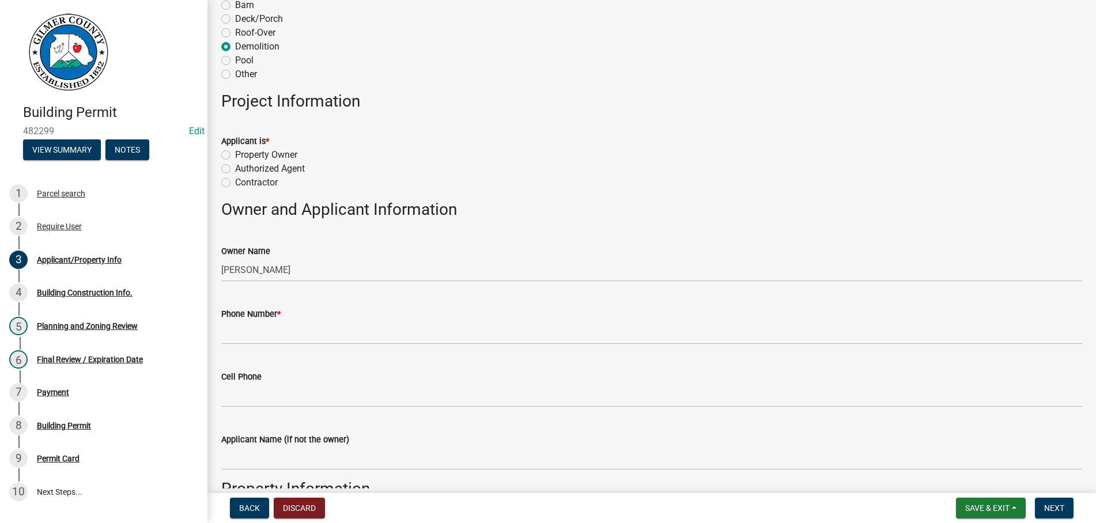
scroll to position [328, 0]
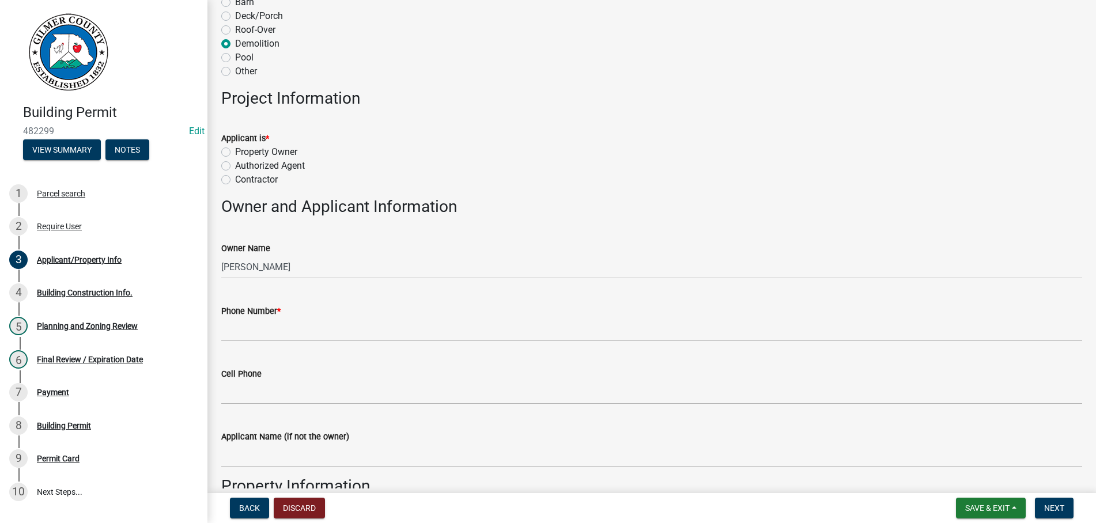
click at [235, 154] on label "Property Owner" at bounding box center [266, 152] width 62 height 14
click at [235, 153] on input "Property Owner" at bounding box center [238, 148] width 7 height 7
radio input "true"
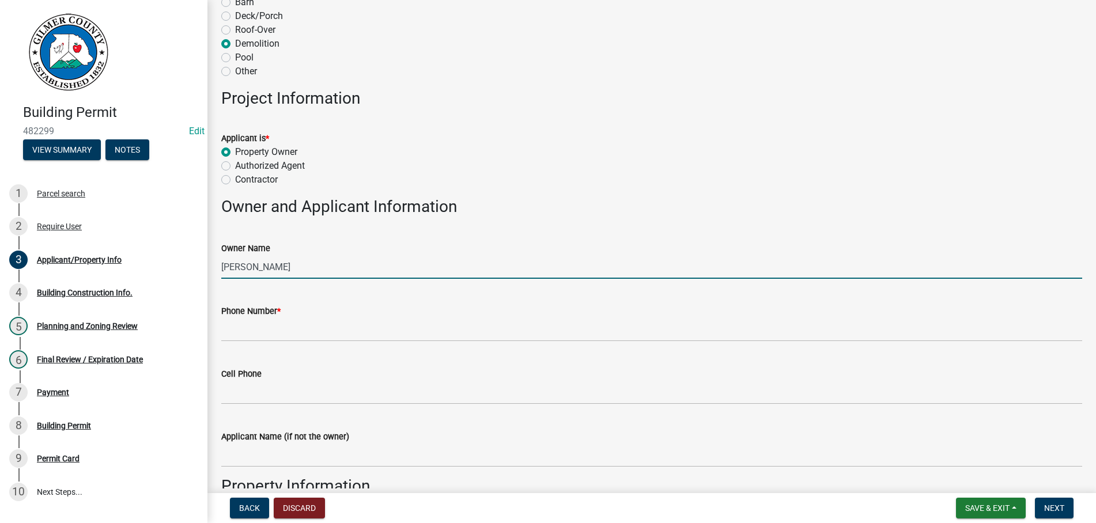
click at [266, 266] on input "[PERSON_NAME]" at bounding box center [651, 267] width 861 height 24
type input "[PERSON_NAME]"
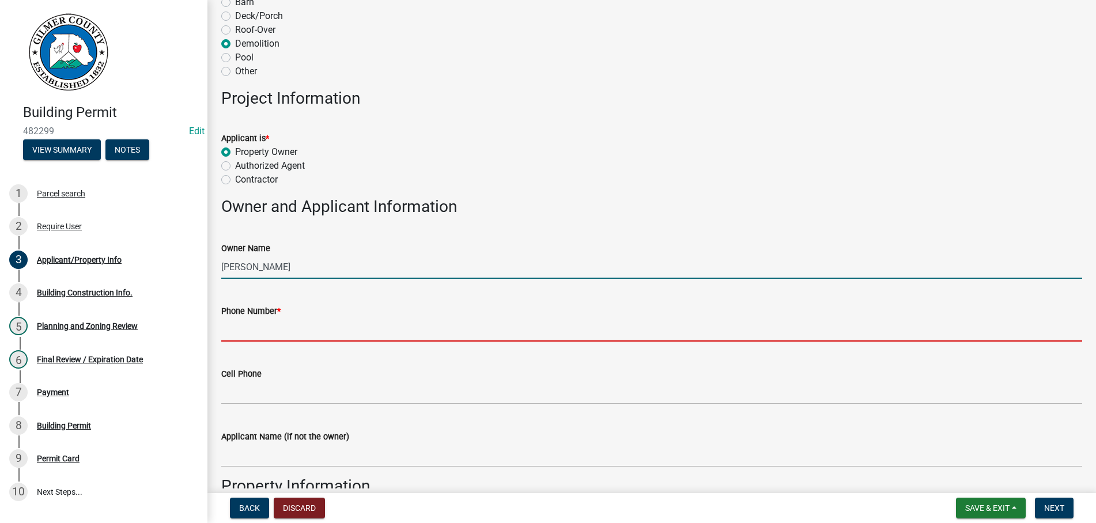
click at [235, 329] on input "Phone Number *" at bounding box center [651, 330] width 861 height 24
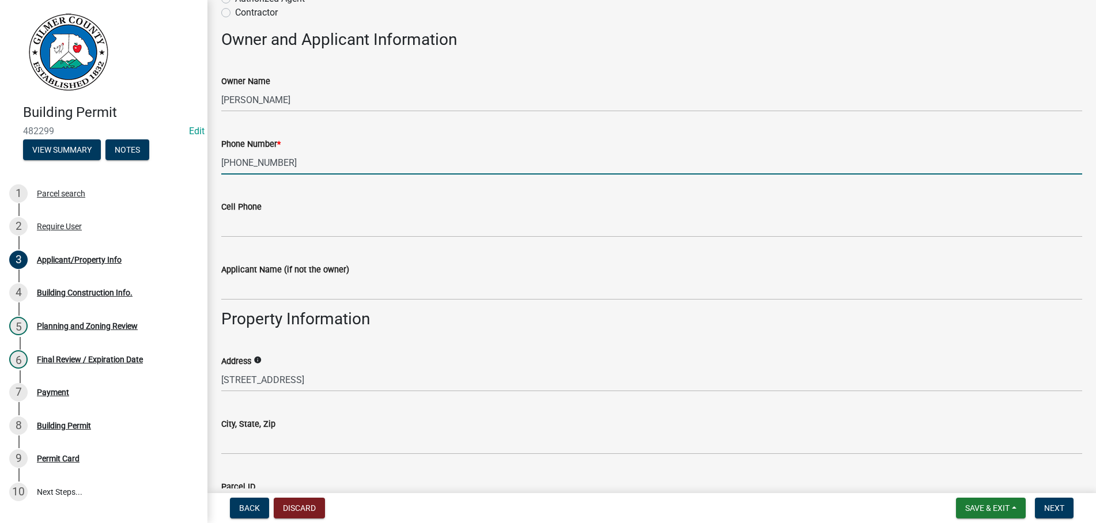
scroll to position [525, 0]
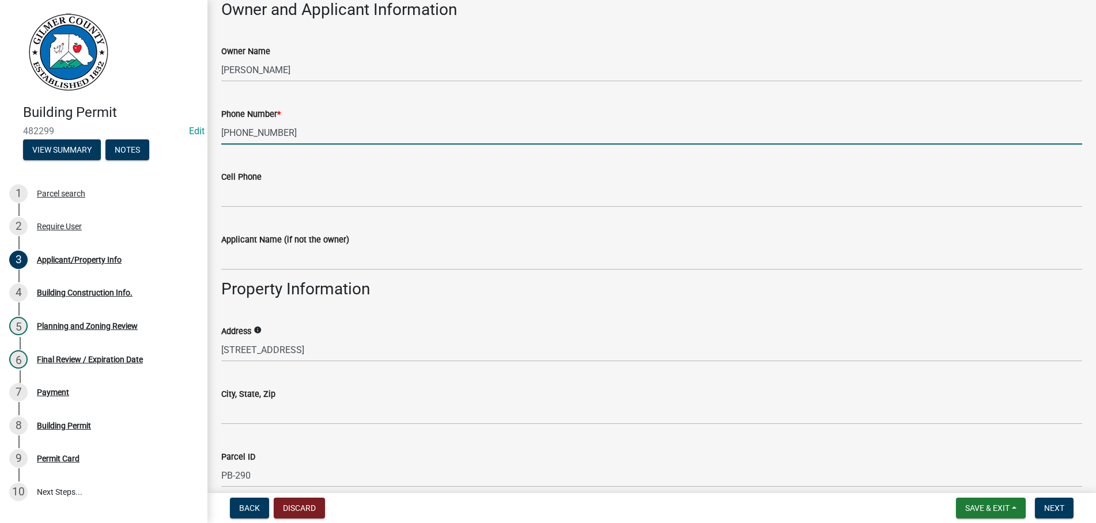
type input "[PHONE_NUMBER]"
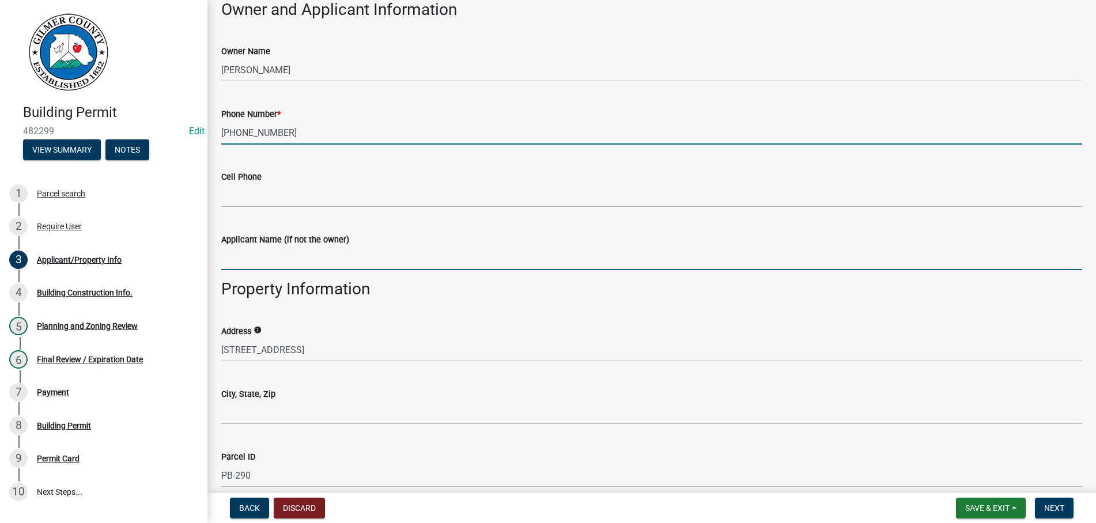
click at [261, 255] on input "Applicant Name (if not the owner)" at bounding box center [651, 259] width 861 height 24
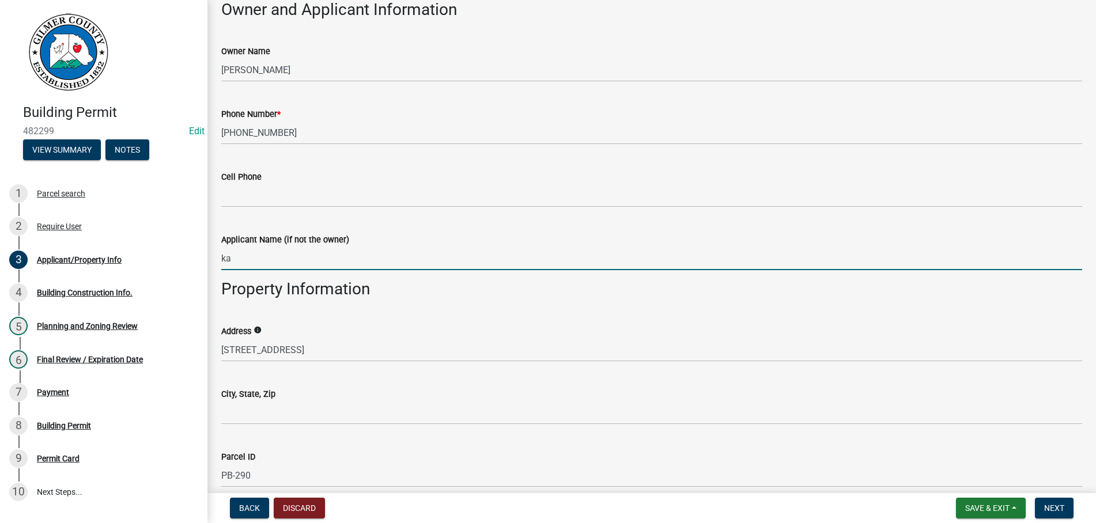
type input "k"
type input "[PERSON_NAME]"
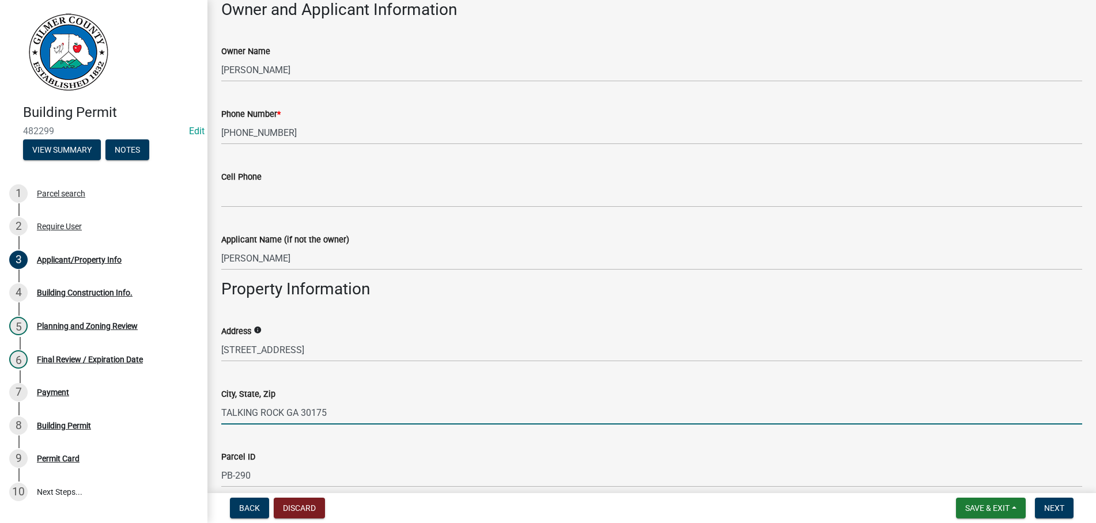
type input "TALKING ROCK GA 30175"
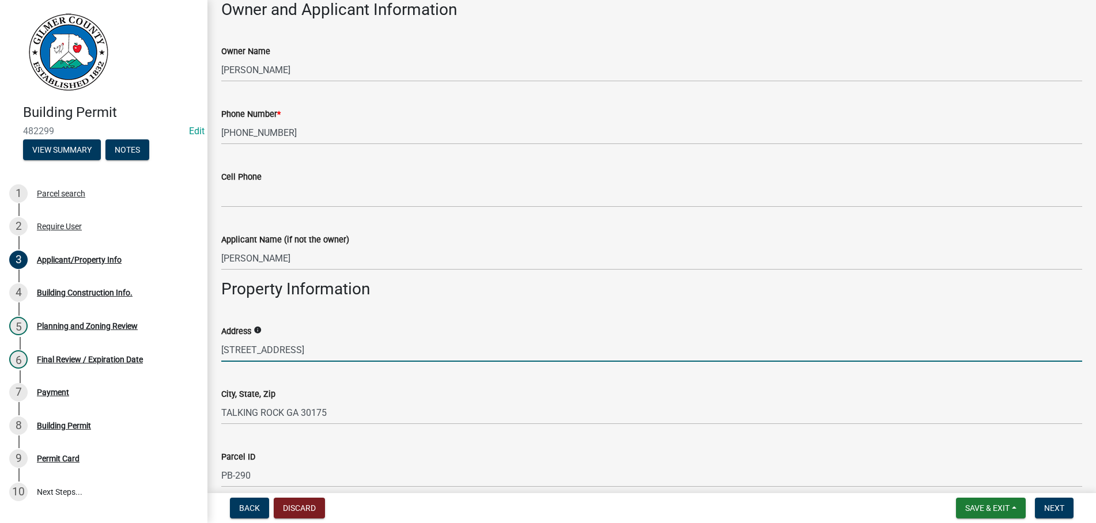
type input "[STREET_ADDRESS]"
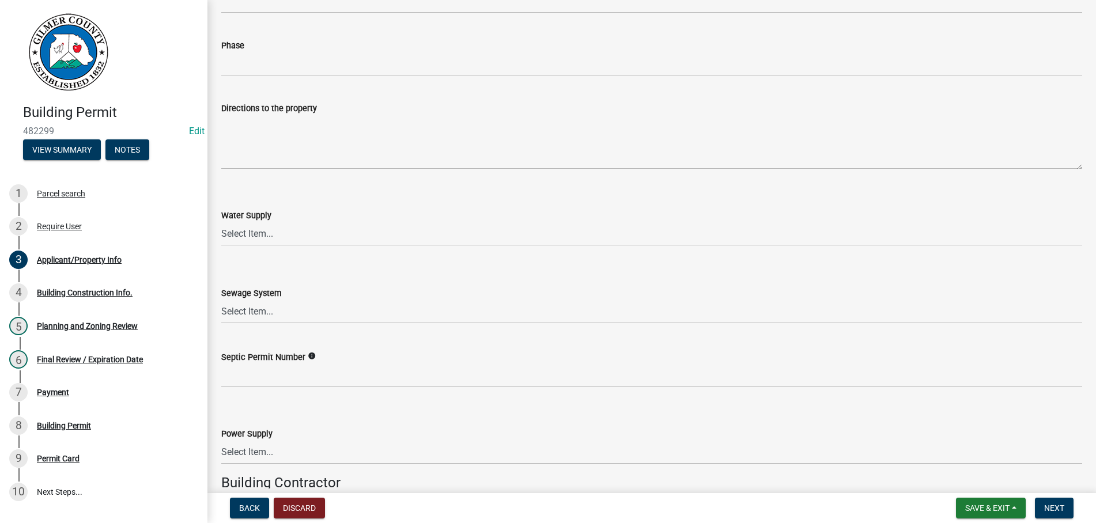
scroll to position [1476, 0]
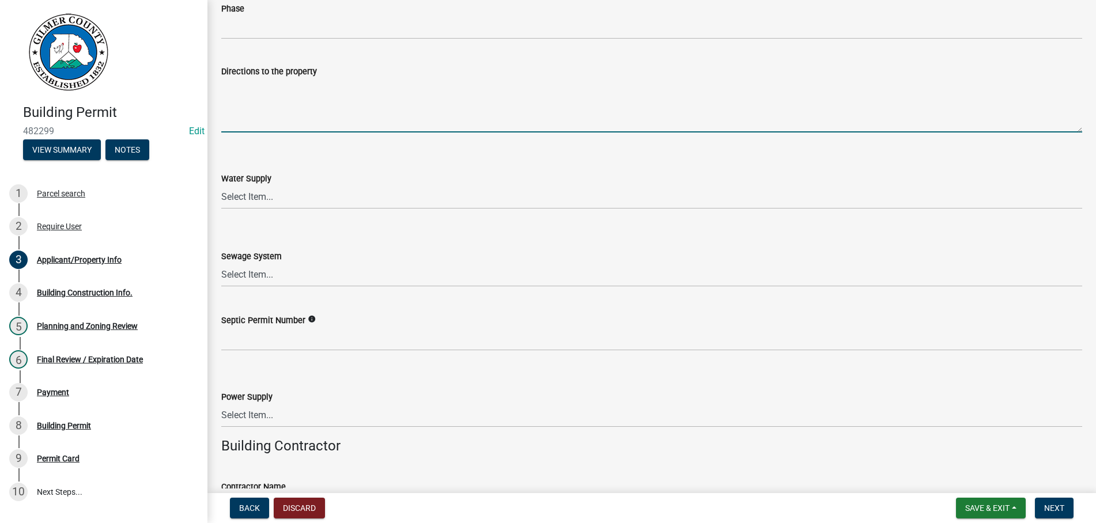
click at [259, 84] on textarea "Directions to the property" at bounding box center [651, 105] width 861 height 54
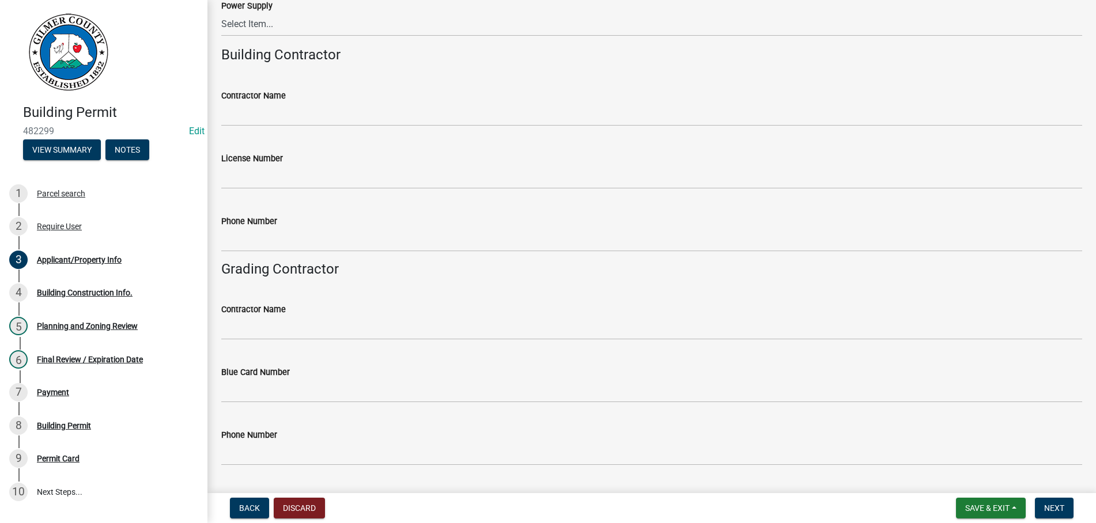
scroll to position [1898, 0]
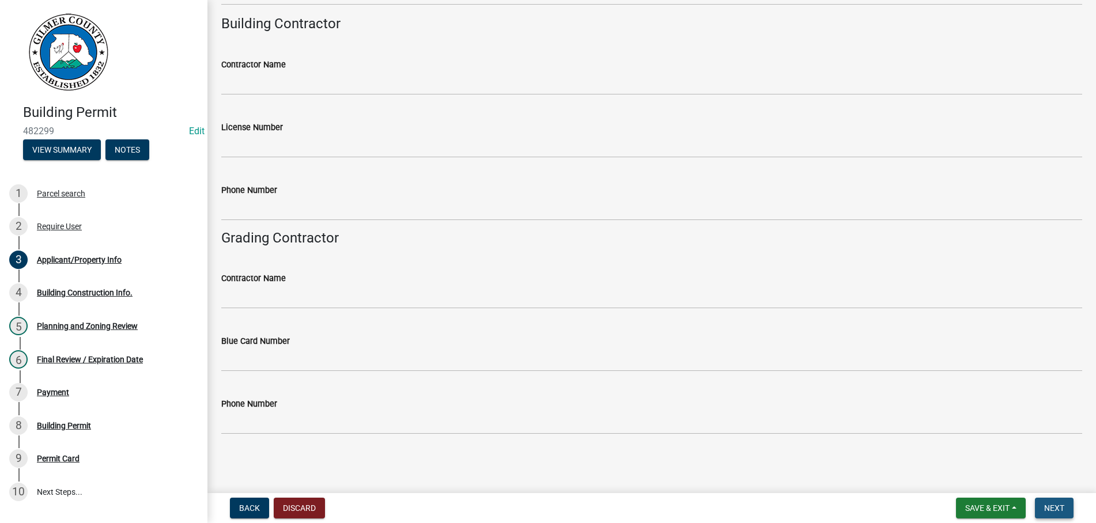
click at [1058, 506] on span "Next" at bounding box center [1054, 507] width 20 height 9
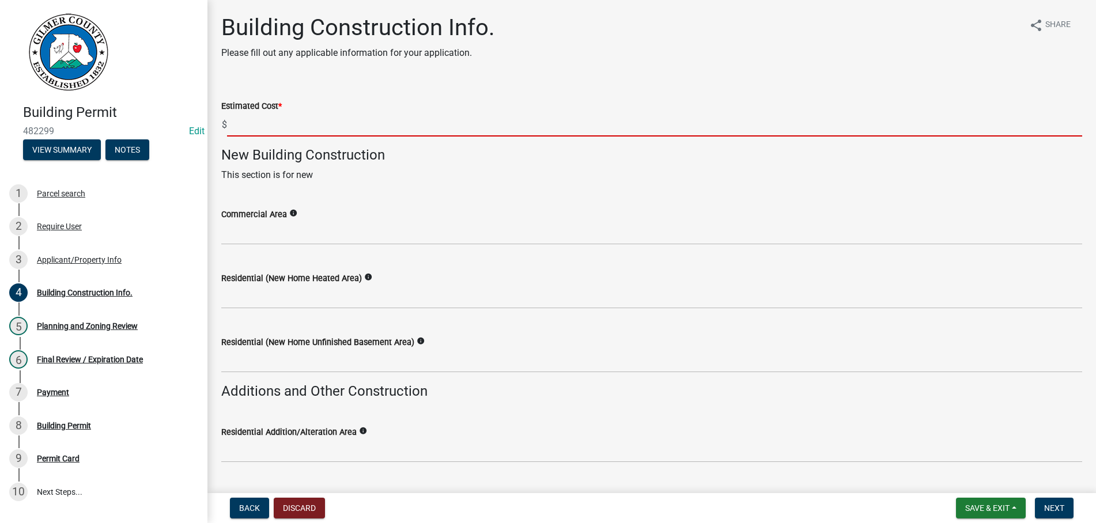
click at [310, 122] on input "text" at bounding box center [654, 125] width 855 height 24
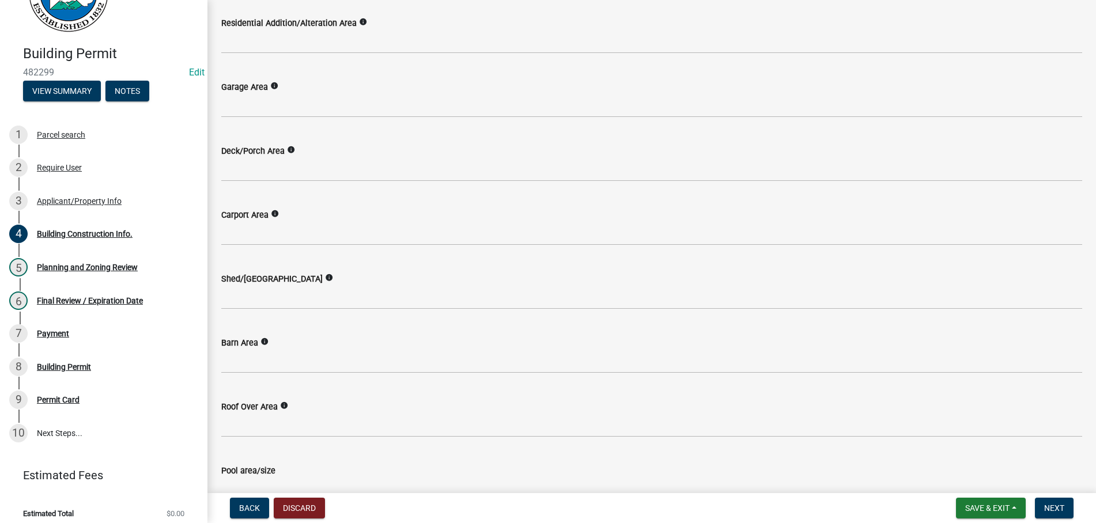
scroll to position [540, 0]
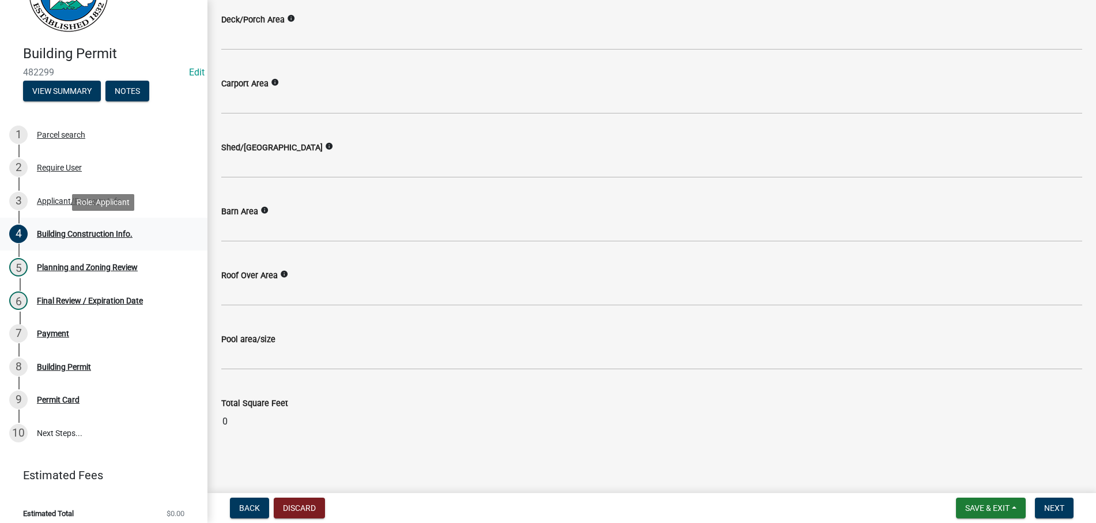
type input "5000"
click at [71, 229] on div "4 Building Construction Info." at bounding box center [99, 234] width 180 height 18
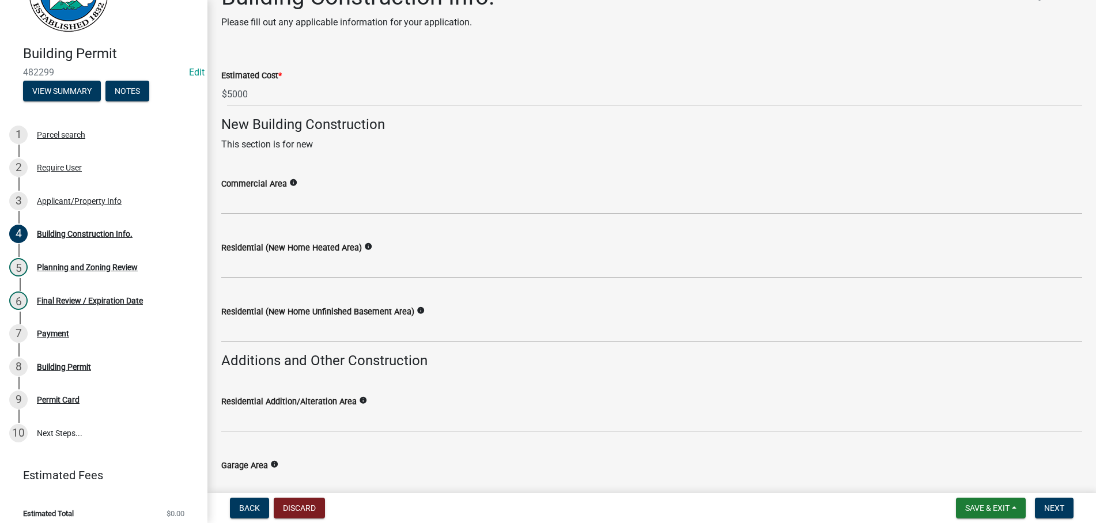
scroll to position [15, 0]
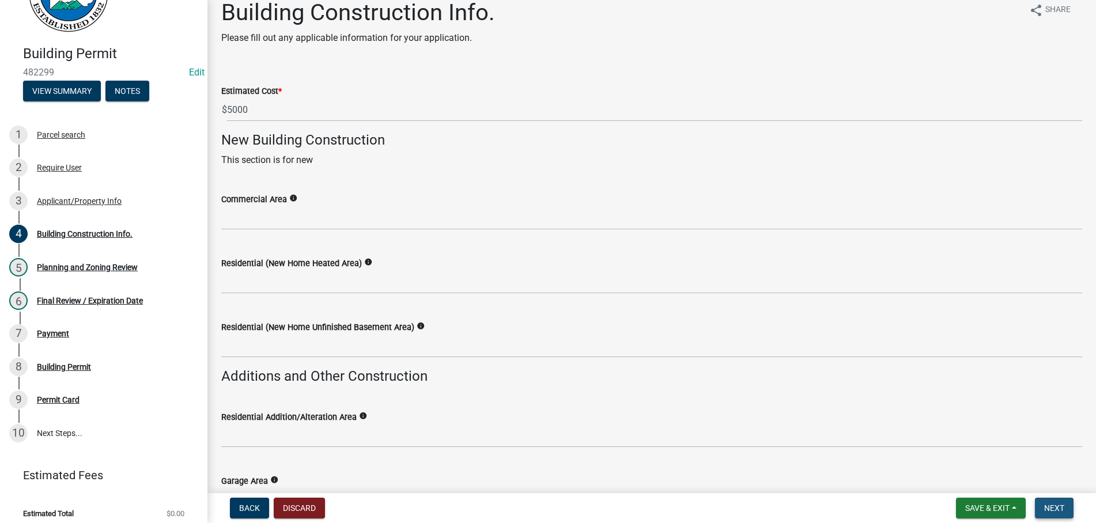
click at [1055, 507] on span "Next" at bounding box center [1054, 507] width 20 height 9
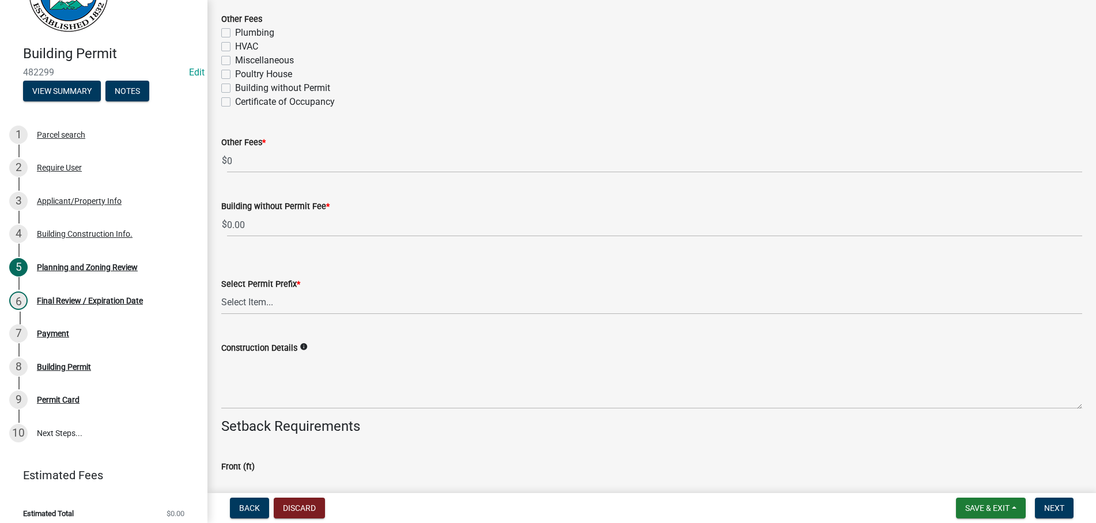
scroll to position [2232, 0]
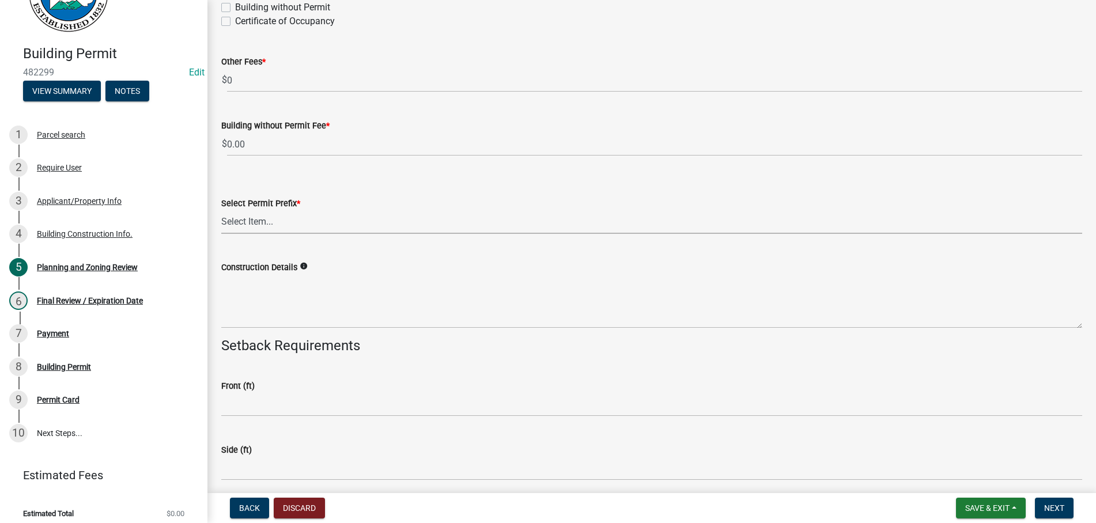
click at [221, 210] on select "Select Item... RES COMM MB LAND POOL MISC CELL TOWER - NEW CELL TOWER - ADD ON" at bounding box center [651, 222] width 861 height 24
click option "MISC" at bounding box center [0, 0] width 0 height 0
select select "d8142ddf-27f7-42b0-ba1e-04fee764576f"
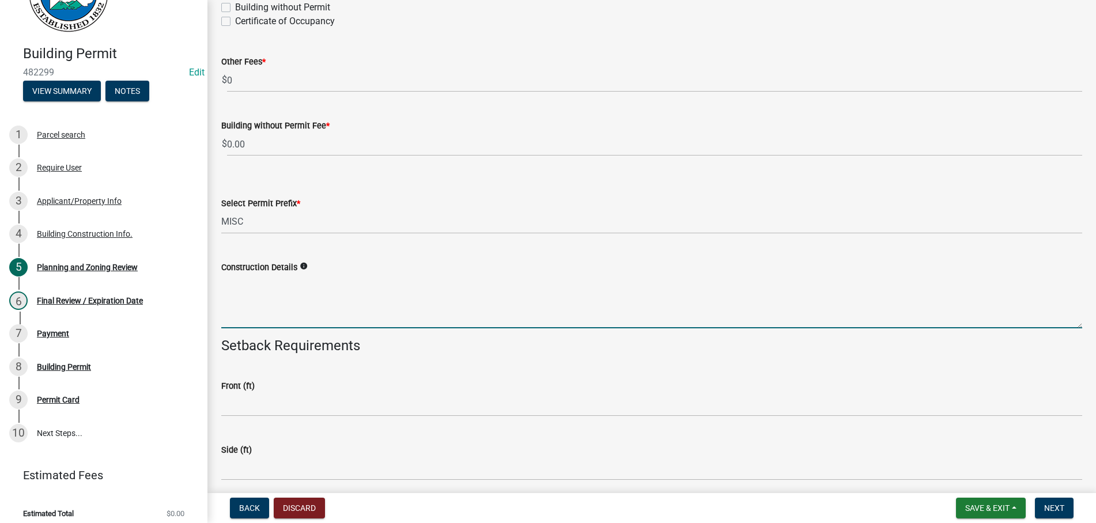
click at [276, 300] on textarea "Construction Details" at bounding box center [651, 301] width 861 height 54
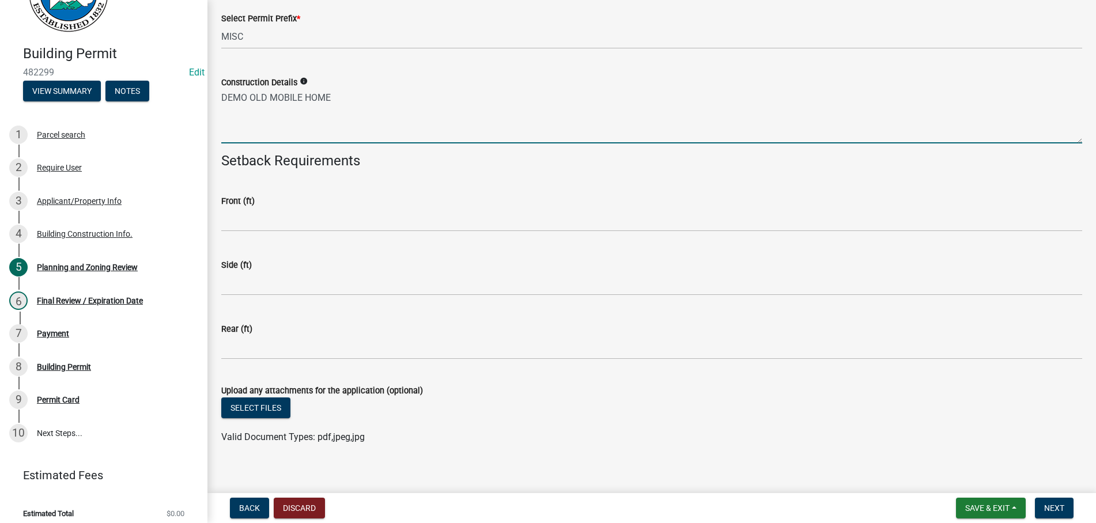
scroll to position [2428, 0]
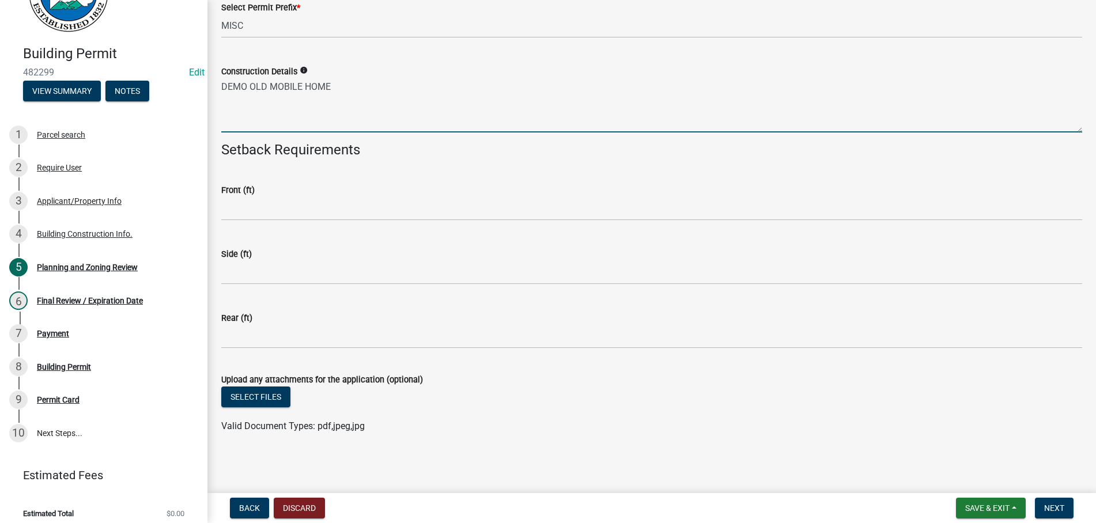
type textarea "DEMO OLD MOBILE HOME"
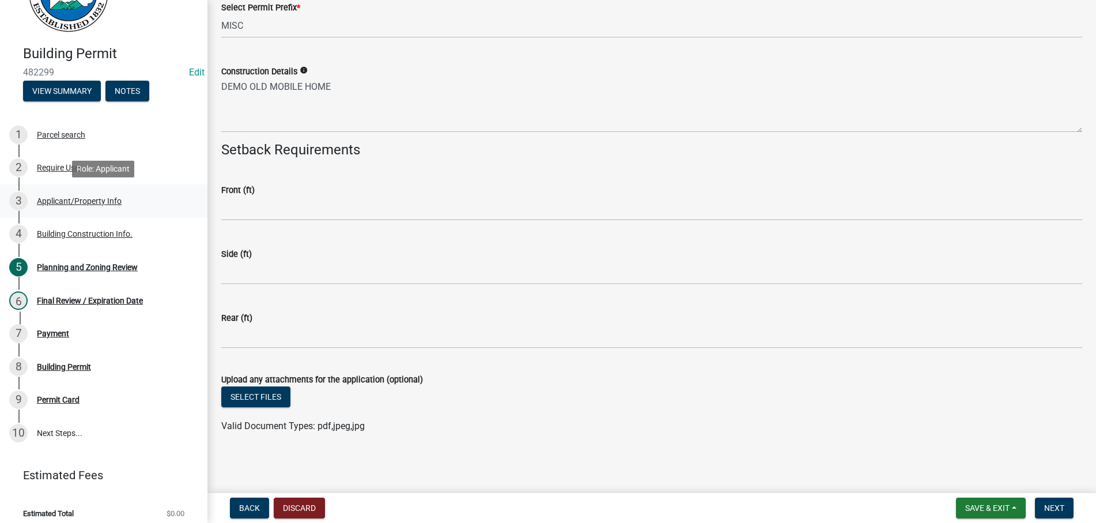
click at [88, 204] on div "Applicant/Property Info" at bounding box center [79, 201] width 85 height 8
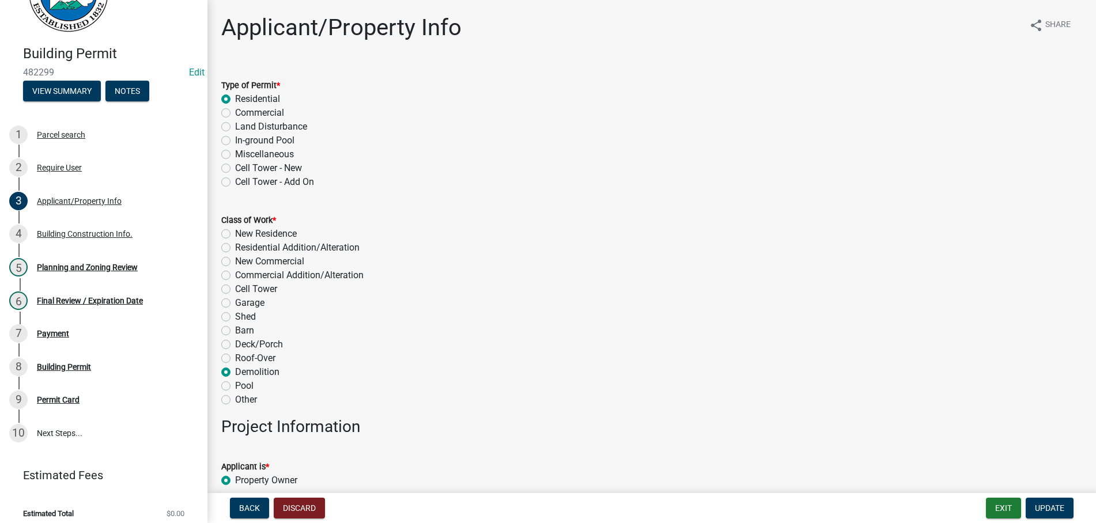
click at [672, 107] on div "Commercial" at bounding box center [651, 113] width 861 height 14
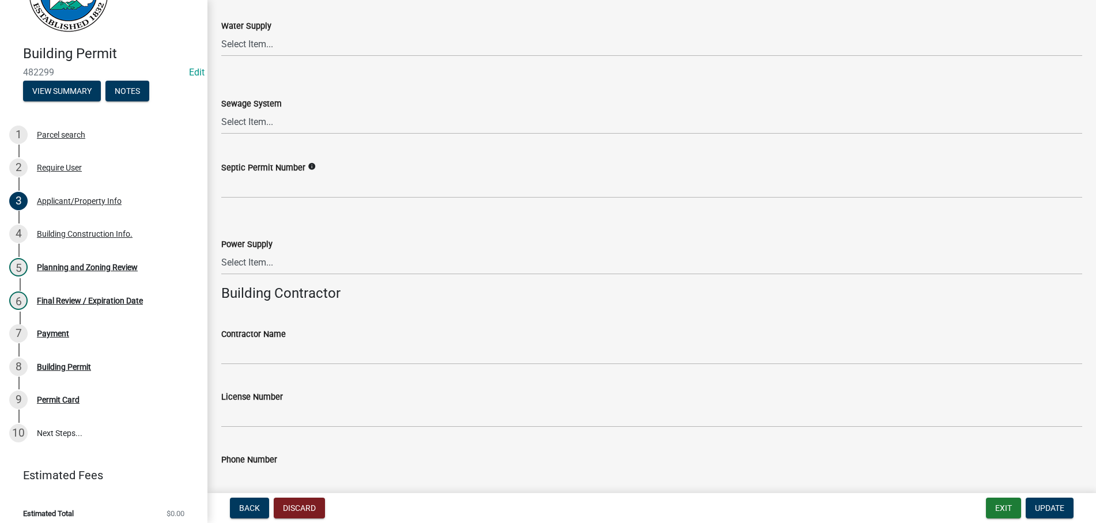
scroll to position [1898, 0]
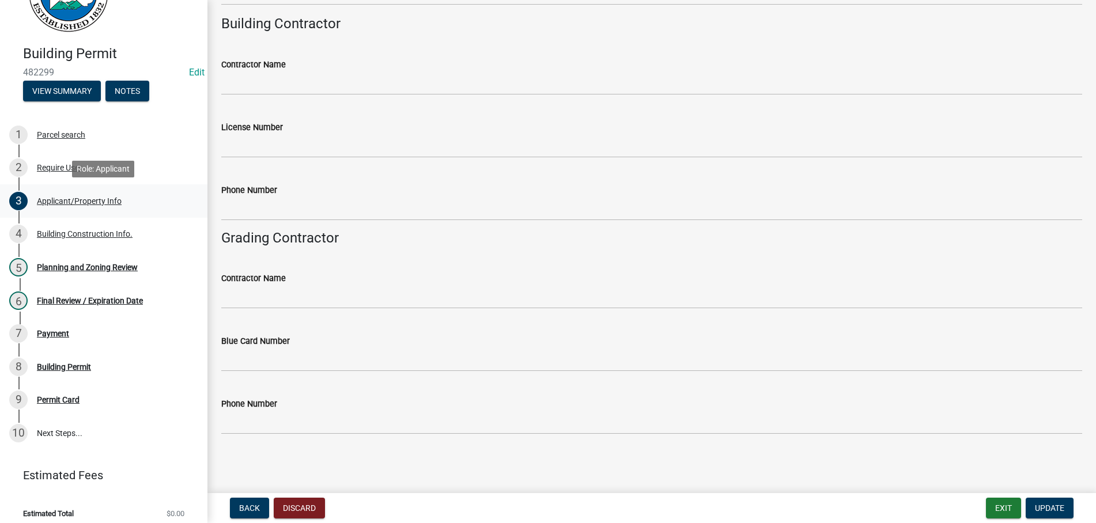
click at [71, 202] on div "Applicant/Property Info" at bounding box center [79, 201] width 85 height 8
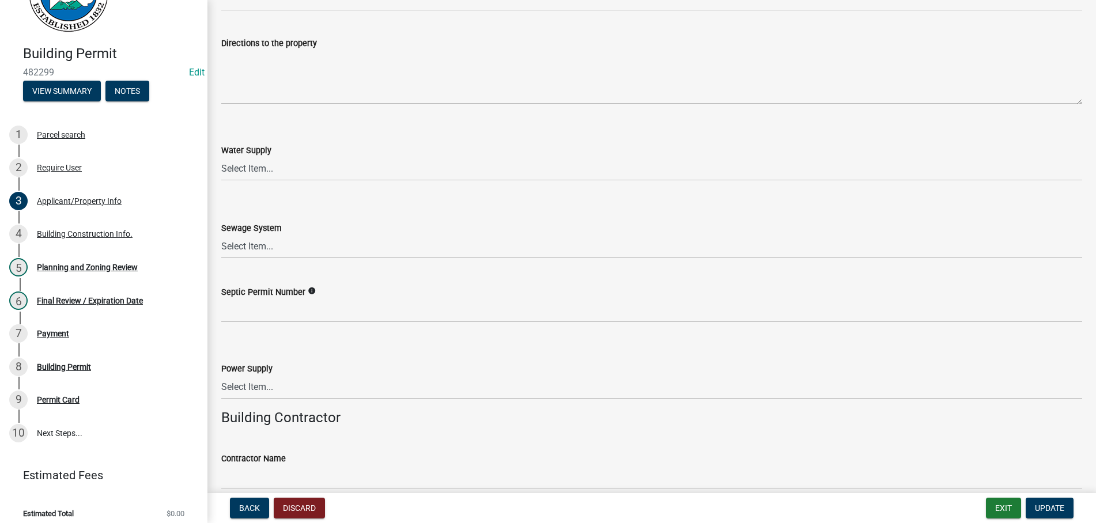
scroll to position [1438, 0]
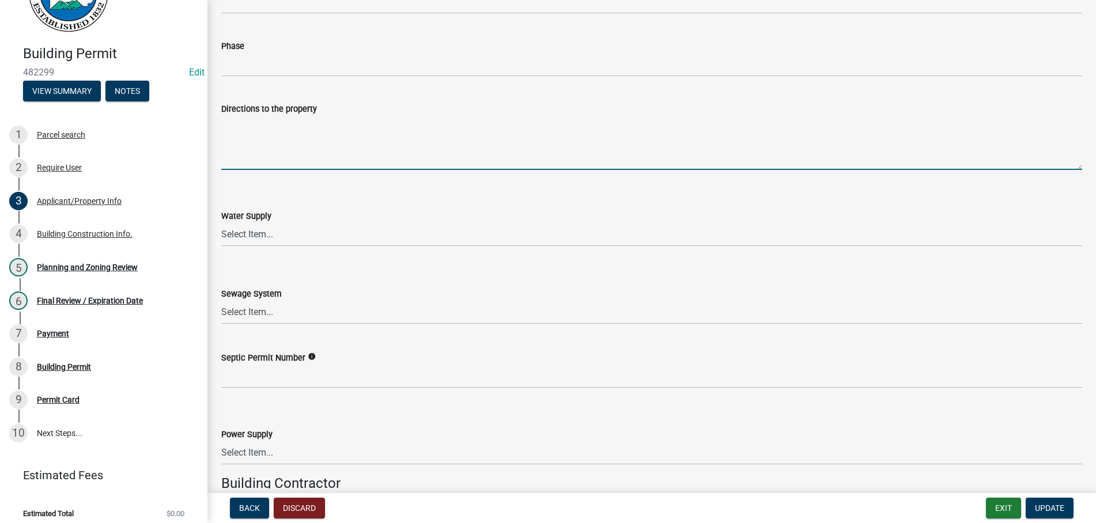
click at [323, 141] on textarea "Directions to the property" at bounding box center [651, 143] width 861 height 54
type textarea "382 - RT ON 136 - LT ON OLD FEDERAL - 1ST QUICK RT IS 14747."
click at [1041, 505] on span "Update" at bounding box center [1048, 507] width 29 height 9
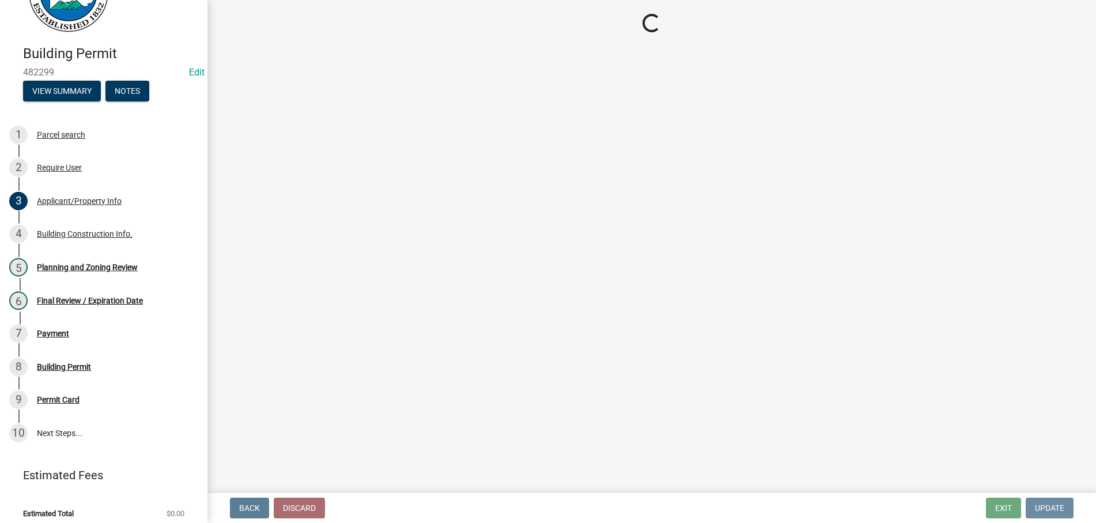
scroll to position [0, 0]
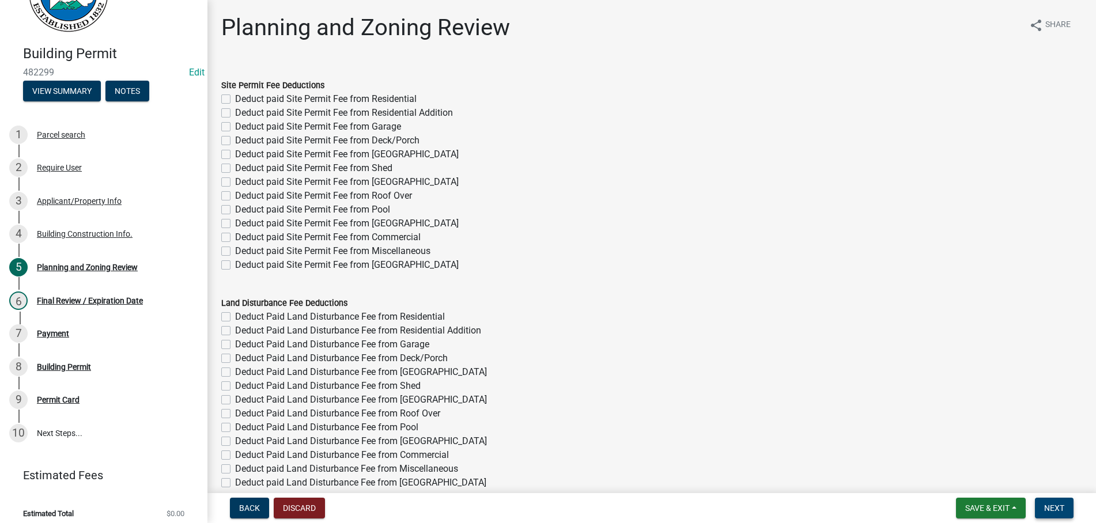
click at [1050, 502] on button "Next" at bounding box center [1053, 508] width 39 height 21
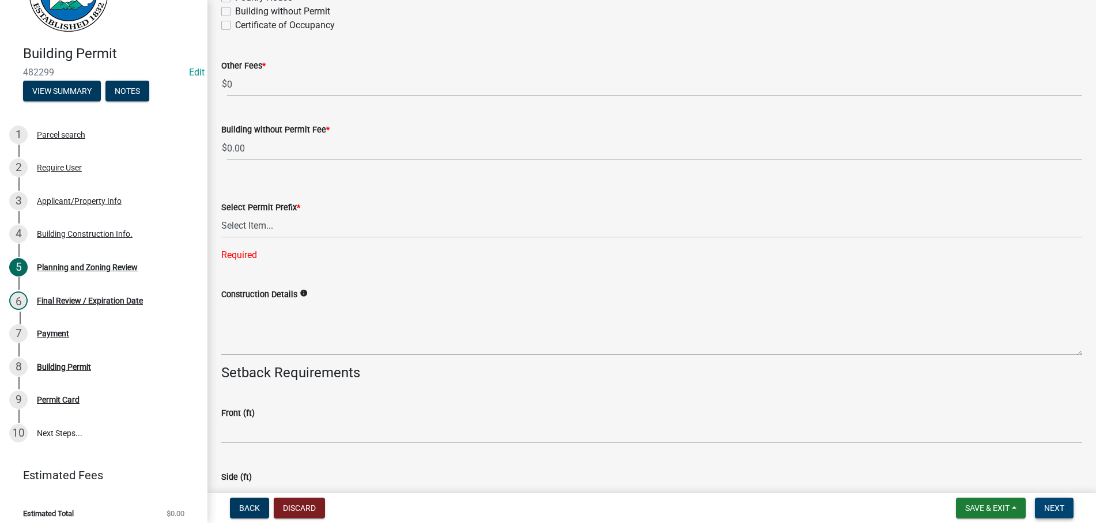
scroll to position [2232, 0]
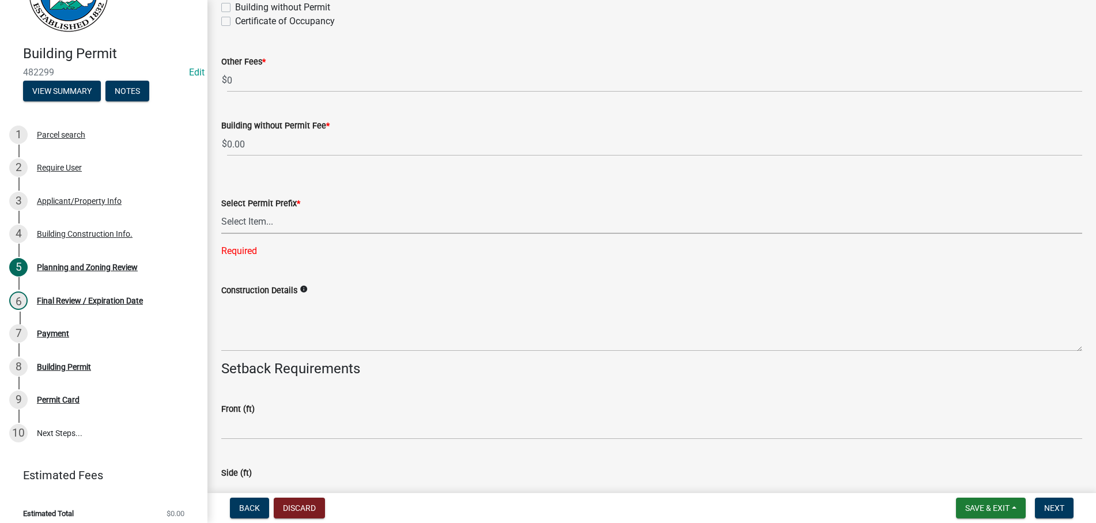
click at [221, 210] on select "Select Item... RES COMM MB LAND POOL MISC CELL TOWER - NEW CELL TOWER - ADD ON" at bounding box center [651, 222] width 861 height 24
click option "MISC" at bounding box center [0, 0] width 0 height 0
select select "d8142ddf-27f7-42b0-ba1e-04fee764576f"
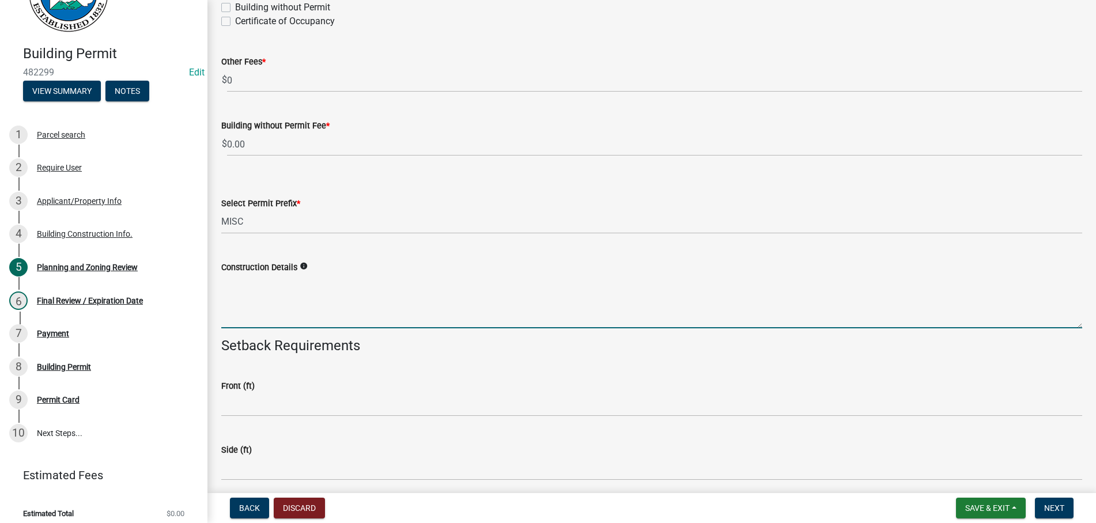
click at [266, 323] on textarea "Construction Details" at bounding box center [651, 301] width 861 height 54
type textarea "E"
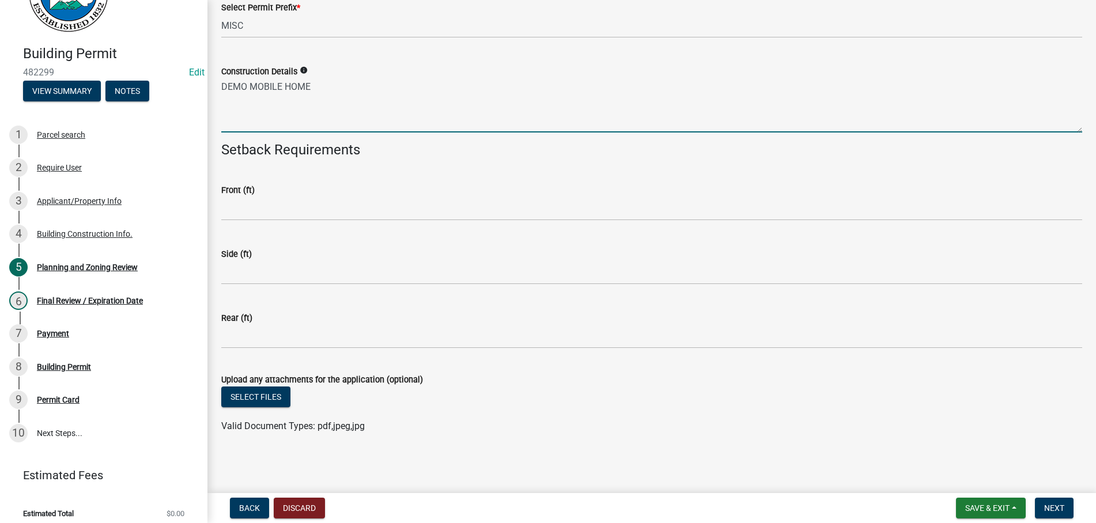
type textarea "DEMO MOBILE HOME"
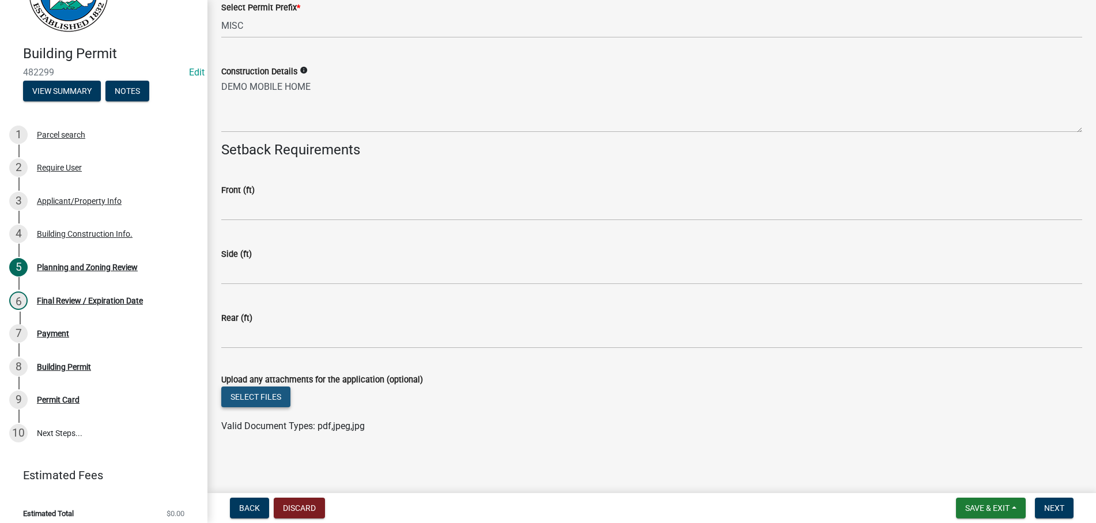
click at [260, 395] on button "Select files" at bounding box center [255, 396] width 69 height 21
click at [240, 397] on button "Select files" at bounding box center [255, 396] width 69 height 21
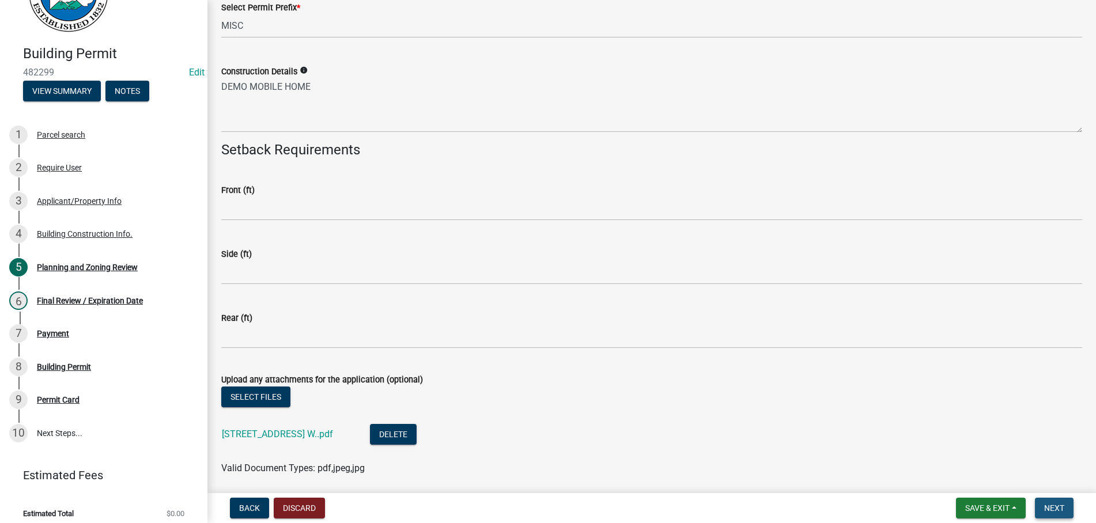
click at [1048, 502] on button "Next" at bounding box center [1053, 508] width 39 height 21
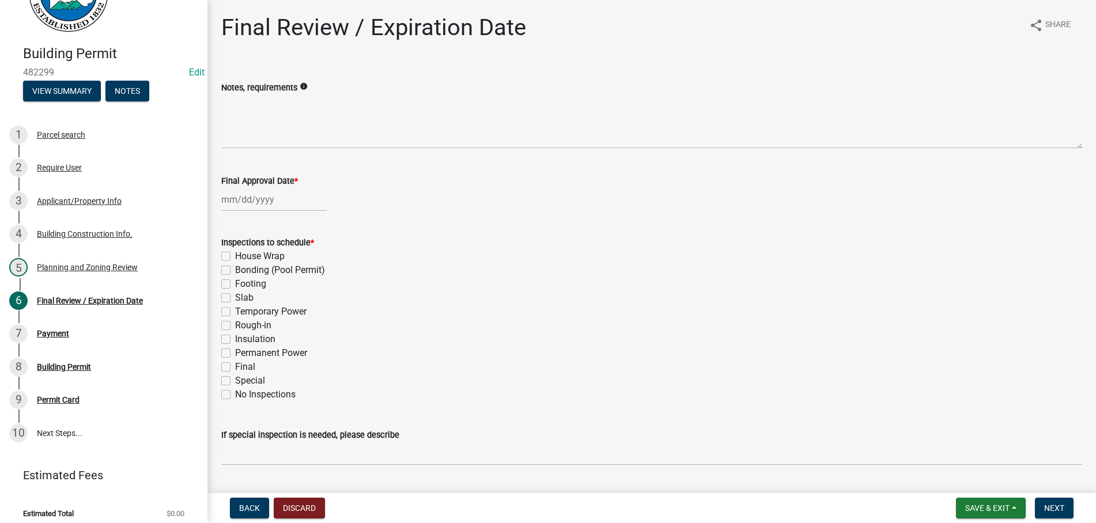
click at [256, 199] on input "Final Approval Date *" at bounding box center [273, 200] width 105 height 24
select select "9"
select select "2025"
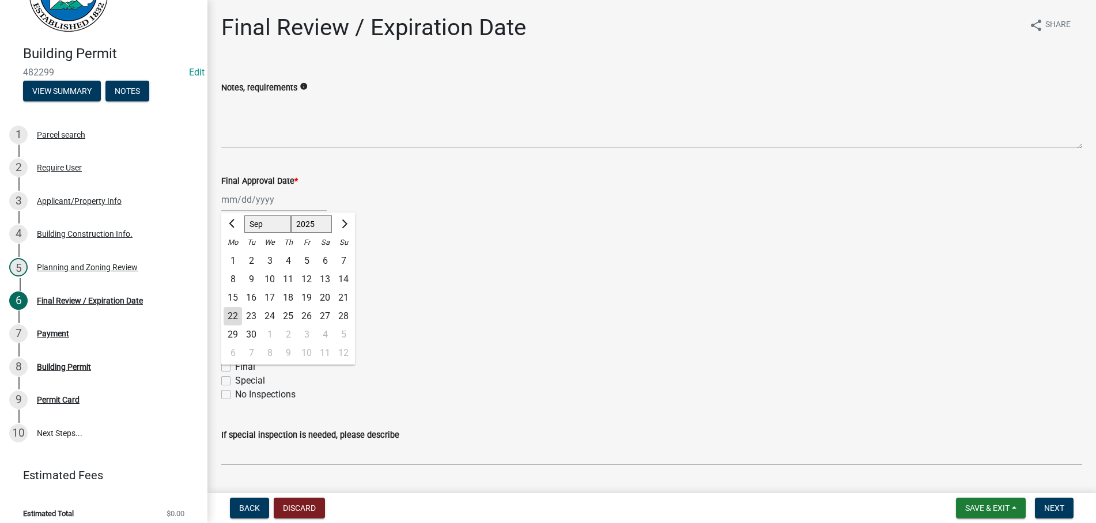
type input "[DATE]"
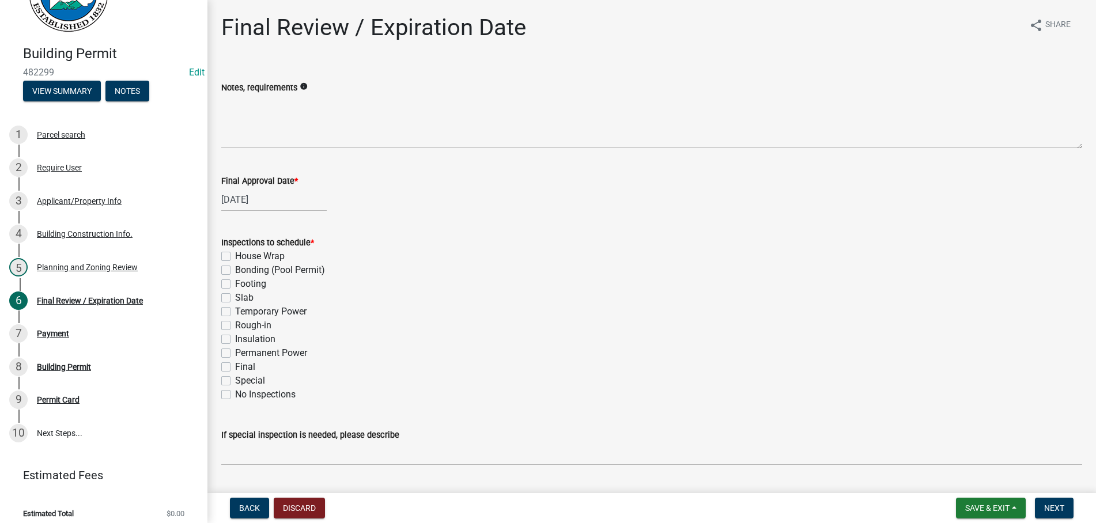
click at [235, 283] on label "Footing" at bounding box center [250, 284] width 31 height 14
click at [235, 283] on input "Footing" at bounding box center [238, 280] width 7 height 7
checkbox input "true"
checkbox input "false"
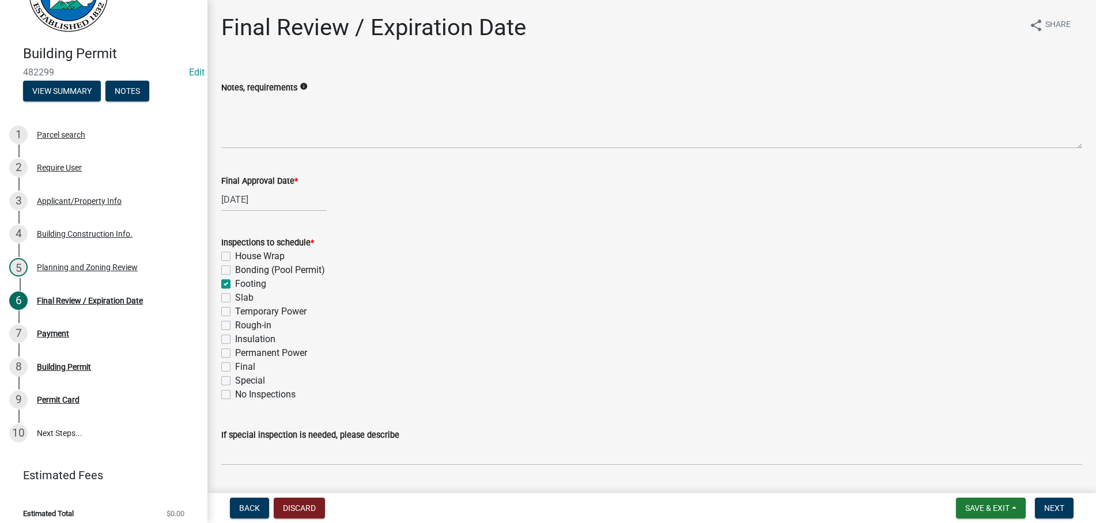
checkbox input "true"
checkbox input "false"
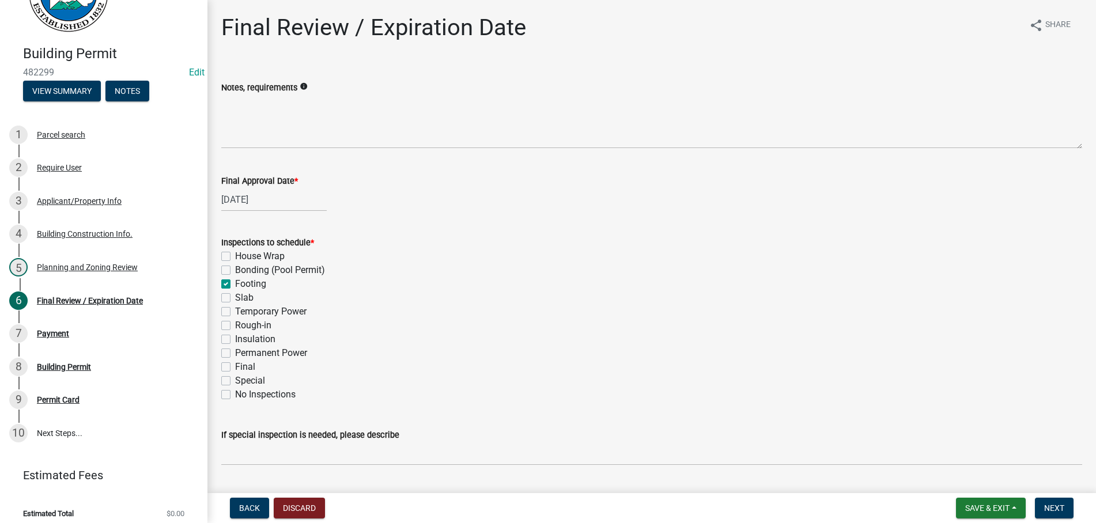
checkbox input "false"
click at [235, 283] on label "Footing" at bounding box center [250, 284] width 31 height 14
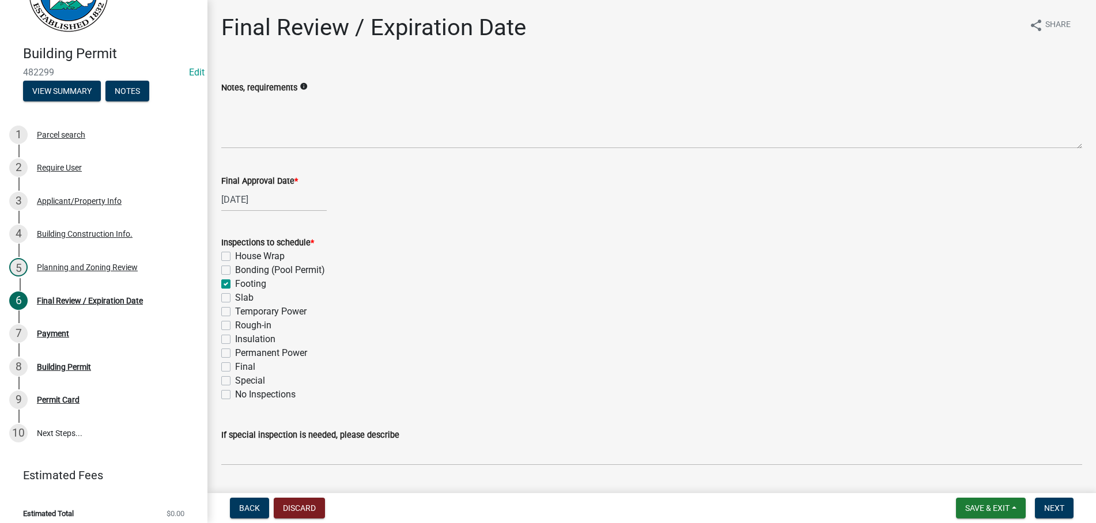
click at [235, 283] on input "Footing" at bounding box center [238, 280] width 7 height 7
checkbox input "false"
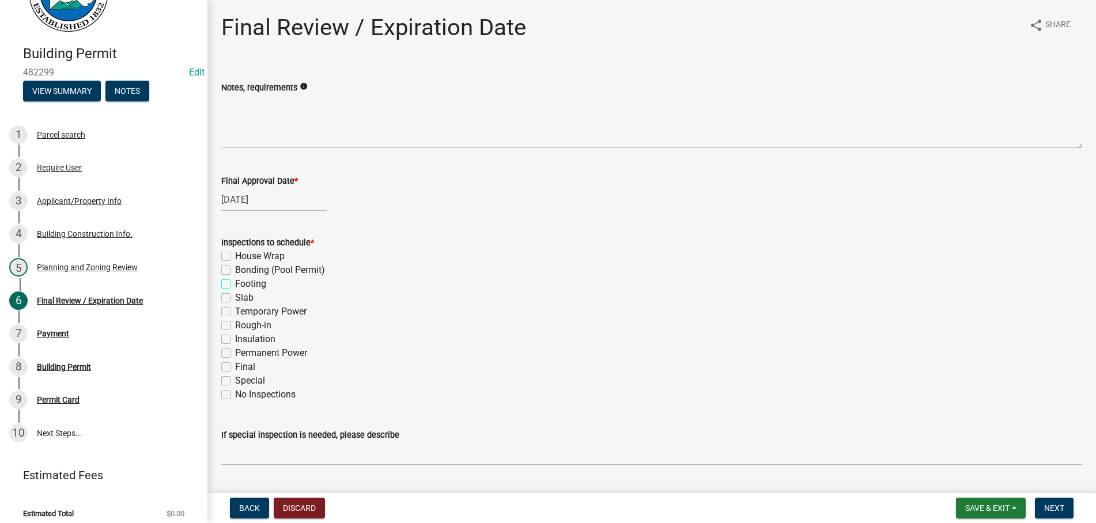
checkbox input "false"
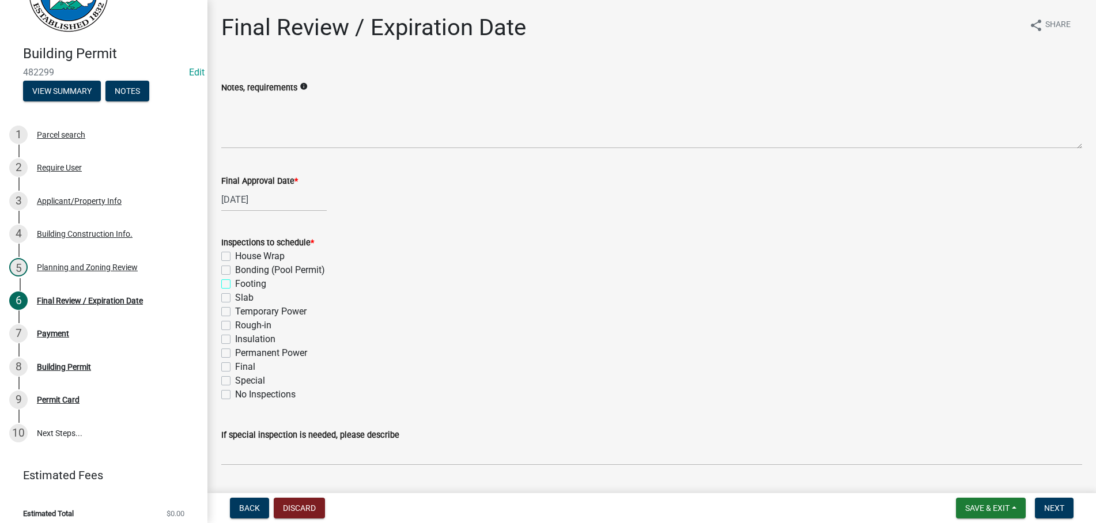
checkbox input "false"
click at [235, 364] on label "Final" at bounding box center [245, 367] width 20 height 14
click at [235, 364] on input "Final" at bounding box center [238, 363] width 7 height 7
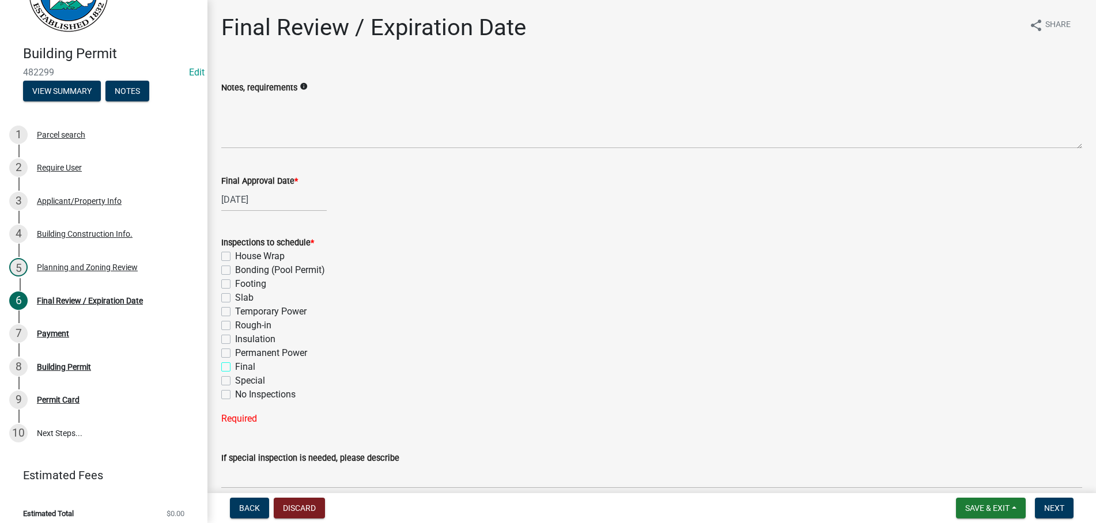
checkbox input "true"
checkbox input "false"
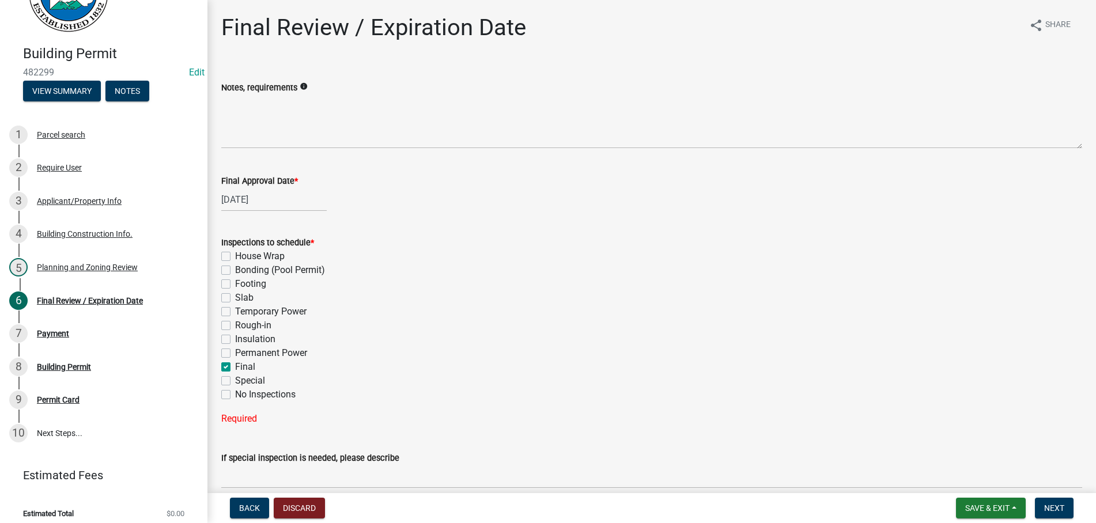
checkbox input "false"
checkbox input "true"
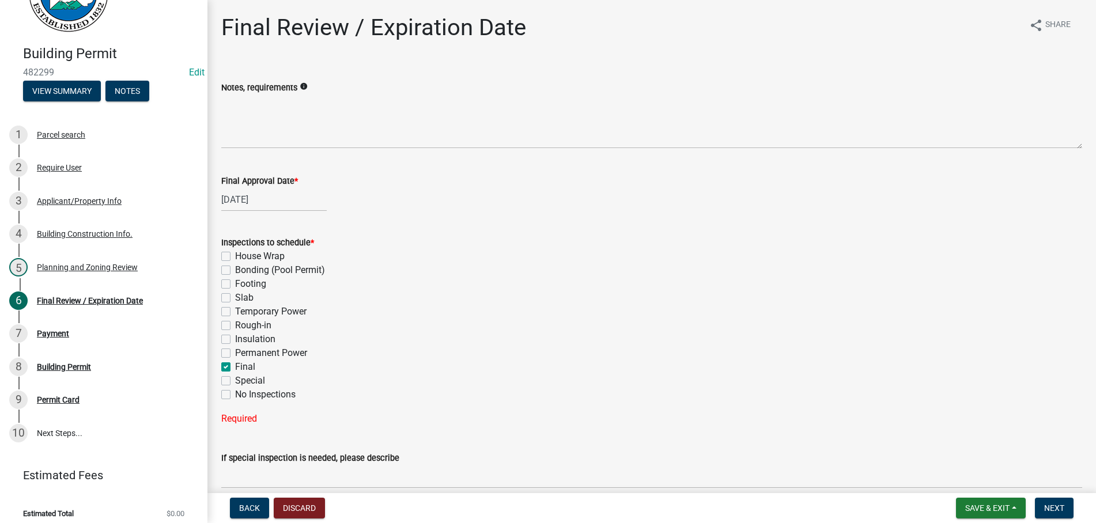
checkbox input "false"
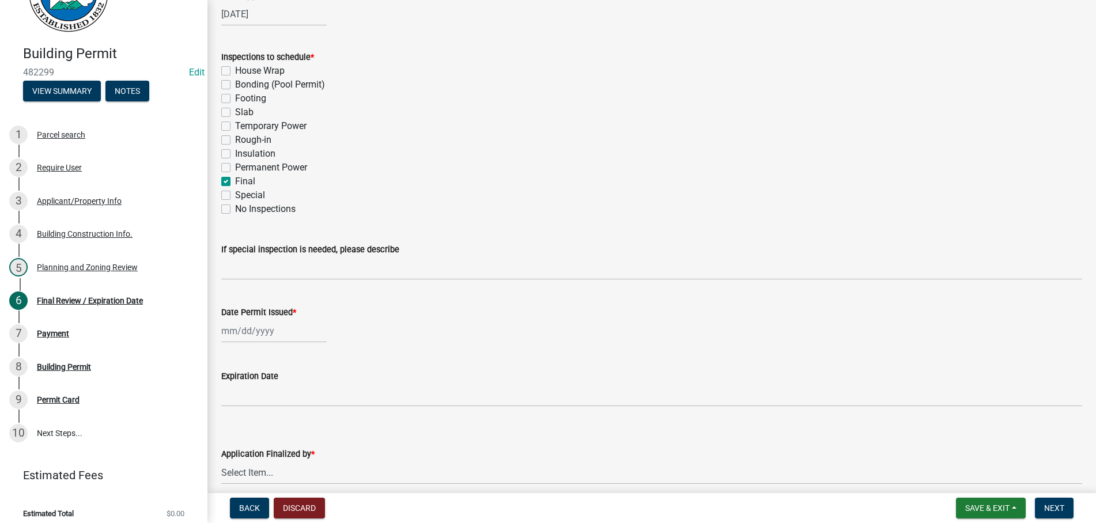
scroll to position [237, 0]
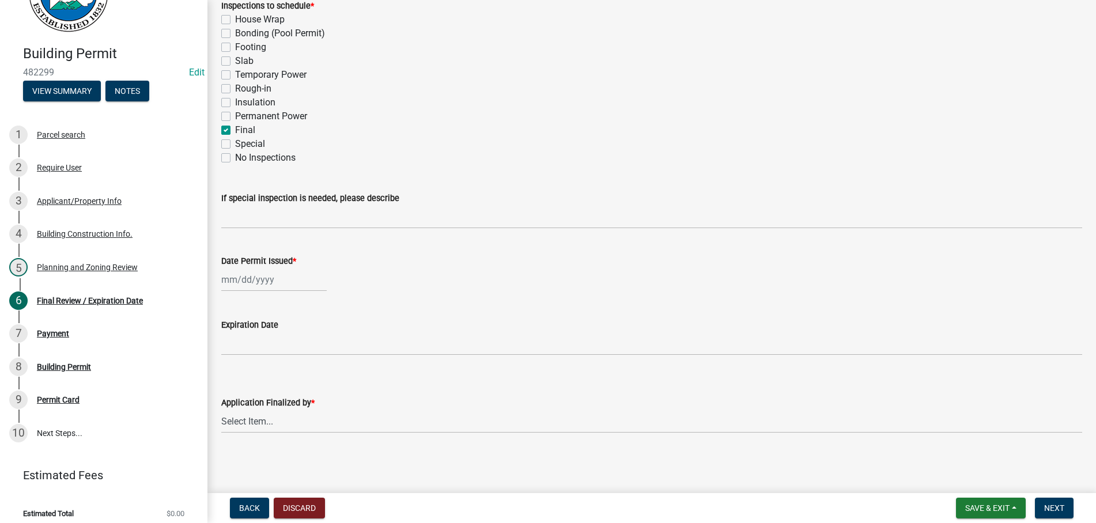
click at [301, 276] on input "Date Permit Issued *" at bounding box center [273, 280] width 105 height 24
select select "9"
select select "2025"
type input "[DATE]"
select select "b44f7338-8171-40f4-83dd-b8ba3065c966"
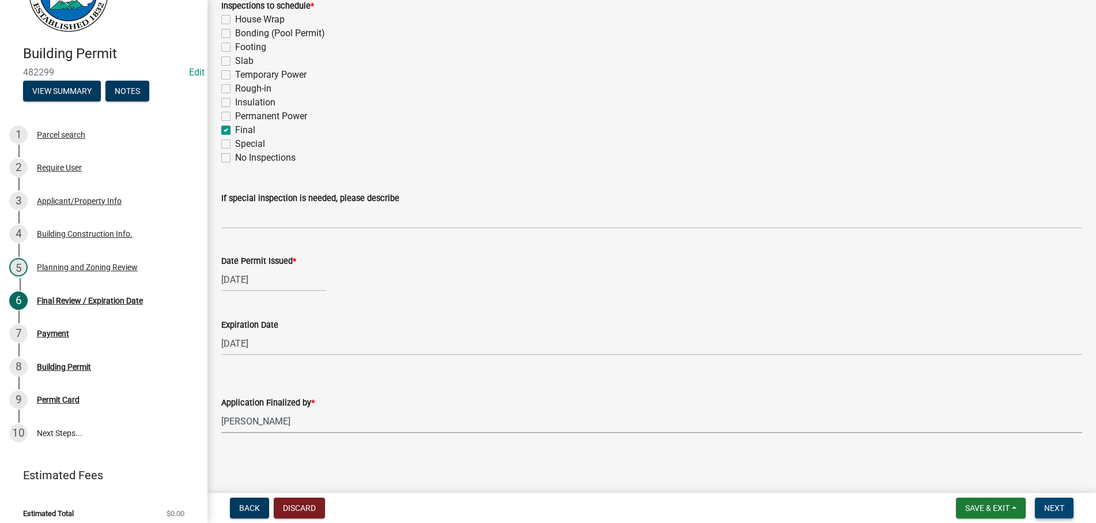
click at [1044, 508] on span "Next" at bounding box center [1054, 507] width 20 height 9
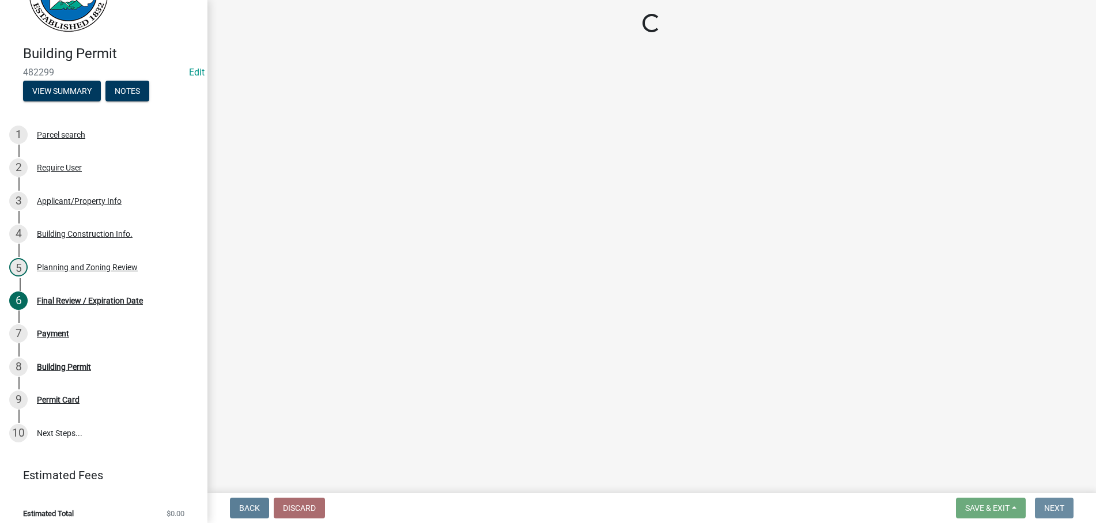
scroll to position [0, 0]
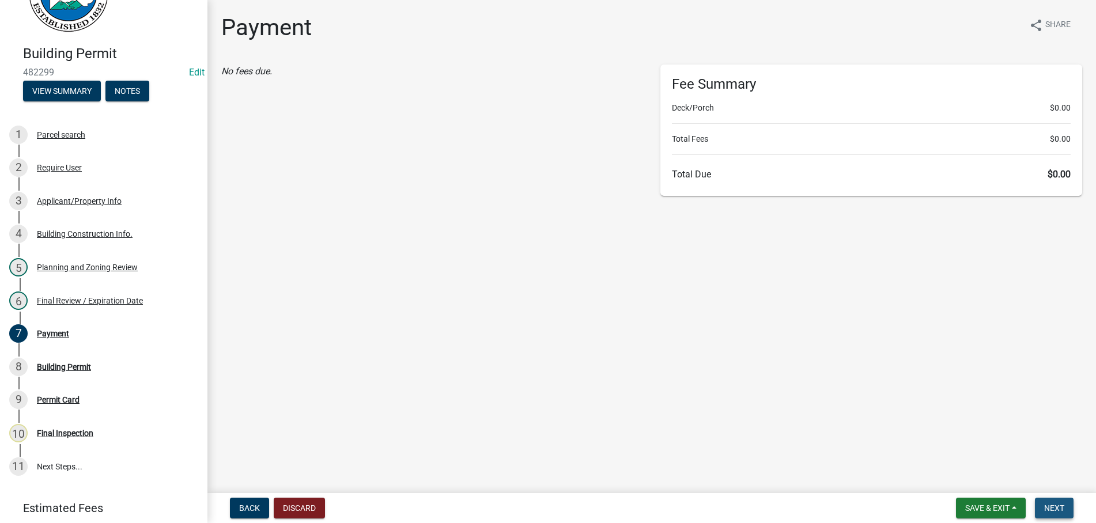
click at [1053, 507] on span "Next" at bounding box center [1054, 507] width 20 height 9
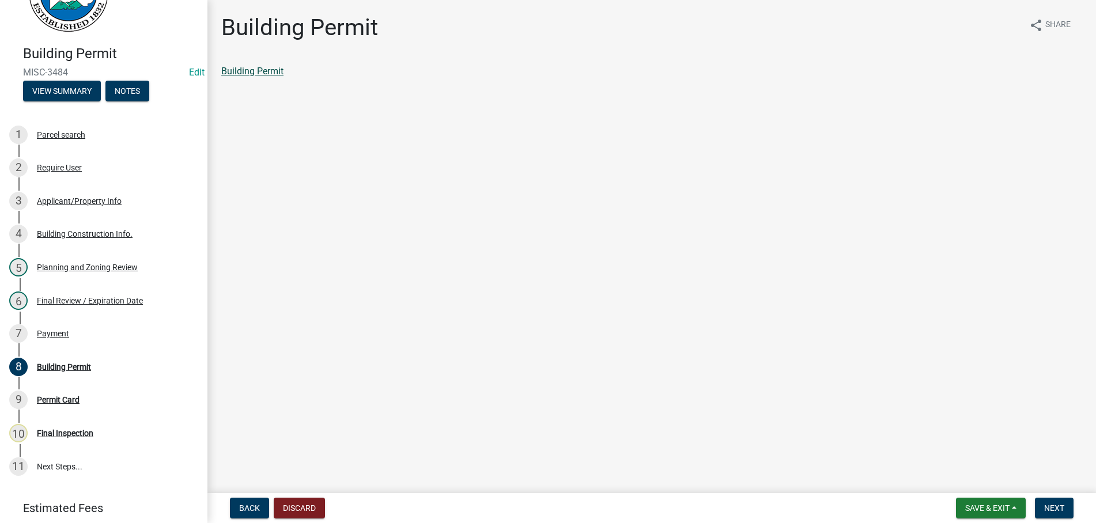
click at [249, 71] on link "Building Permit" at bounding box center [252, 71] width 62 height 11
click at [1050, 503] on span "Next" at bounding box center [1054, 507] width 20 height 9
click at [243, 70] on link "Permit Card" at bounding box center [245, 71] width 48 height 11
click at [1053, 503] on button "Next" at bounding box center [1053, 508] width 39 height 21
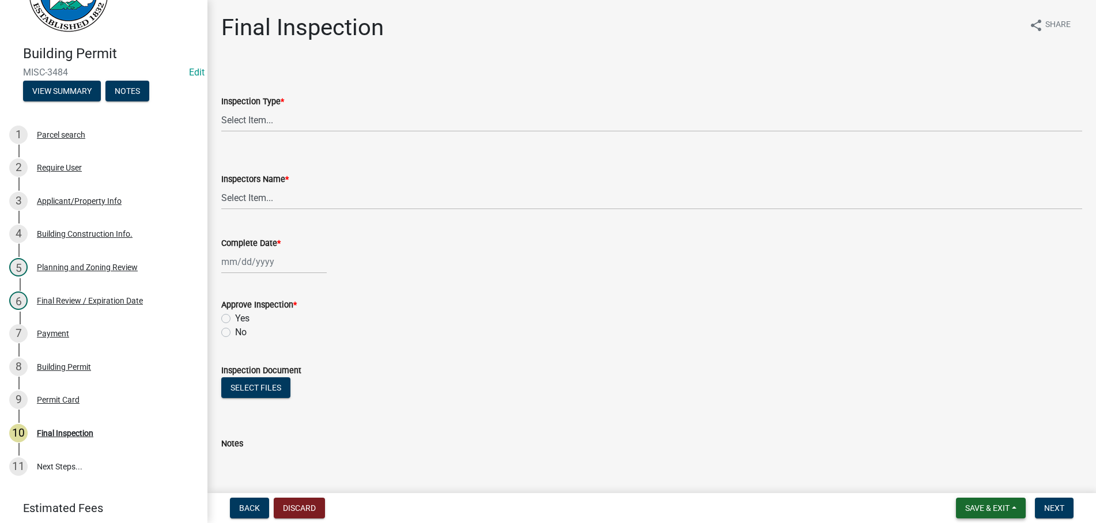
click at [979, 500] on button "Save & Exit" at bounding box center [991, 508] width 70 height 21
click at [977, 476] on button "Save & Exit" at bounding box center [979, 478] width 92 height 28
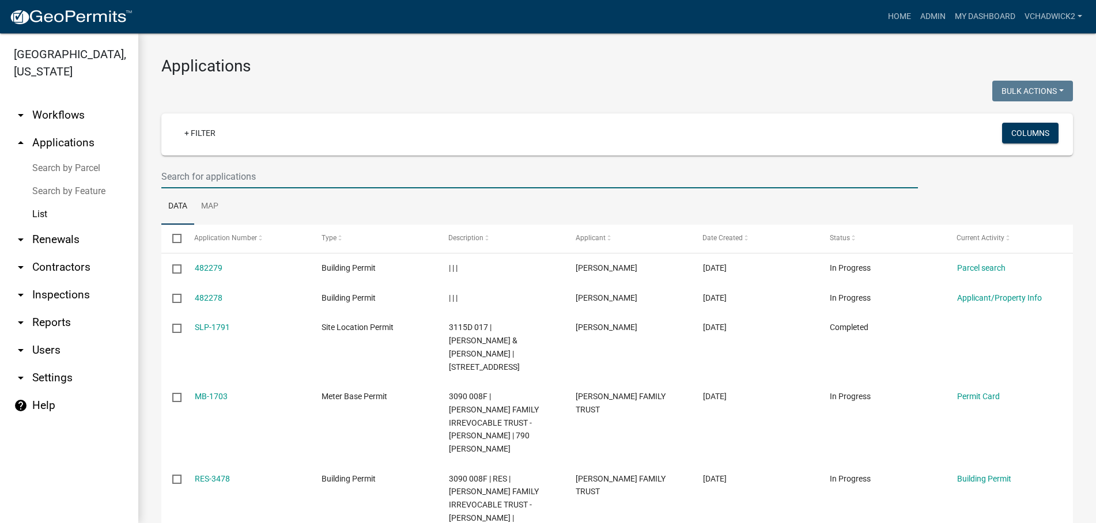
click at [234, 168] on input "text" at bounding box center [539, 177] width 756 height 24
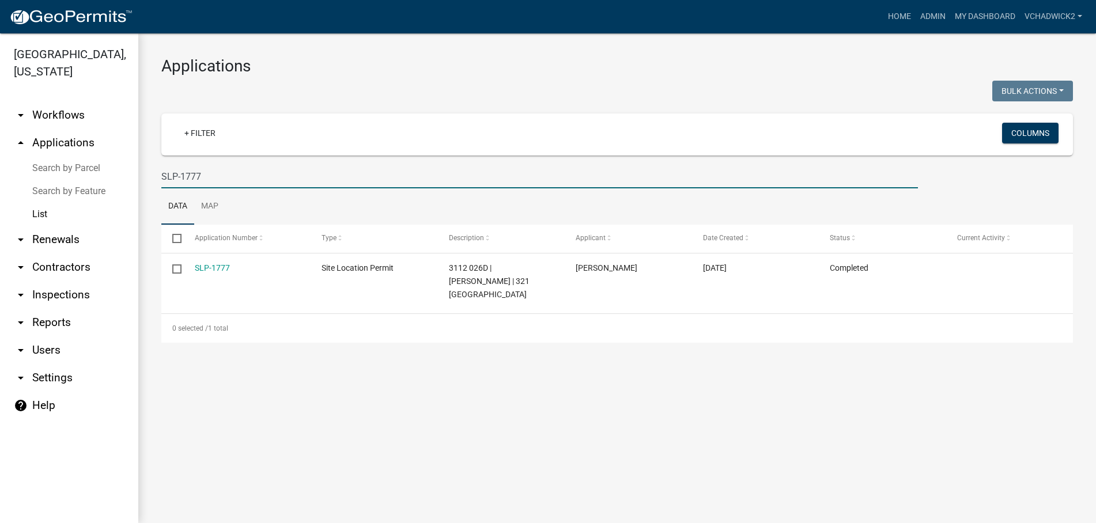
type input "SLP-1777"
click at [210, 266] on link "SLP-1777" at bounding box center [212, 267] width 35 height 9
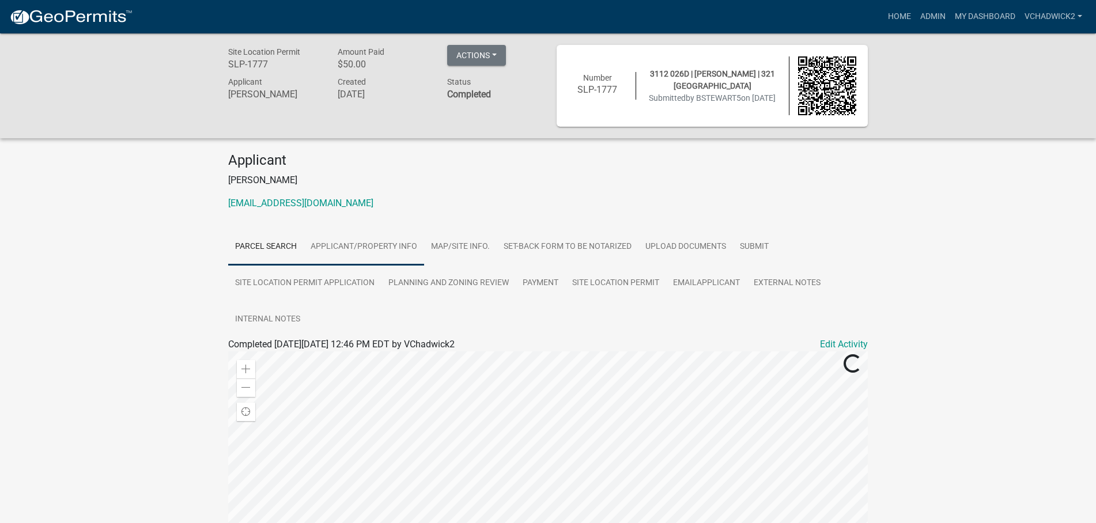
click at [385, 244] on link "Applicant/Property Info" at bounding box center [364, 247] width 120 height 37
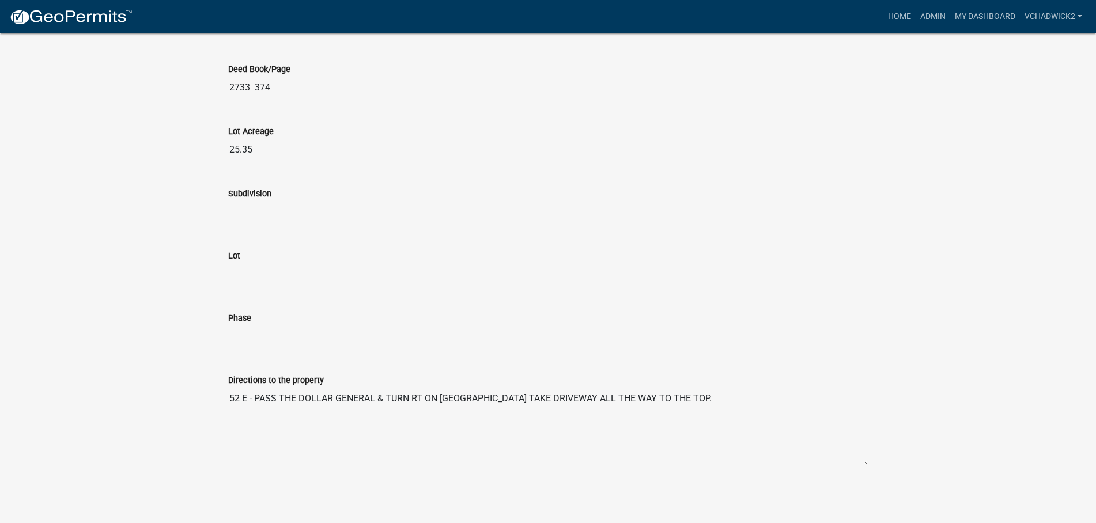
drag, startPoint x: 700, startPoint y: 396, endPoint x: 126, endPoint y: 404, distance: 574.3
click at [228, 404] on textarea "52 E - PASS THE DOLLAR GENERAL & TURN RT ON [GEOGRAPHIC_DATA] TAKE DRIVEWAY ALL…" at bounding box center [547, 426] width 639 height 78
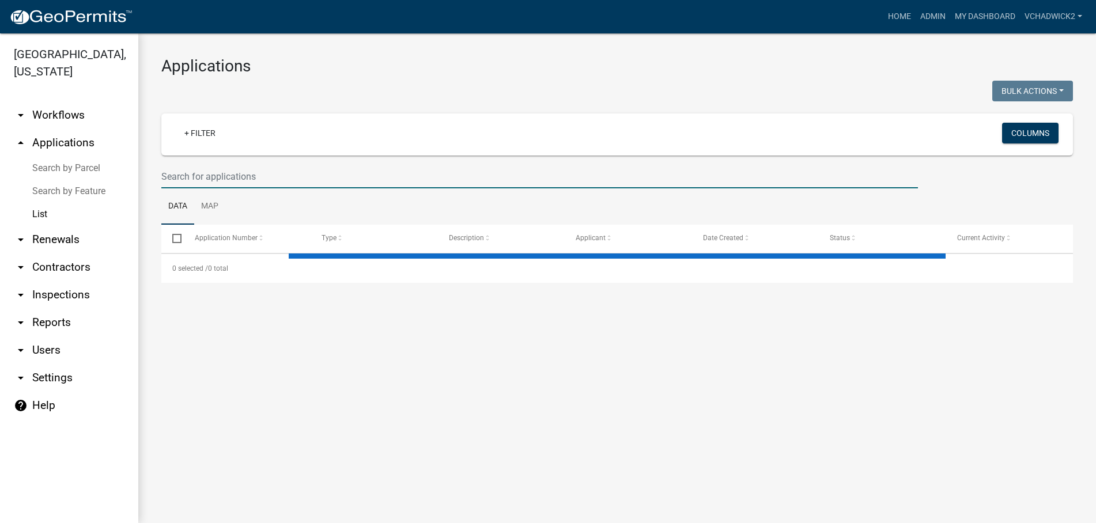
click at [260, 176] on input "text" at bounding box center [539, 177] width 756 height 24
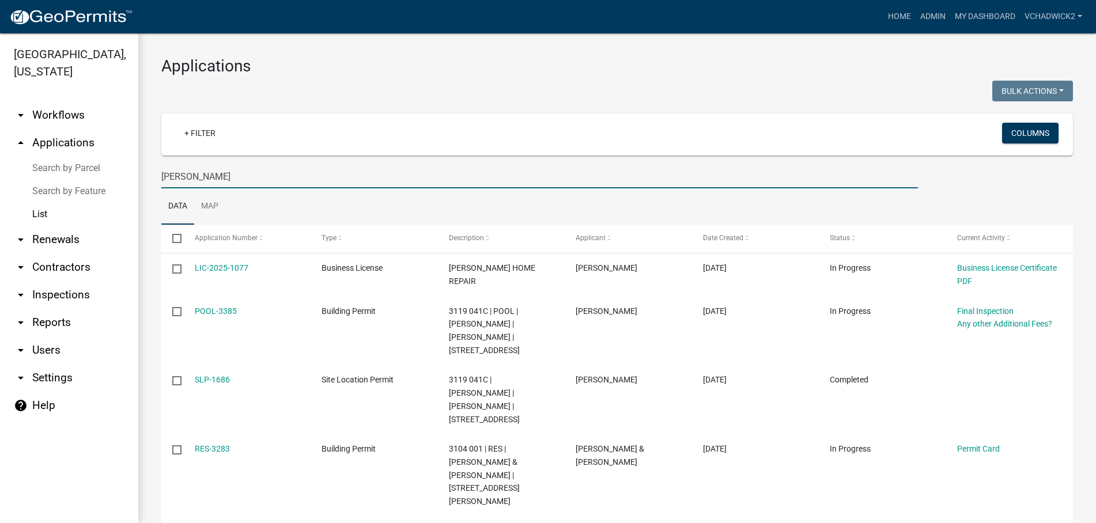
drag, startPoint x: 217, startPoint y: 174, endPoint x: -6, endPoint y: 148, distance: 223.8
click at [161, 165] on input "PAMELA" at bounding box center [539, 177] width 756 height 24
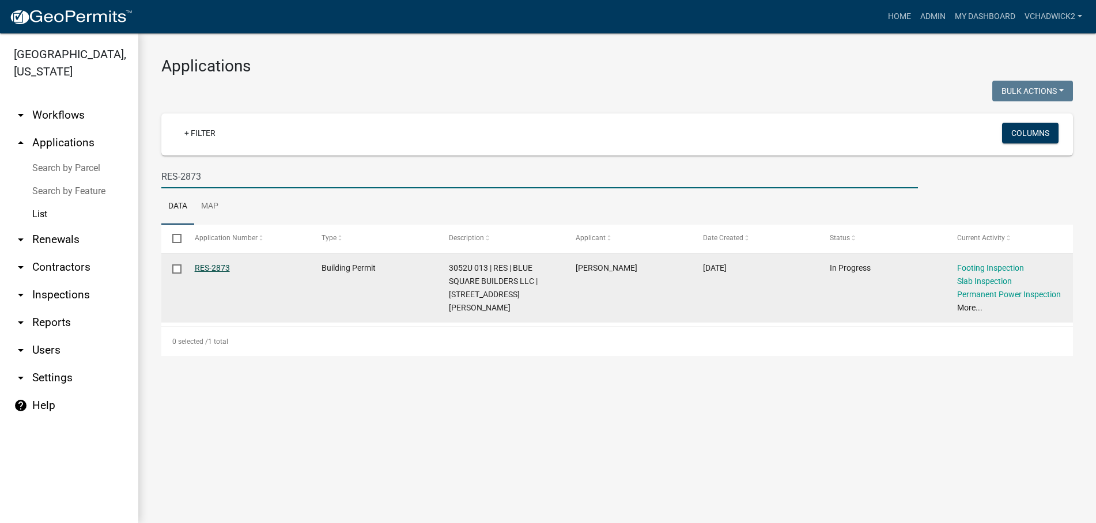
type input "RES-2873"
click at [215, 270] on link "RES-2873" at bounding box center [212, 267] width 35 height 9
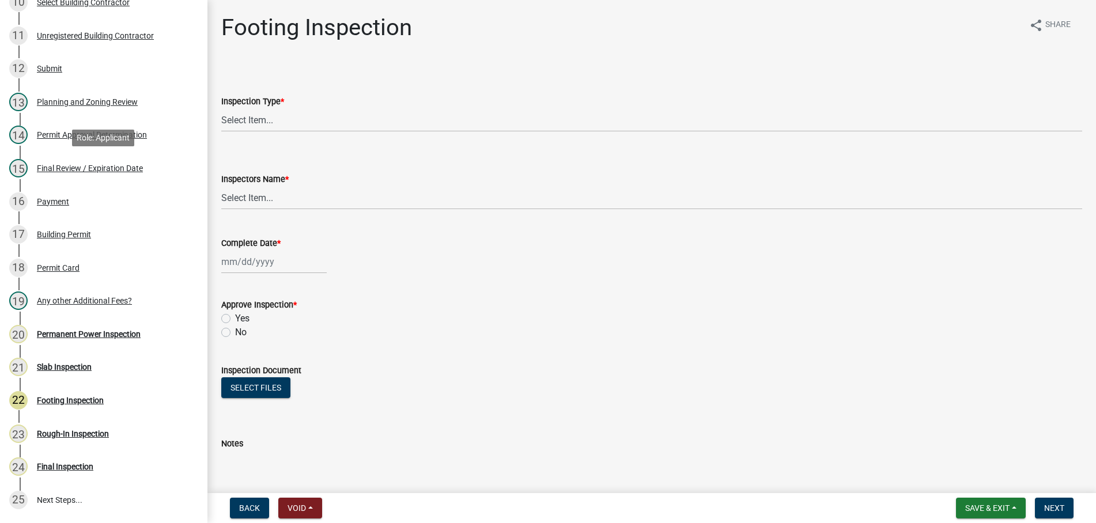
scroll to position [587, 0]
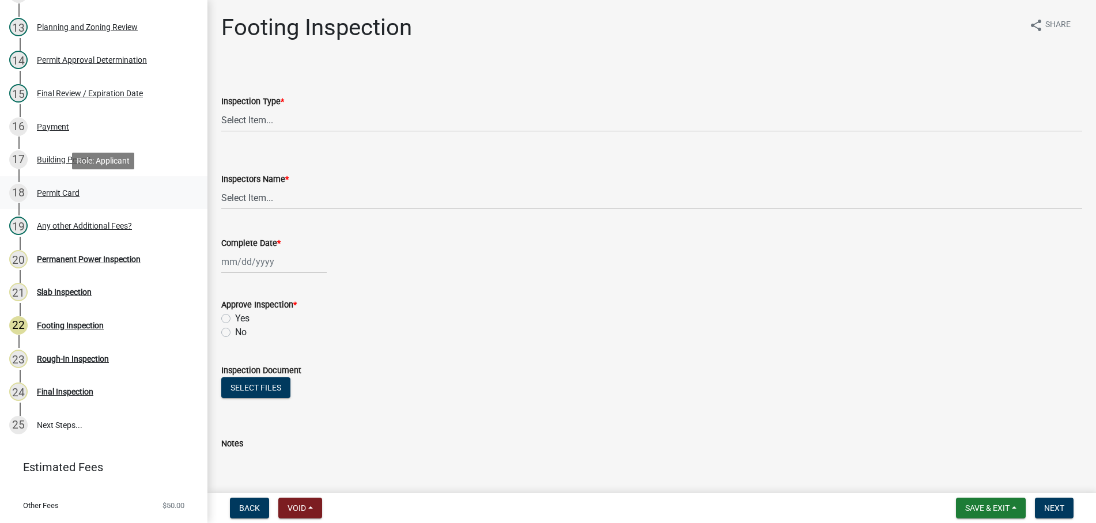
click at [56, 186] on div "18 Permit Card" at bounding box center [99, 193] width 180 height 18
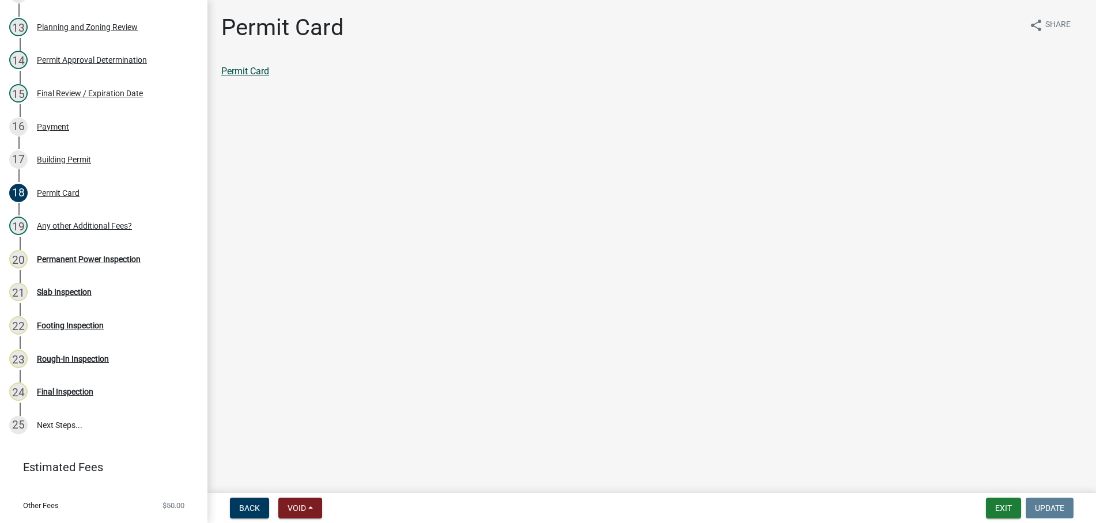
click at [257, 72] on link "Permit Card" at bounding box center [245, 71] width 48 height 11
click at [1000, 503] on button "Exit" at bounding box center [1002, 508] width 35 height 21
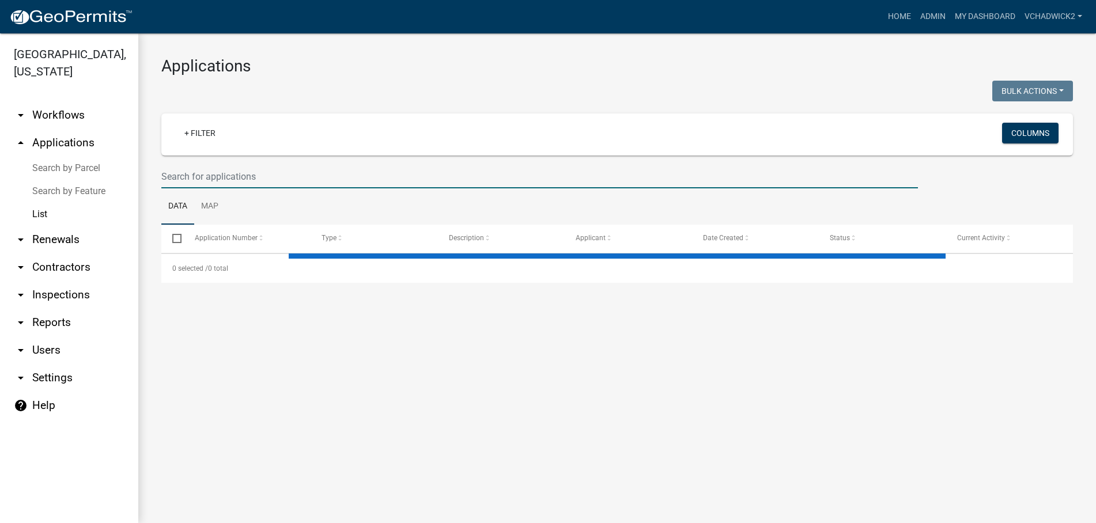
click at [324, 170] on input "text" at bounding box center [539, 177] width 756 height 24
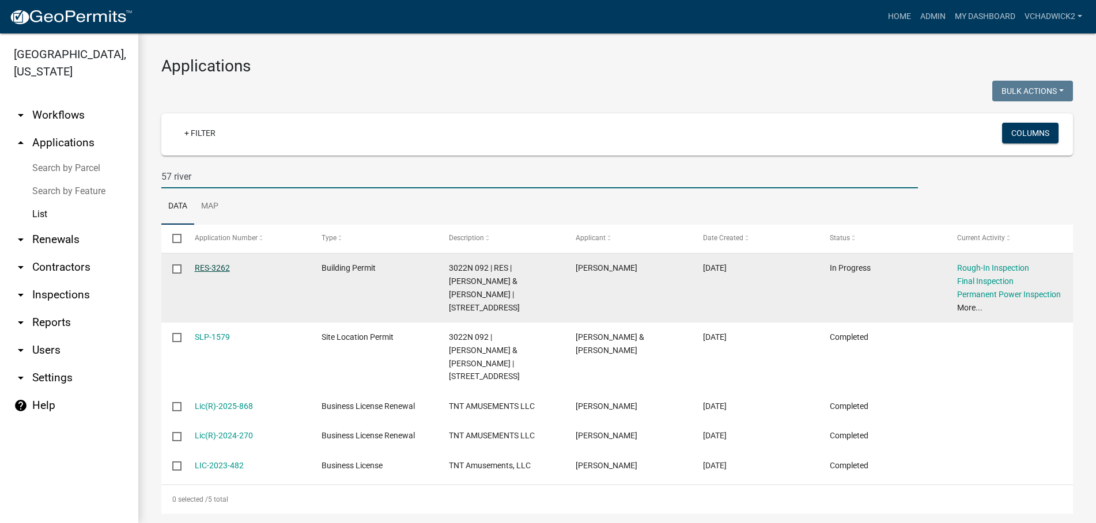
type input "57 river"
click at [207, 266] on link "RES-3262" at bounding box center [212, 267] width 35 height 9
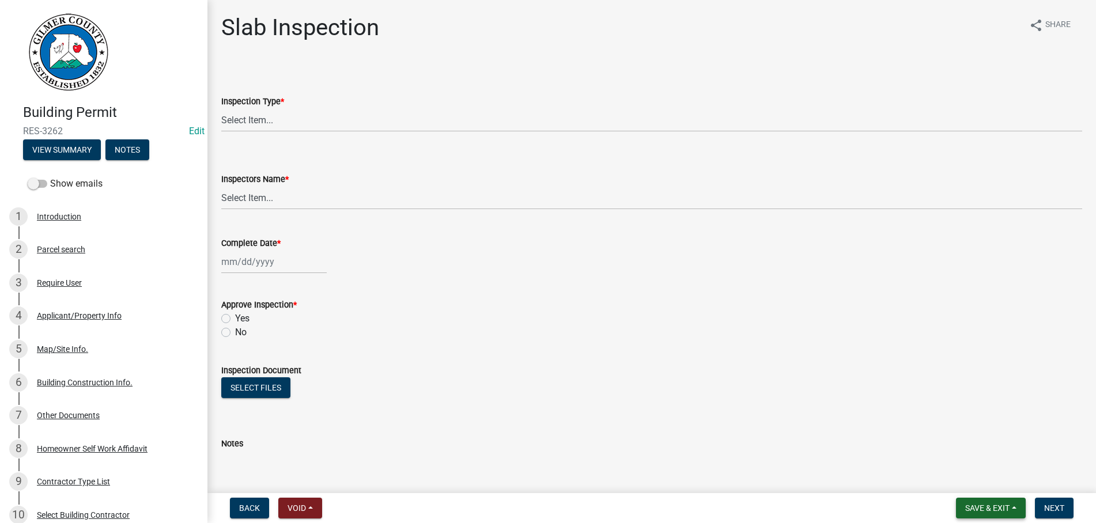
click at [1001, 509] on span "Save & Exit" at bounding box center [987, 507] width 44 height 9
click at [973, 478] on button "Save & Exit" at bounding box center [979, 478] width 92 height 28
